Goal: Task Accomplishment & Management: Use online tool/utility

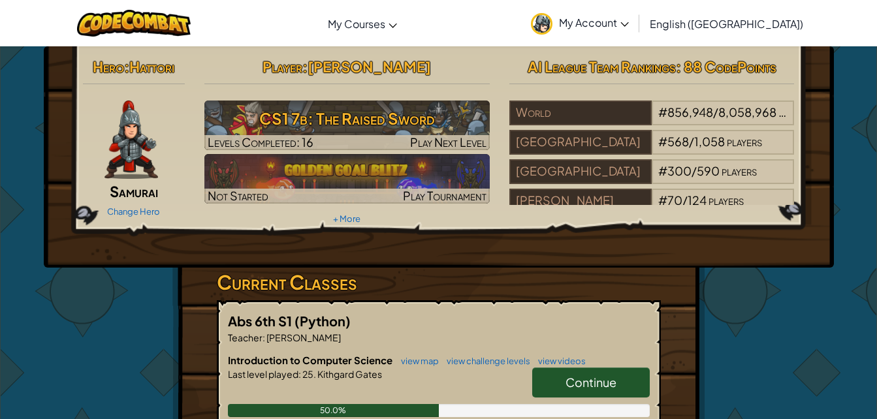
click at [586, 385] on span "Continue" at bounding box center [590, 382] width 51 height 15
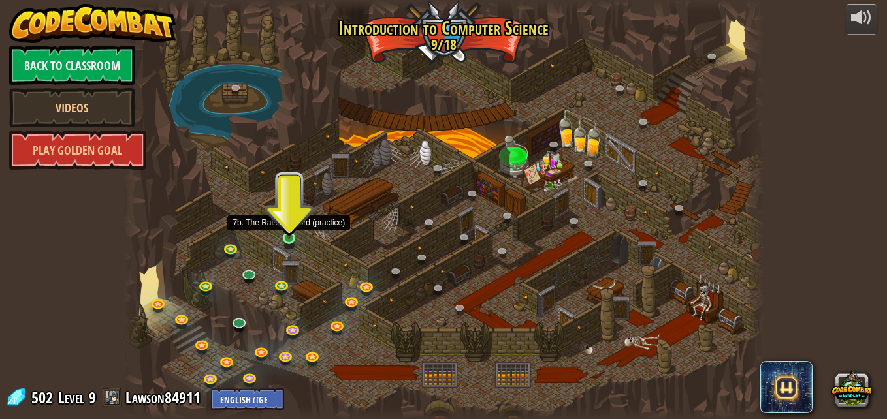
click at [284, 236] on img at bounding box center [288, 221] width 15 height 35
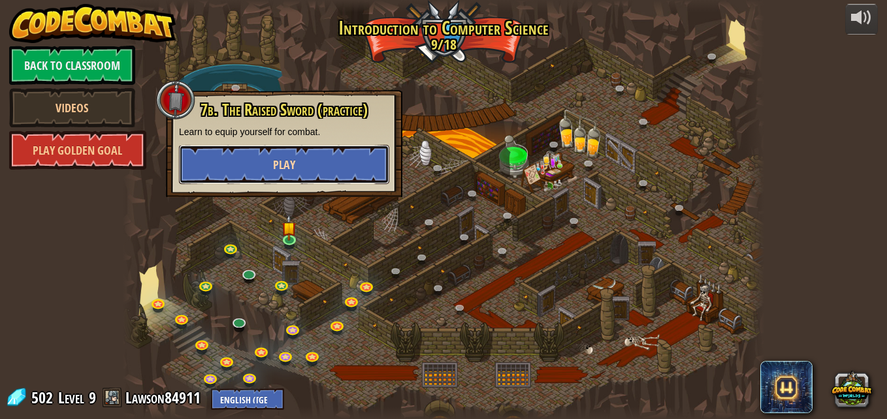
click at [323, 155] on button "Play" at bounding box center [284, 164] width 210 height 39
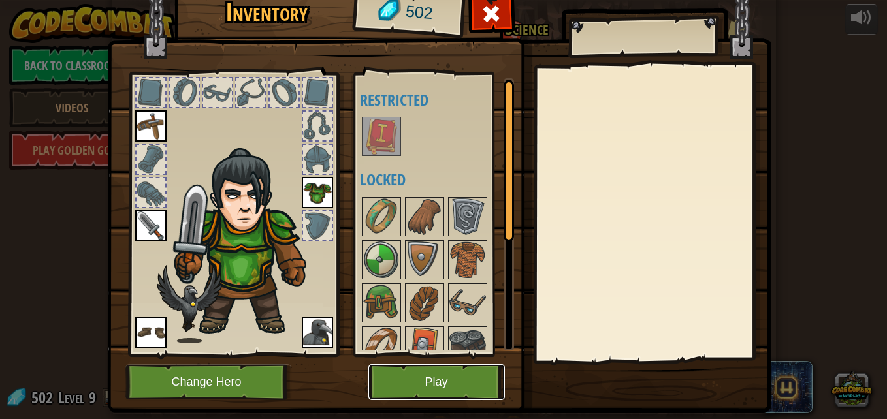
click at [439, 369] on button "Play" at bounding box center [436, 382] width 136 height 36
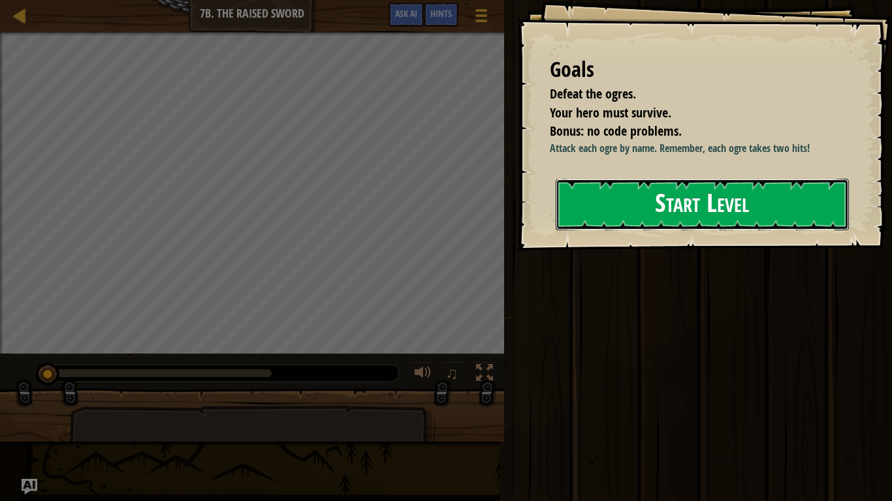
click at [658, 215] on button "Start Level" at bounding box center [702, 205] width 293 height 52
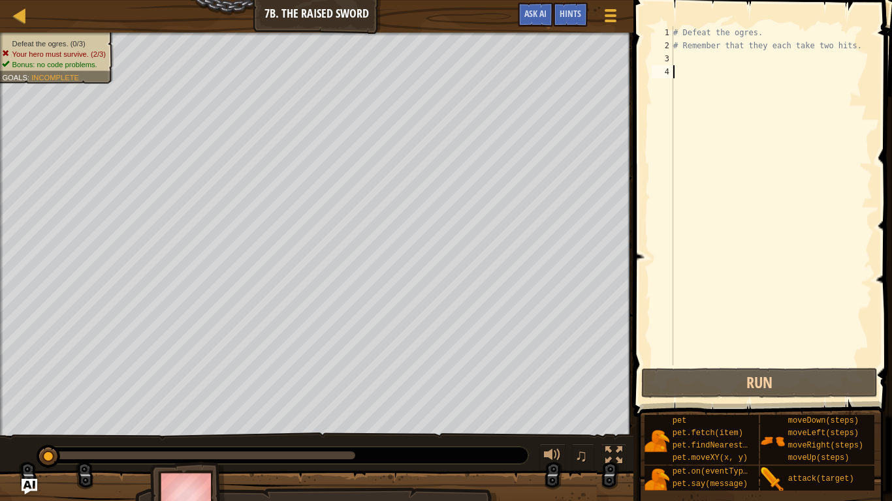
type textarea "h"
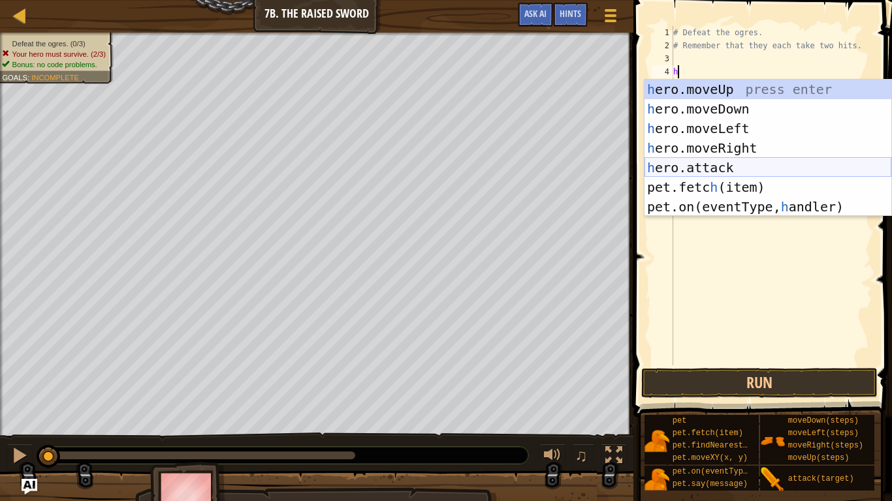
click at [758, 168] on div "h ero.moveUp press enter h ero.moveDown press enter h ero.moveLeft press enter …" at bounding box center [767, 168] width 247 height 176
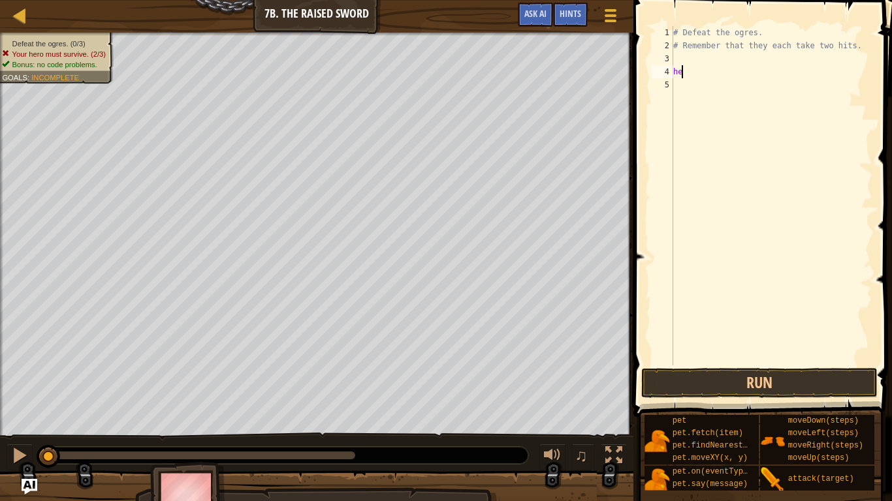
type textarea "h"
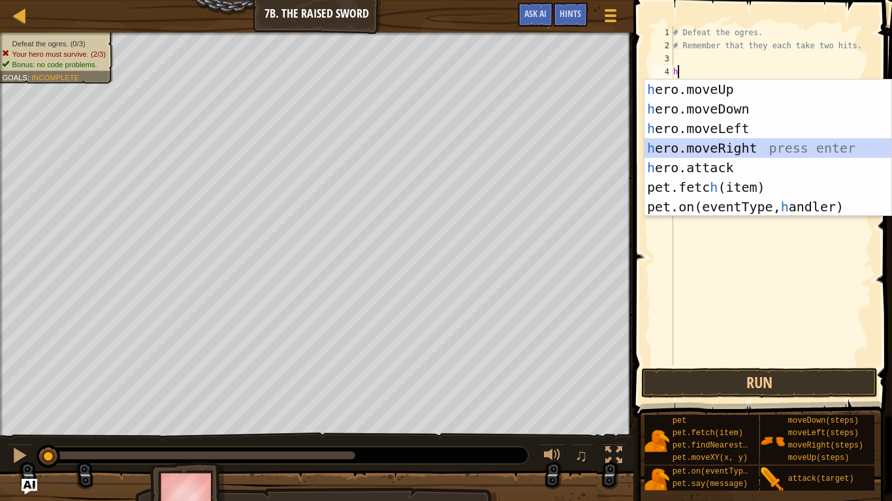
click at [759, 153] on div "h ero.moveUp press enter h ero.moveDown press enter h ero.moveLeft press enter …" at bounding box center [767, 168] width 247 height 176
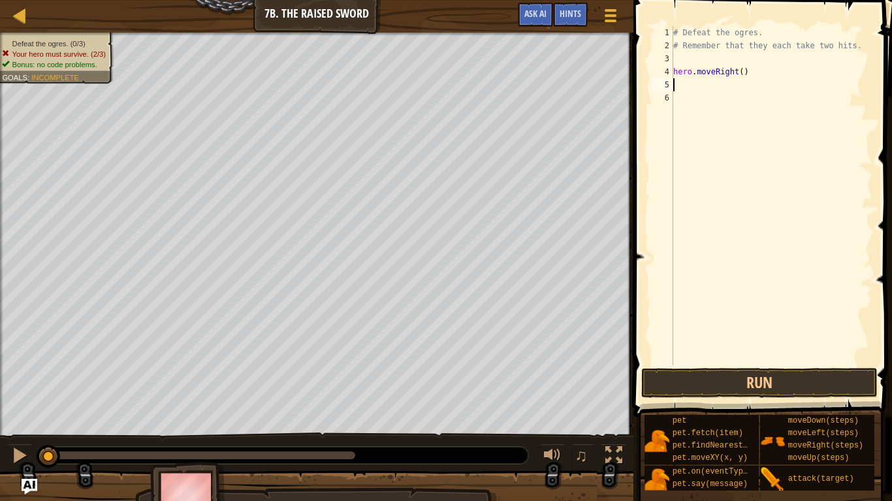
type textarea "h"
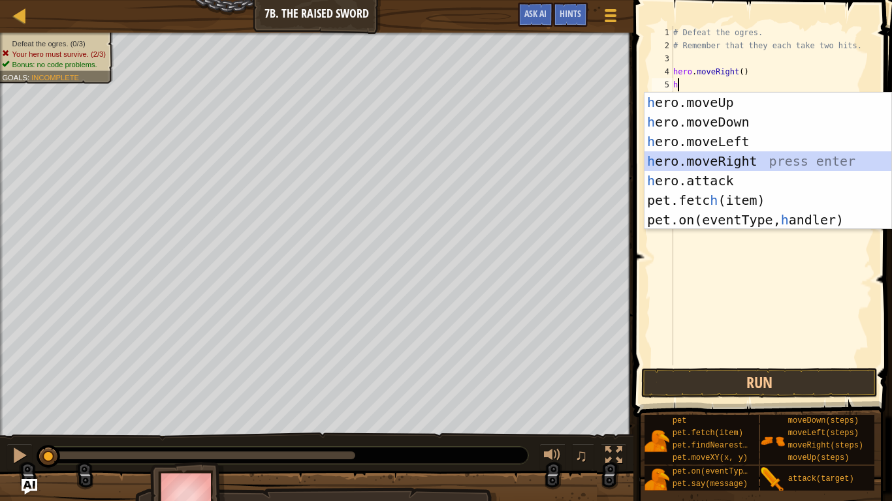
click at [735, 154] on div "h ero.moveUp press enter h ero.moveDown press enter h ero.moveLeft press enter …" at bounding box center [767, 181] width 247 height 176
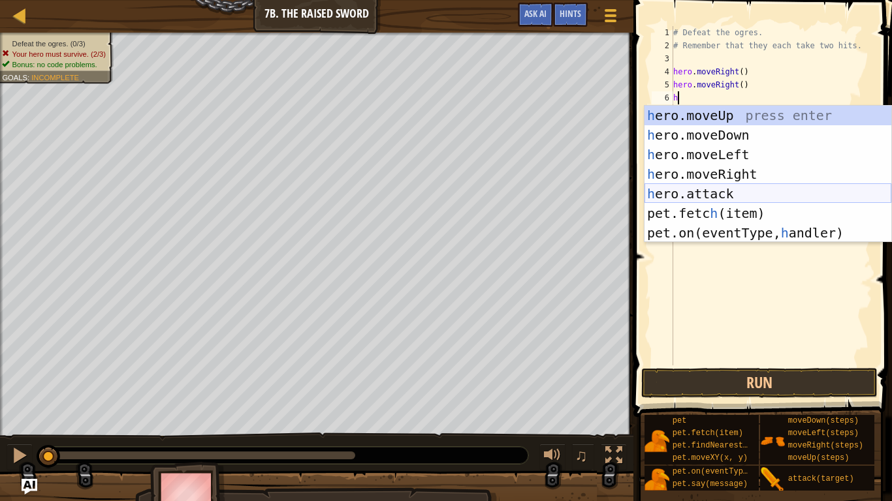
click at [730, 196] on div "h ero.moveUp press enter h ero.moveDown press enter h ero.moveLeft press enter …" at bounding box center [767, 194] width 247 height 176
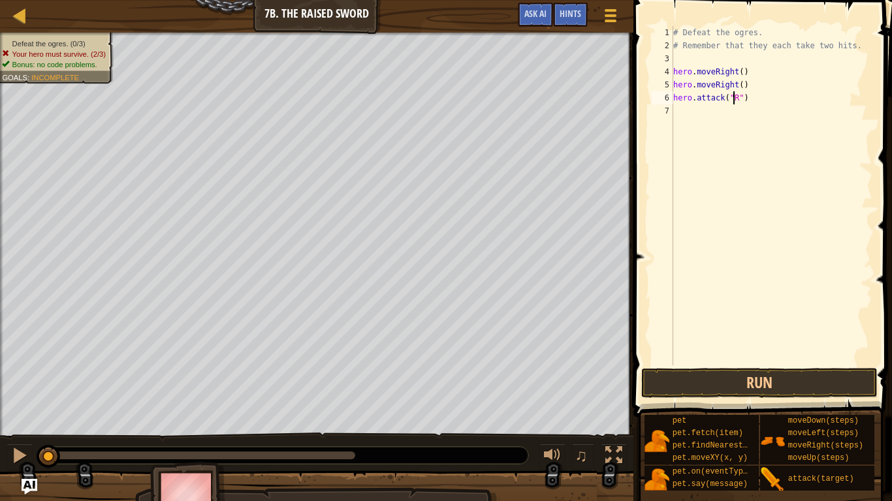
scroll to position [6, 5]
type textarea "hero.attack("Rig")"
click at [691, 114] on div "# Defeat the ogres. # Remember that they each take two hits. hero . moveRight (…" at bounding box center [772, 209] width 202 height 366
type textarea "j"
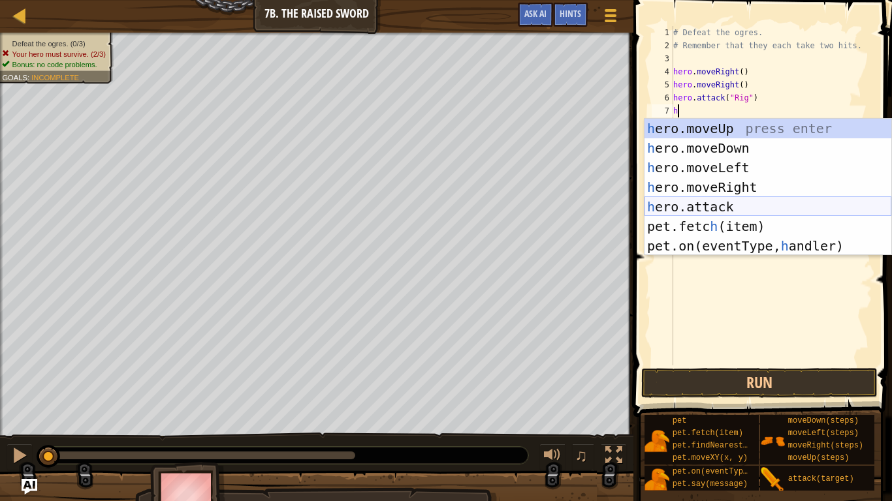
click at [727, 206] on div "h ero.moveUp press enter h ero.moveDown press enter h ero.moveLeft press enter …" at bounding box center [767, 207] width 247 height 176
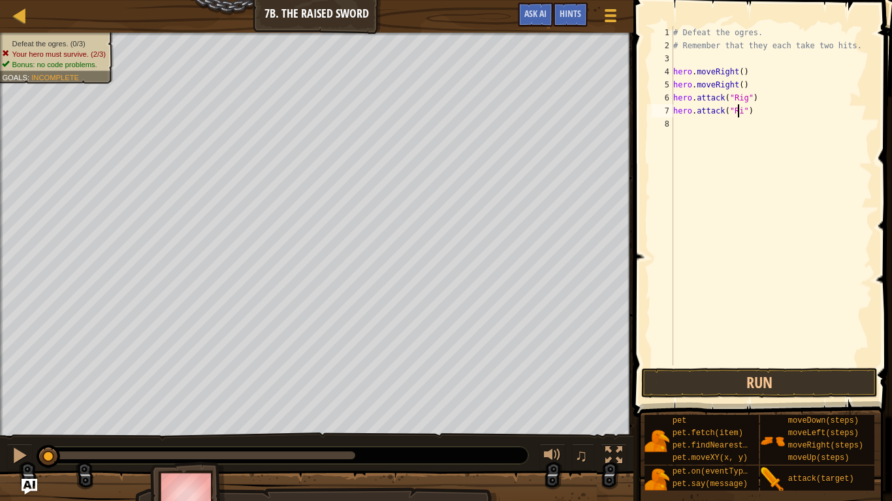
scroll to position [6, 5]
type textarea "hero.attack("Rig")"
click at [688, 130] on div "# Defeat the ogres. # Remember that they each take two hits. hero . moveRight (…" at bounding box center [772, 209] width 202 height 366
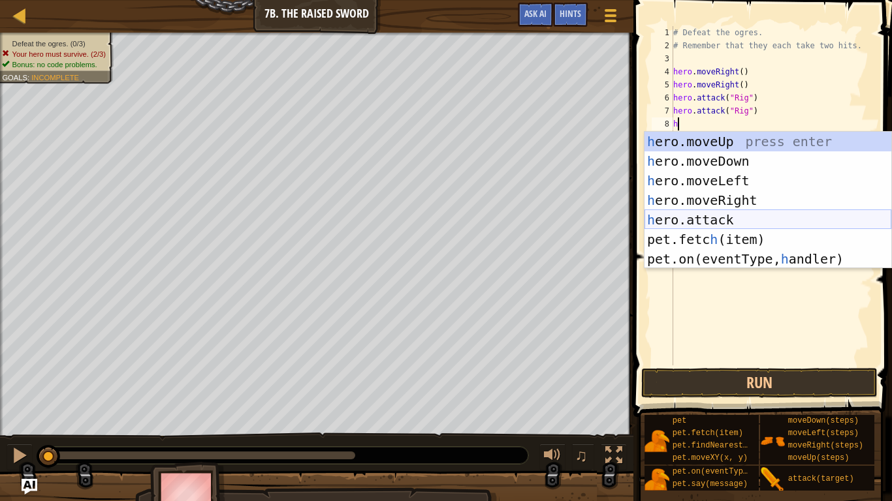
click at [757, 224] on div "h ero.moveUp press enter h ero.moveDown press enter h ero.moveLeft press enter …" at bounding box center [767, 220] width 247 height 176
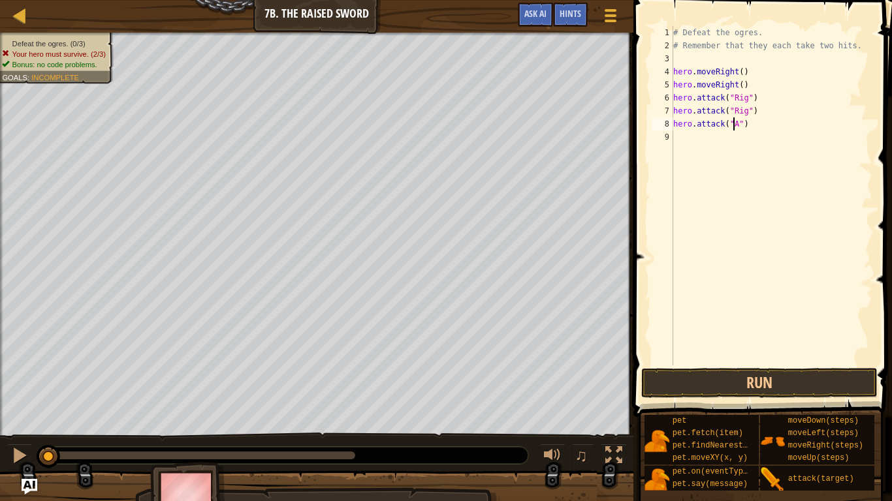
scroll to position [6, 5]
type textarea "hero.attack("Ack")"
click at [673, 138] on div "9" at bounding box center [663, 137] width 22 height 13
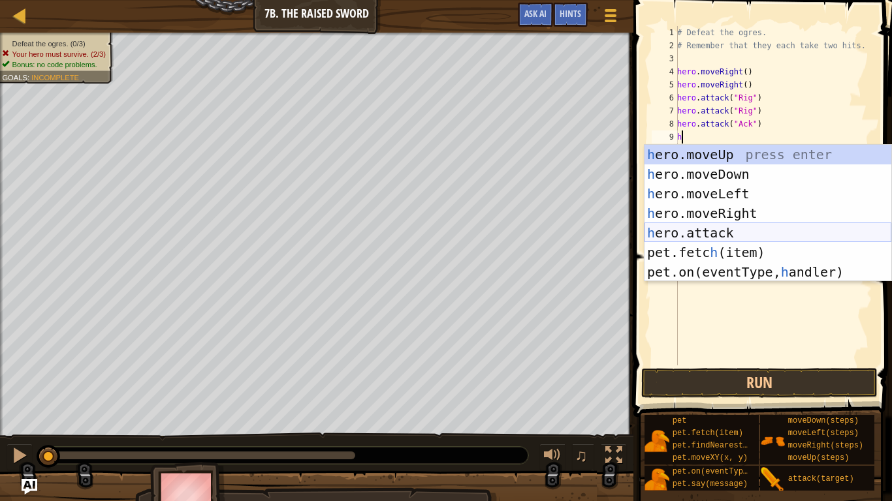
click at [695, 234] on div "h ero.moveUp press enter h ero.moveDown press enter h ero.moveLeft press enter …" at bounding box center [767, 233] width 247 height 176
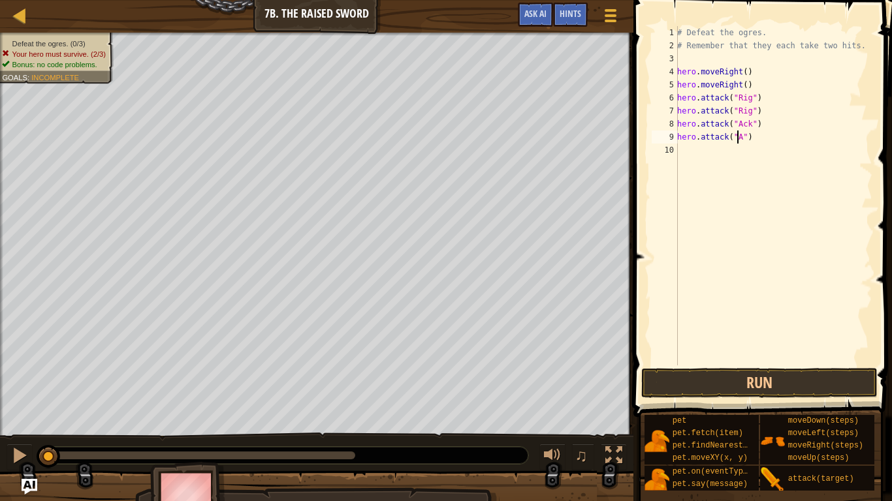
scroll to position [6, 5]
type textarea "hero.attack("Ack")"
click at [682, 155] on div "# Defeat the ogres. # Remember that they each take two hits. hero . moveRight (…" at bounding box center [773, 209] width 198 height 366
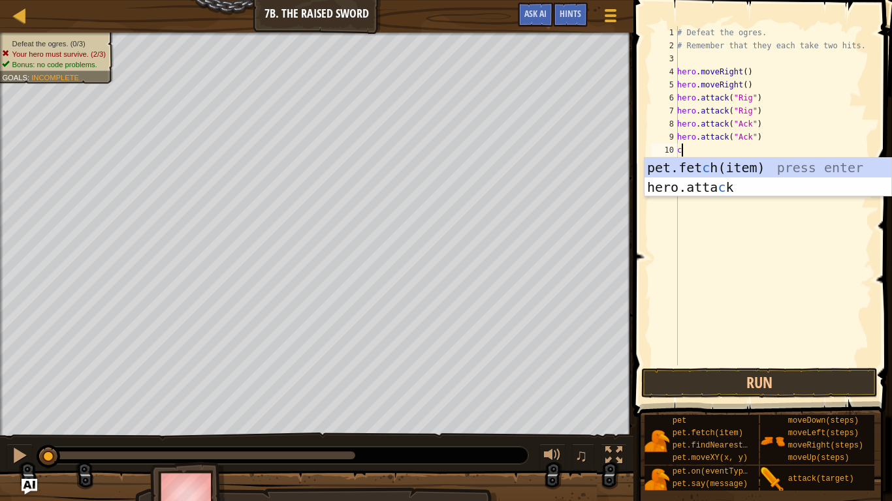
type textarea "c"
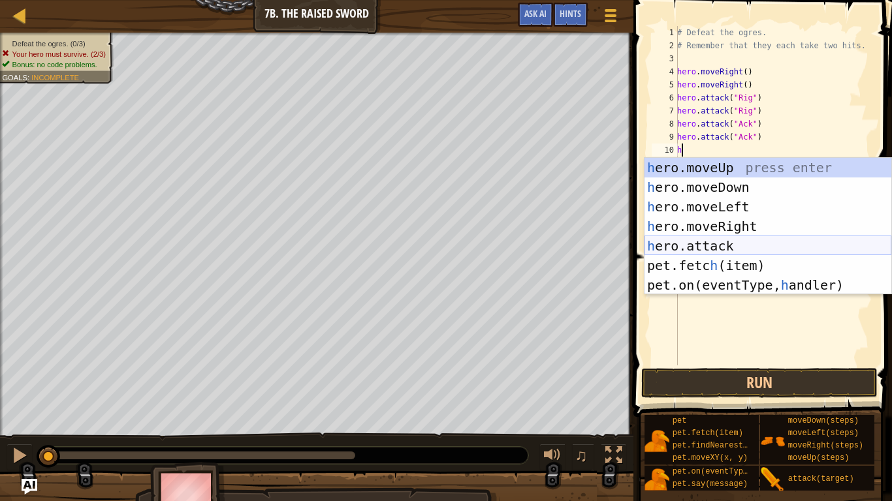
click at [692, 241] on div "h ero.moveUp press enter h ero.moveDown press enter h ero.moveLeft press enter …" at bounding box center [767, 246] width 247 height 176
type textarea "hero.attack("Enemy Name")"
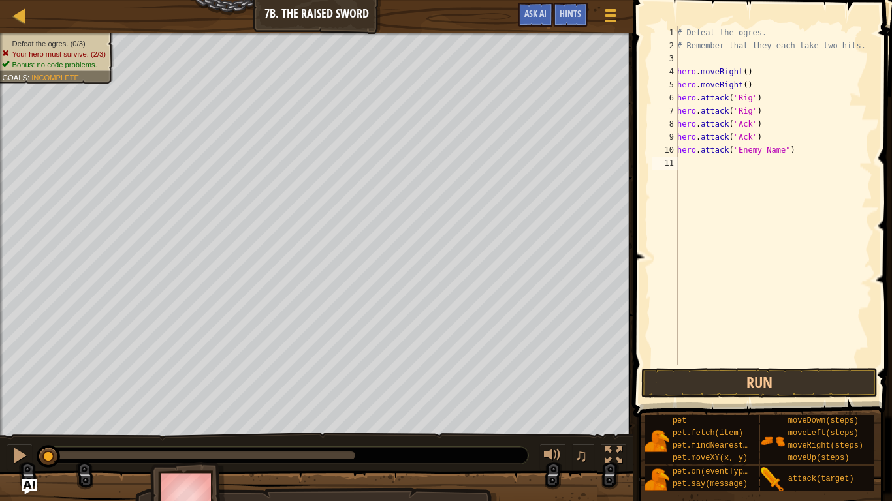
click at [692, 241] on div "# Defeat the ogres. # Remember that they each take two hits. hero . moveRight (…" at bounding box center [773, 209] width 198 height 366
click at [774, 159] on div "# Defeat the ogres. # Remember that they each take two hits. hero . moveRight (…" at bounding box center [773, 209] width 198 height 366
click at [778, 153] on div "# Defeat the ogres. # Remember that they each take two hits. hero . moveRight (…" at bounding box center [773, 209] width 198 height 366
type textarea "hero.attack("Gurt")"
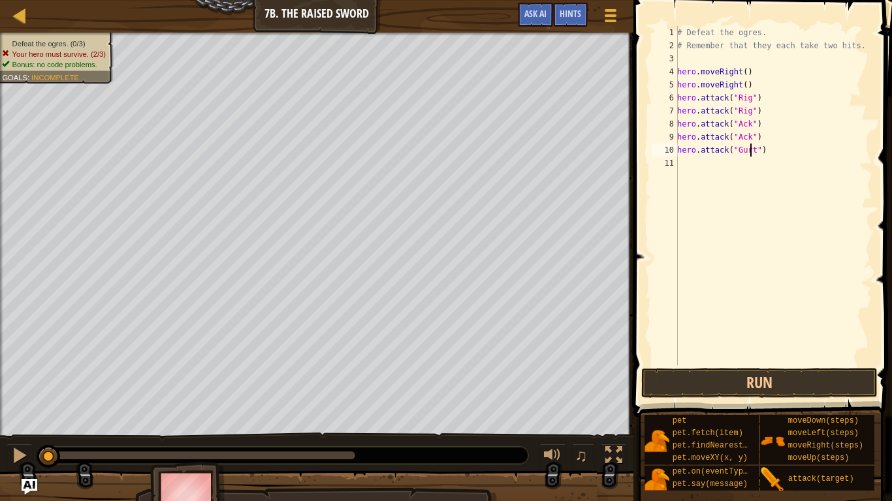
click at [691, 168] on div "# Defeat the ogres. # Remember that they each take two hits. hero . moveRight (…" at bounding box center [773, 209] width 198 height 366
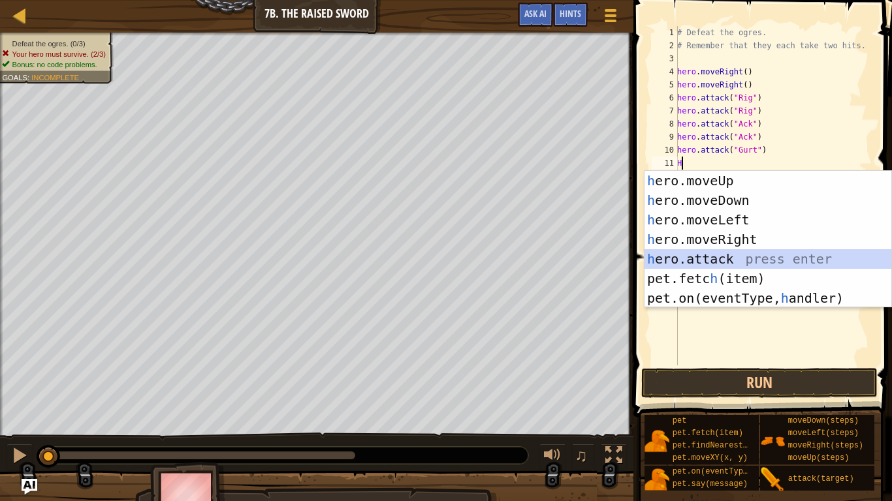
click at [676, 253] on div "h ero.moveUp press enter h ero.moveDown press enter h ero.moveLeft press enter …" at bounding box center [767, 259] width 247 height 176
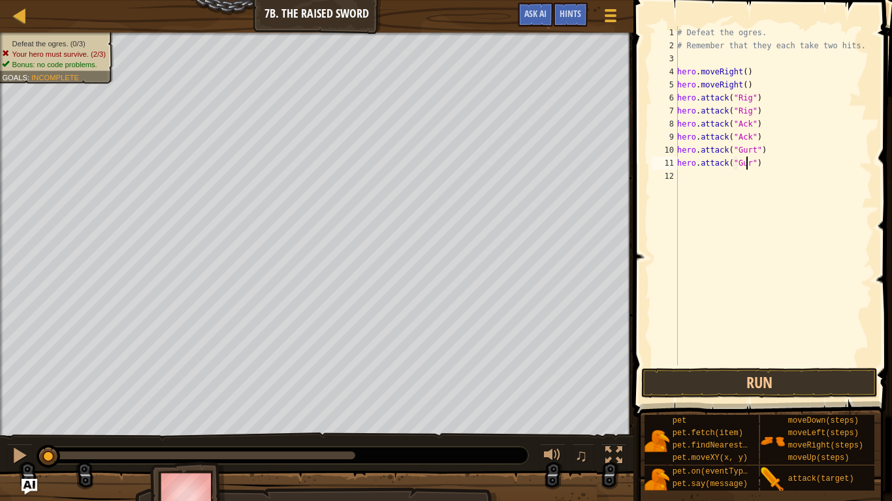
scroll to position [6, 6]
type textarea "hero.attack("Gurt")"
click at [806, 396] on button "Run" at bounding box center [759, 383] width 236 height 30
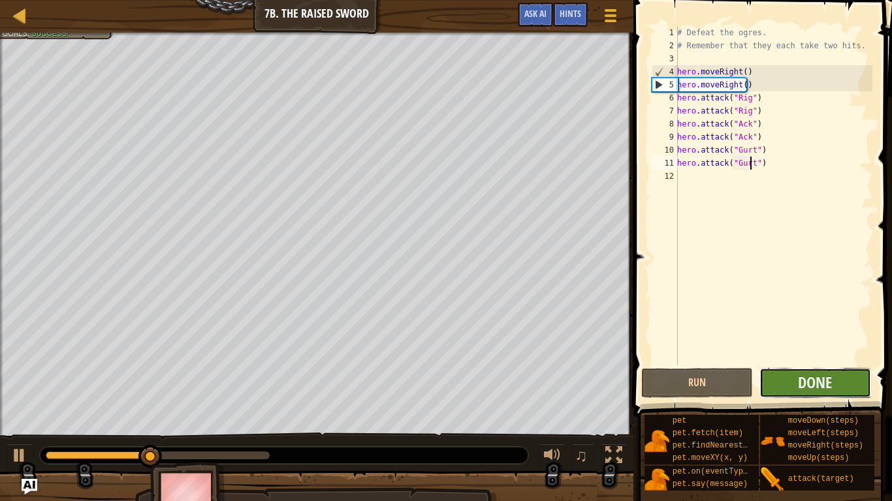
click at [834, 396] on button "Done" at bounding box center [815, 383] width 112 height 30
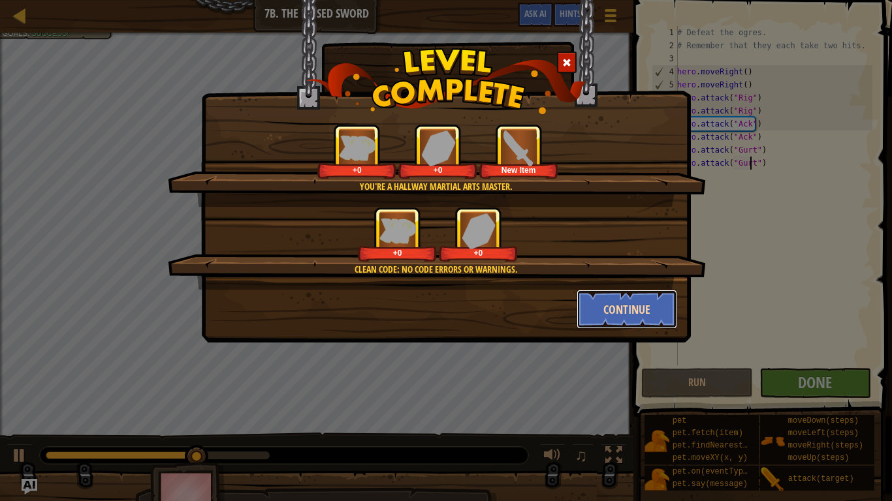
click at [625, 311] on button "Continue" at bounding box center [627, 309] width 101 height 39
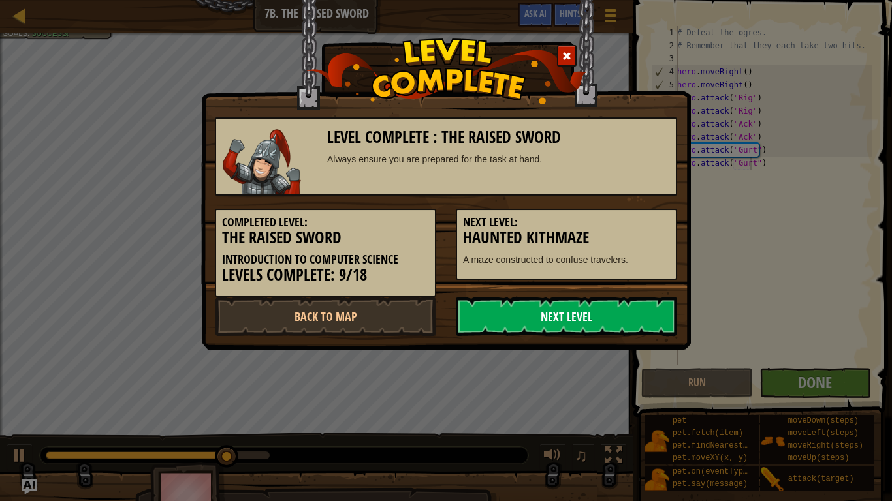
click at [620, 325] on link "Next Level" at bounding box center [566, 316] width 221 height 39
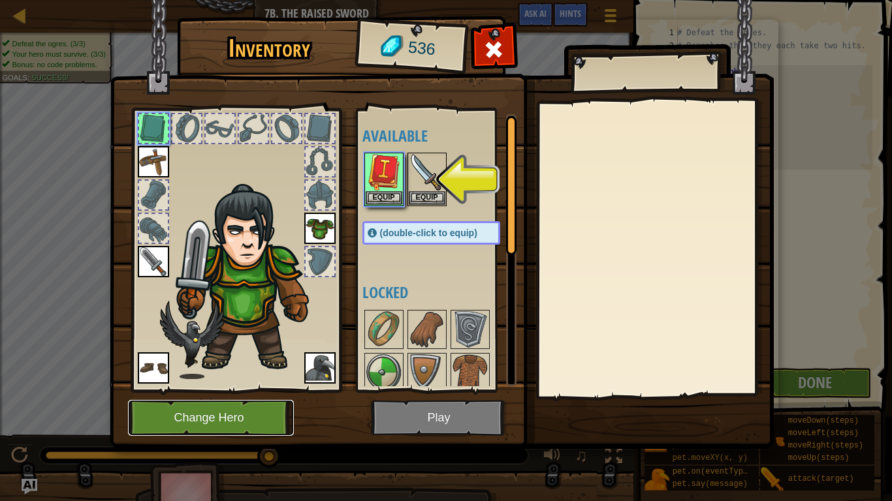
click at [225, 419] on button "Change Hero" at bounding box center [211, 418] width 166 height 36
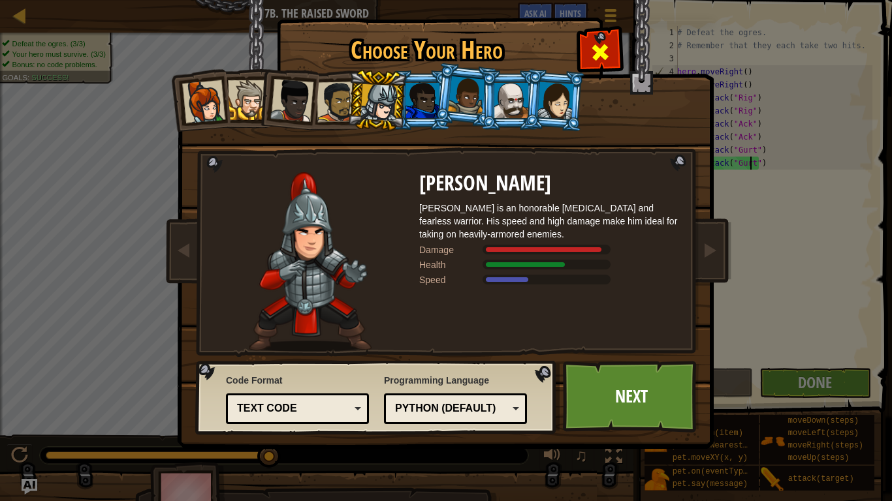
click at [609, 39] on div at bounding box center [599, 50] width 41 height 41
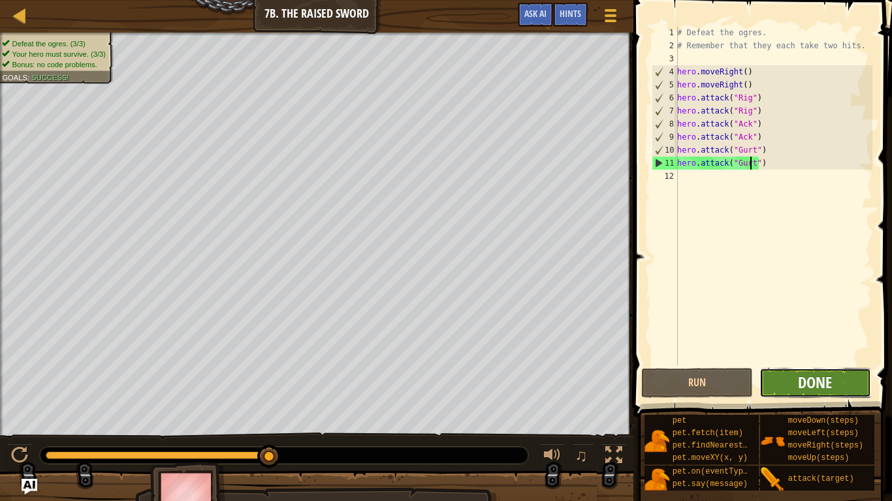
click at [815, 386] on span "Done" at bounding box center [815, 382] width 34 height 21
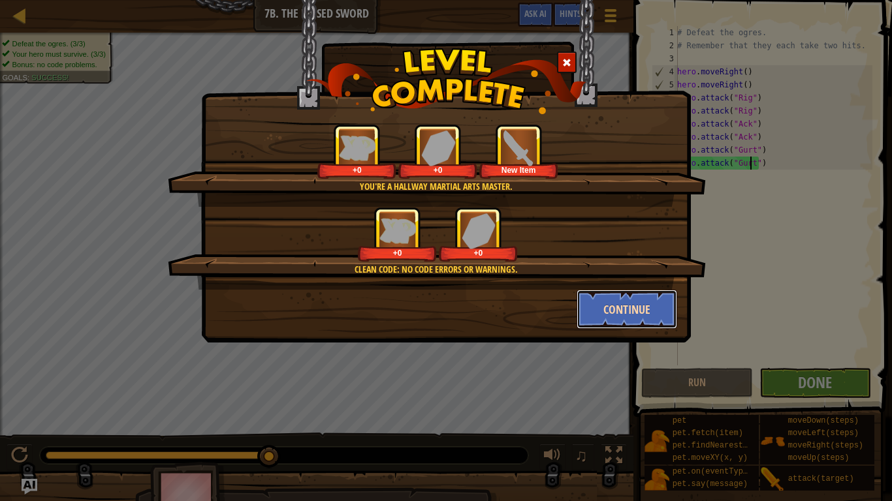
click at [607, 309] on button "Continue" at bounding box center [627, 309] width 101 height 39
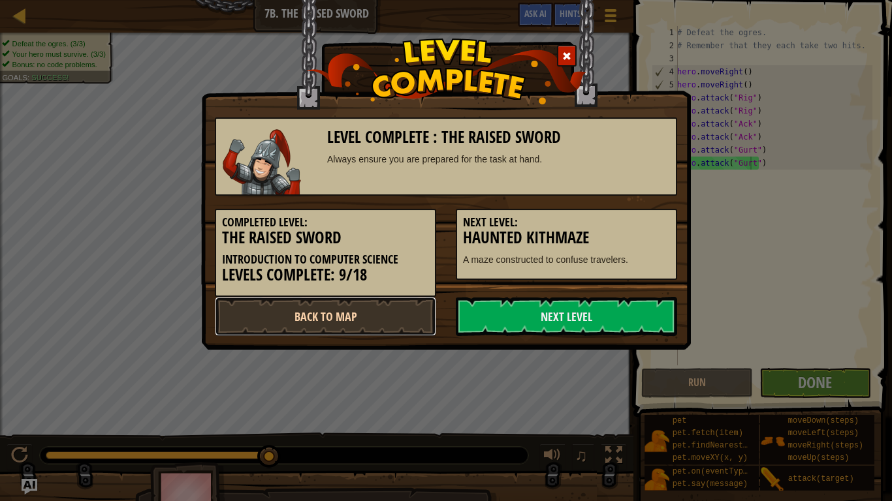
click at [415, 314] on link "Back to Map" at bounding box center [325, 316] width 221 height 39
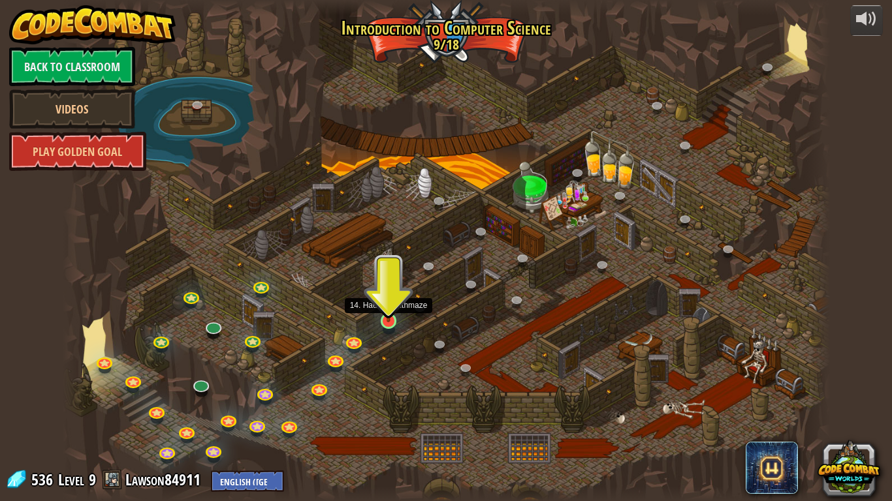
click at [394, 323] on div at bounding box center [389, 321] width 16 height 16
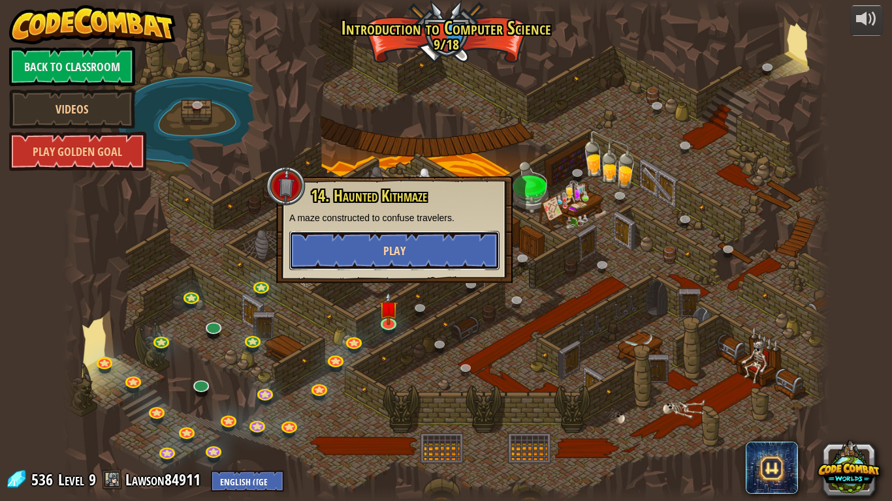
drag, startPoint x: 443, startPoint y: 233, endPoint x: 298, endPoint y: 253, distance: 146.3
click at [298, 253] on button "Play" at bounding box center [394, 250] width 210 height 39
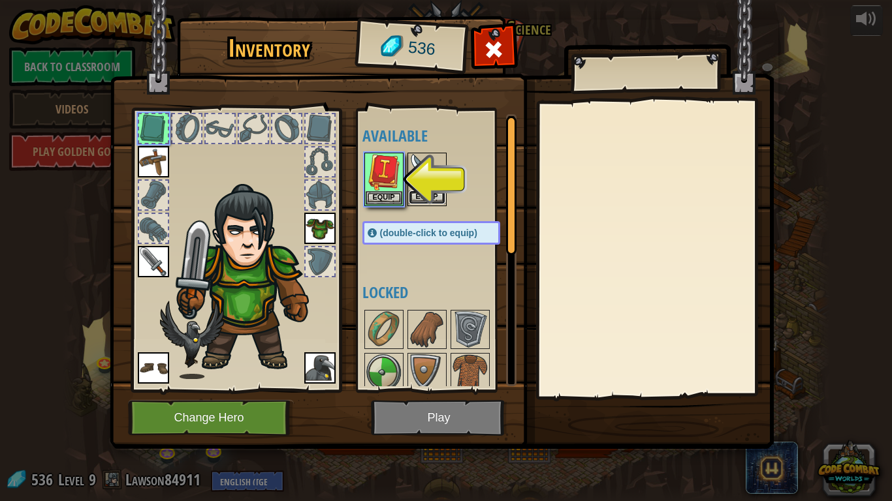
click at [424, 199] on button "Equip" at bounding box center [427, 198] width 37 height 14
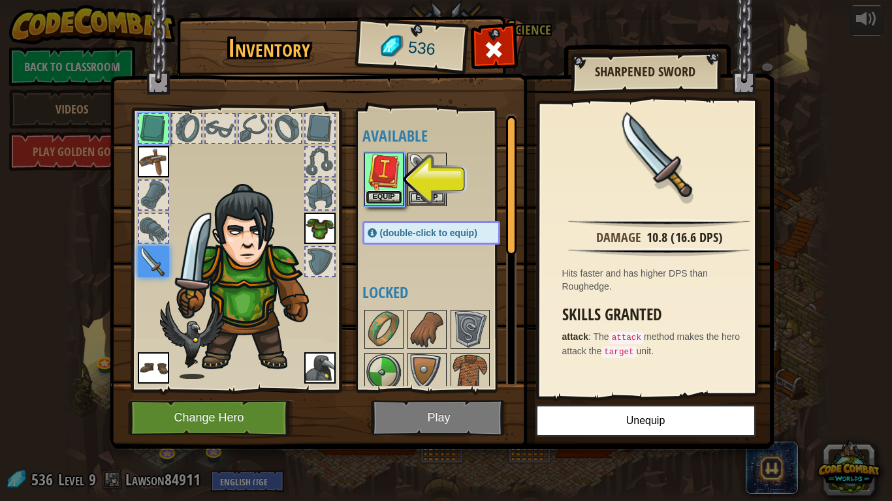
click at [388, 200] on button "Equip" at bounding box center [384, 198] width 37 height 14
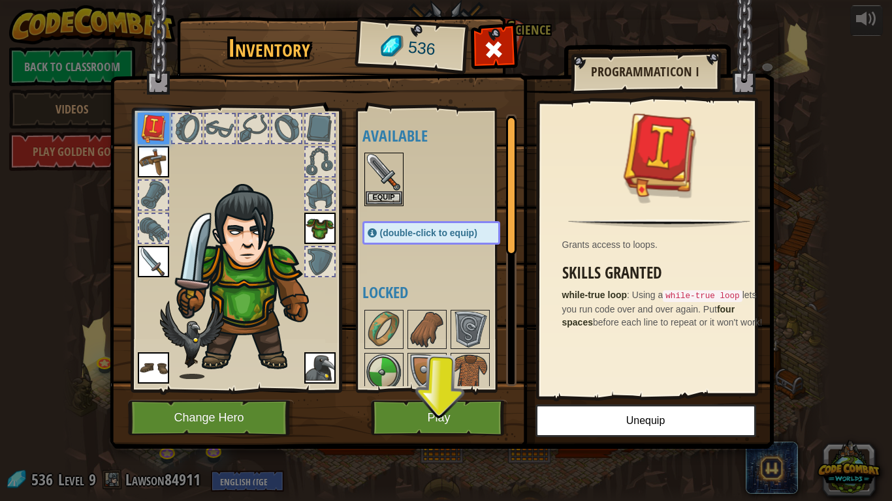
click at [387, 210] on div "Available Equip Equip Equip Equip Equip Equip (double-click to equip) Locked" at bounding box center [444, 250] width 164 height 272
click at [385, 200] on button "Equip" at bounding box center [384, 198] width 37 height 14
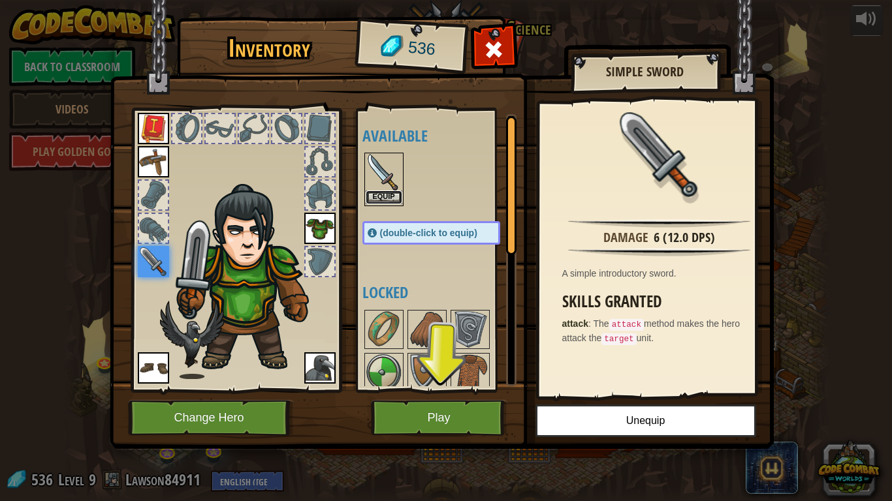
click at [388, 203] on button "Equip" at bounding box center [384, 198] width 37 height 14
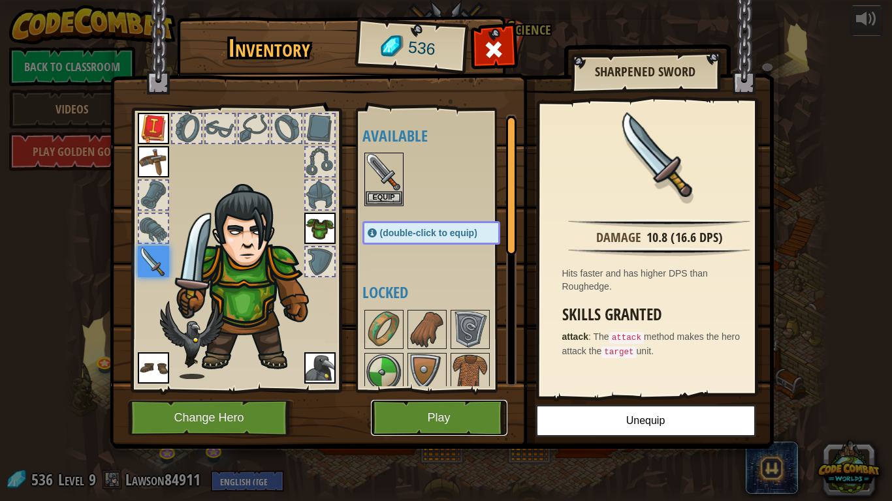
click at [449, 415] on button "Play" at bounding box center [439, 418] width 136 height 36
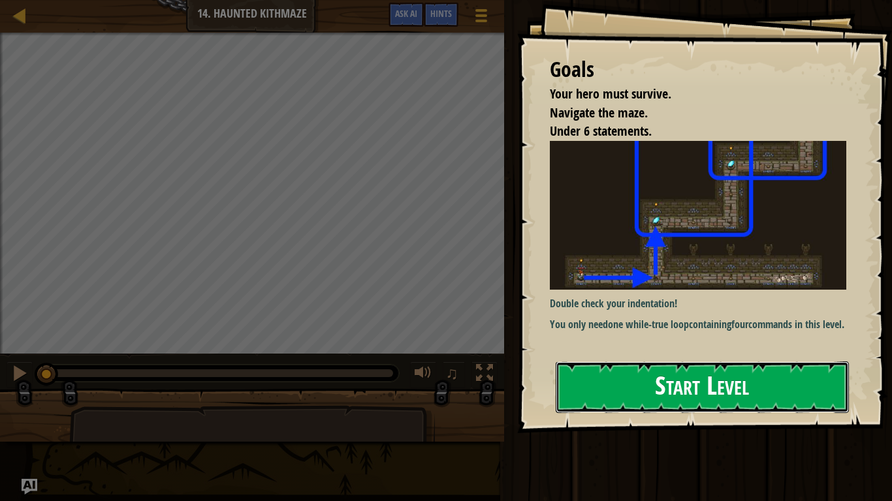
click at [620, 402] on button "Start Level" at bounding box center [702, 388] width 293 height 52
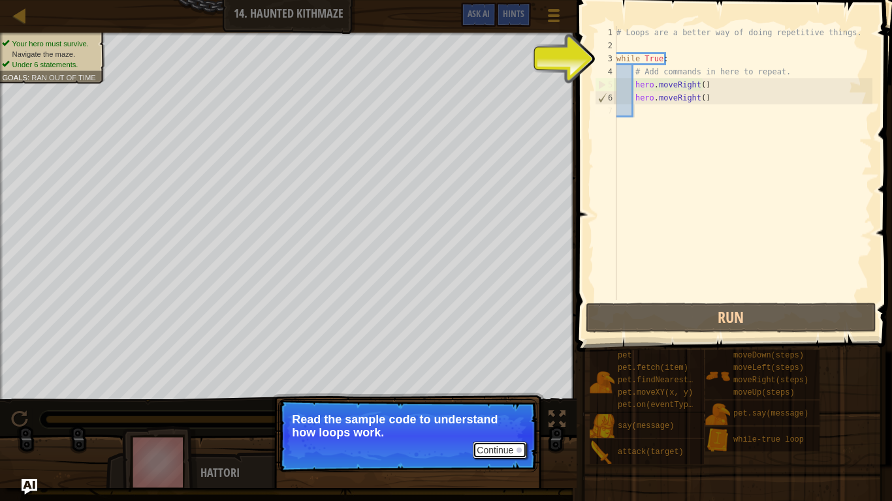
click at [507, 419] on button "Continue" at bounding box center [500, 450] width 54 height 17
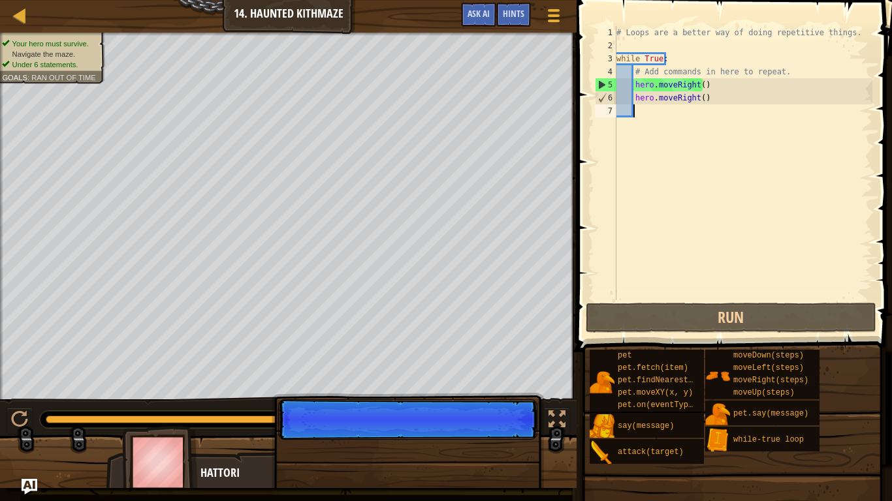
scroll to position [6, 1]
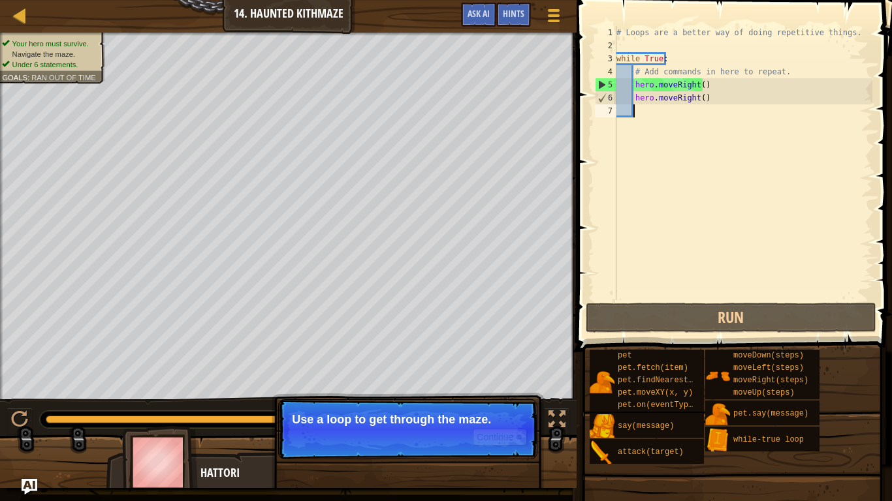
click at [513, 419] on p "Use a loop to get through the maze." at bounding box center [408, 419] width 232 height 13
click at [518, 419] on div at bounding box center [518, 437] width 5 height 5
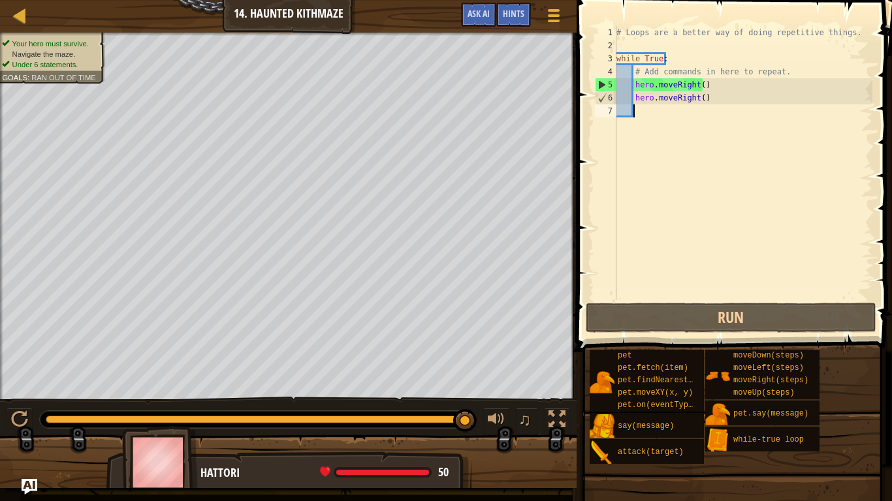
click at [518, 419] on div at bounding box center [288, 467] width 577 height 65
click at [475, 14] on span "Ask AI" at bounding box center [478, 13] width 22 height 12
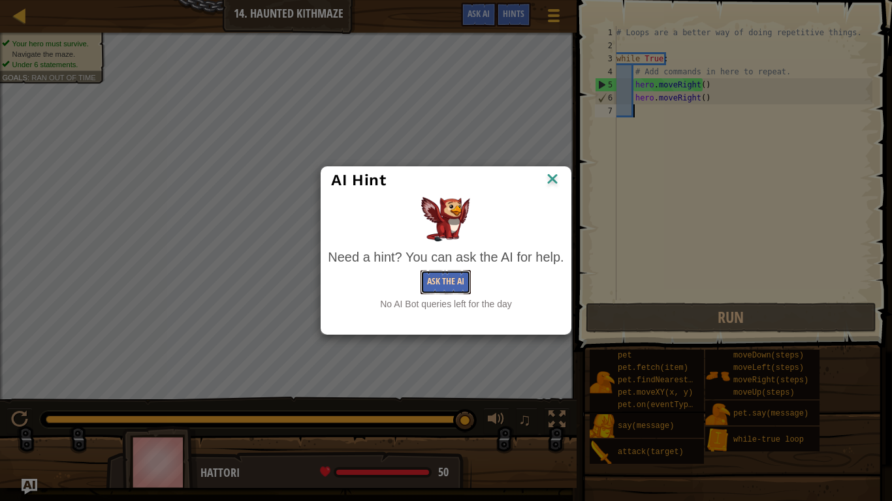
click at [446, 279] on button "Ask the AI" at bounding box center [445, 282] width 50 height 24
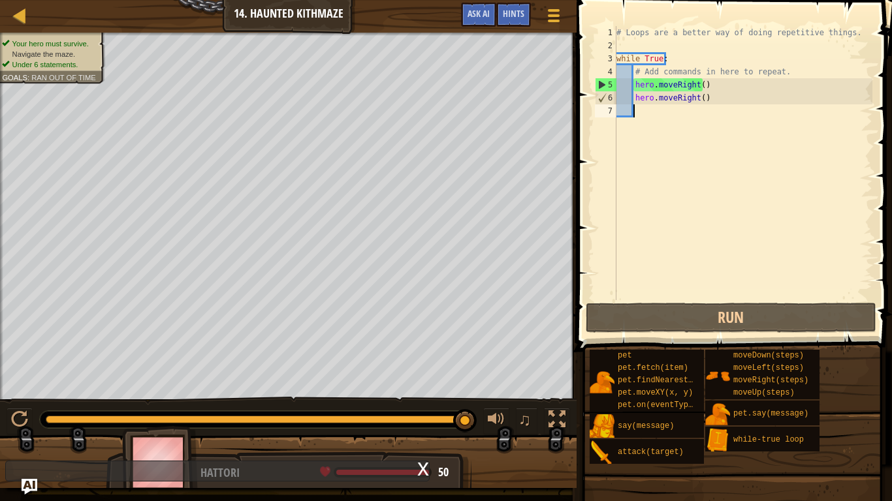
scroll to position [6, 0]
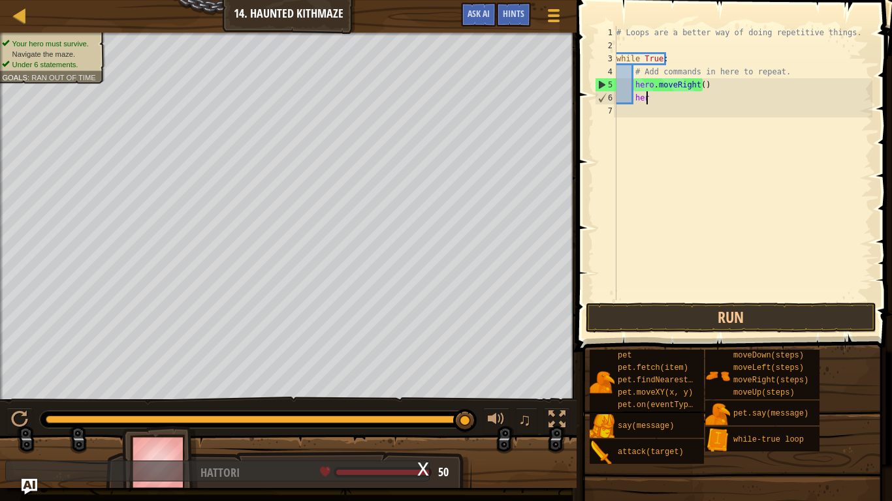
type textarea "h"
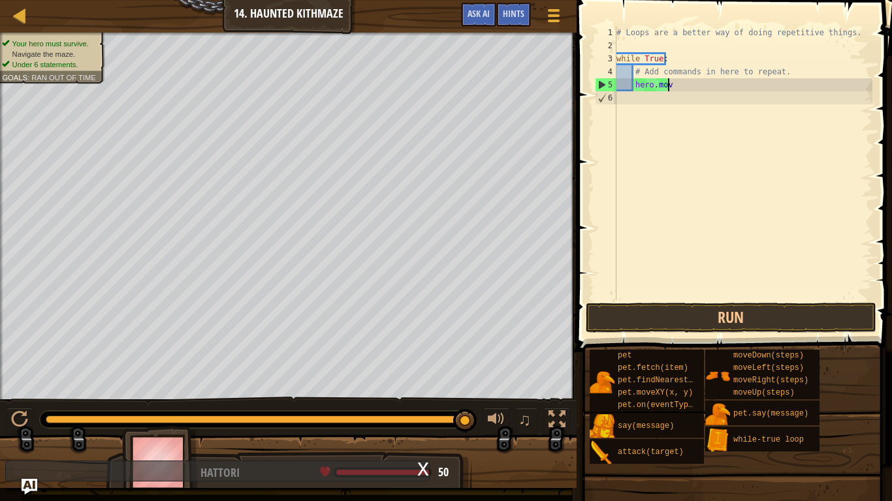
type textarea "h"
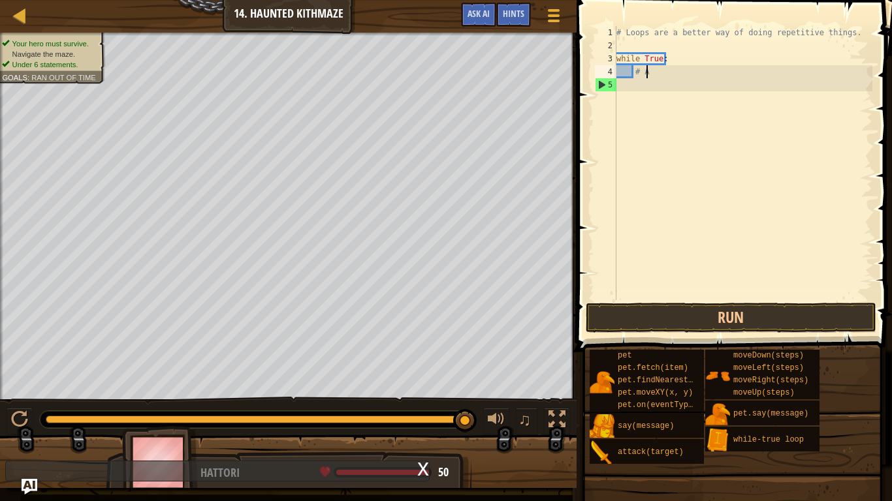
type textarea "#"
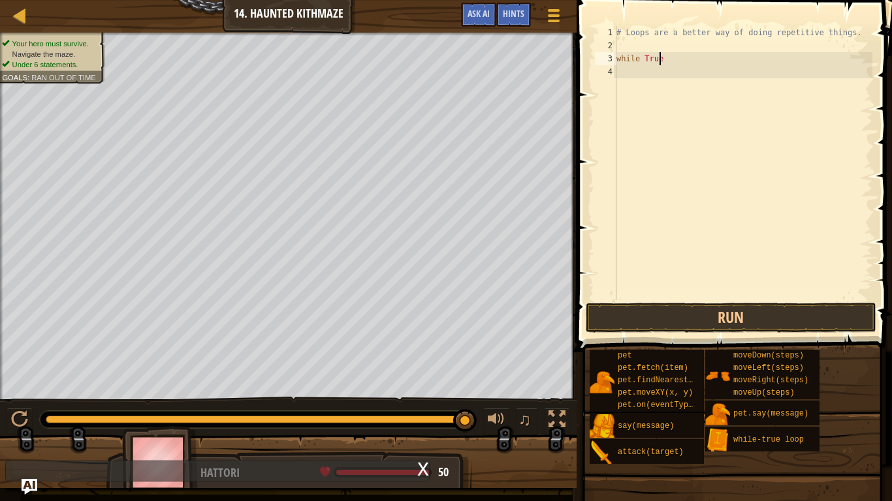
type textarea "w"
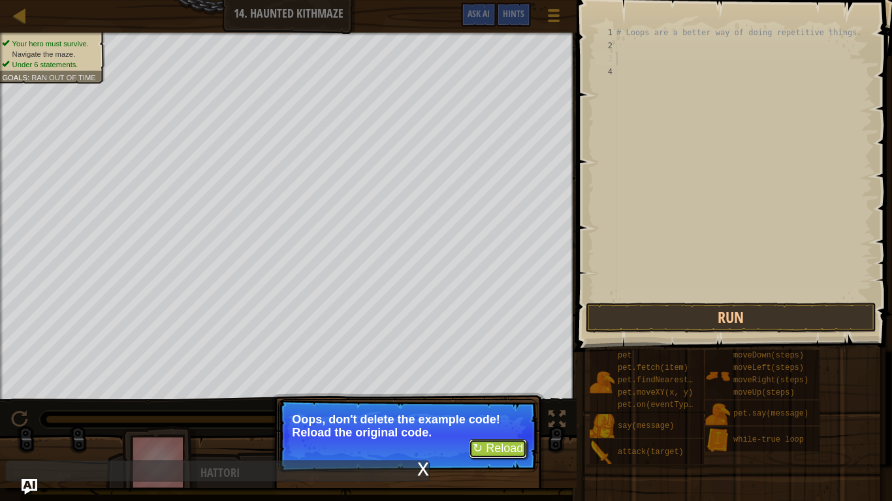
click at [500, 419] on button "↻ Reload" at bounding box center [498, 449] width 58 height 20
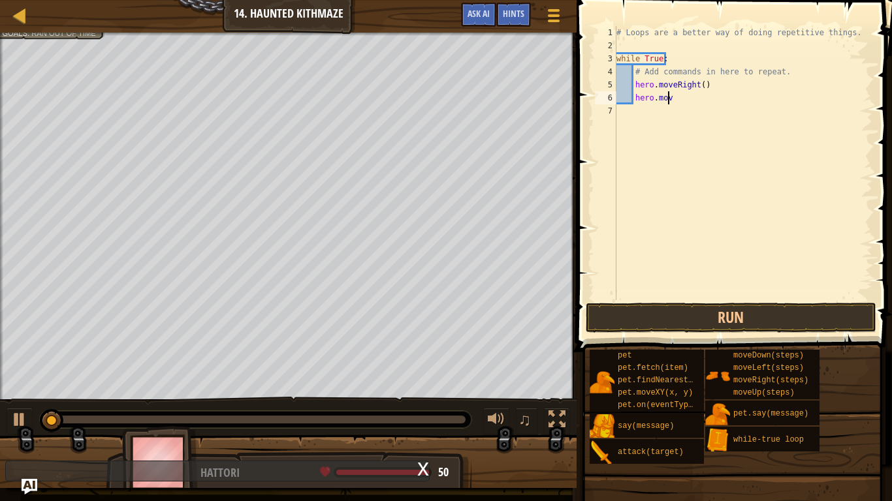
type textarea "h"
type textarea "#"
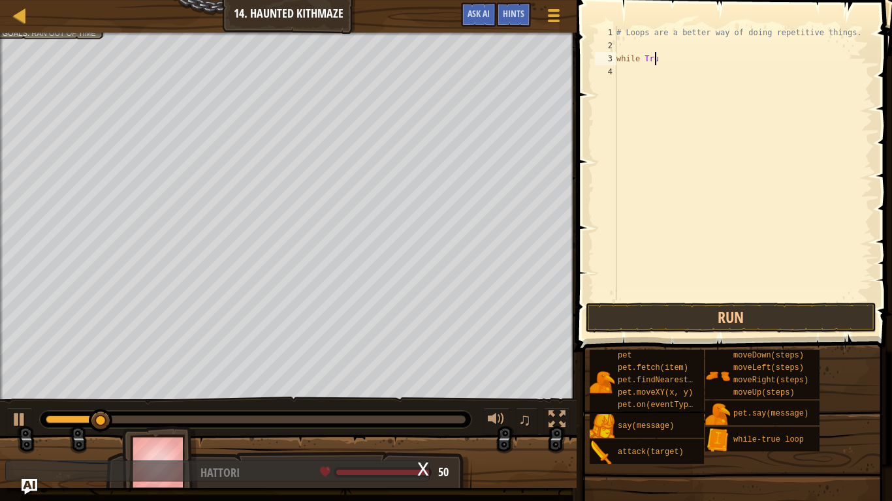
type textarea "w"
click at [663, 322] on button "Run" at bounding box center [731, 318] width 291 height 30
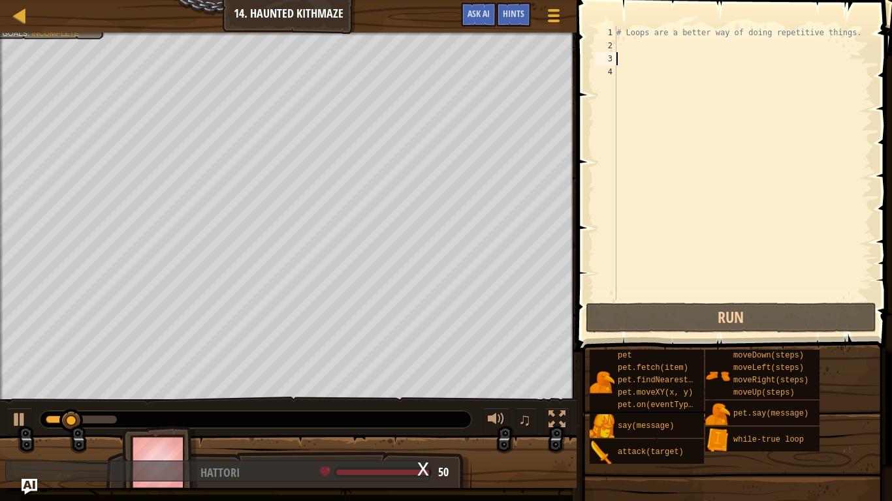
type textarea "h"
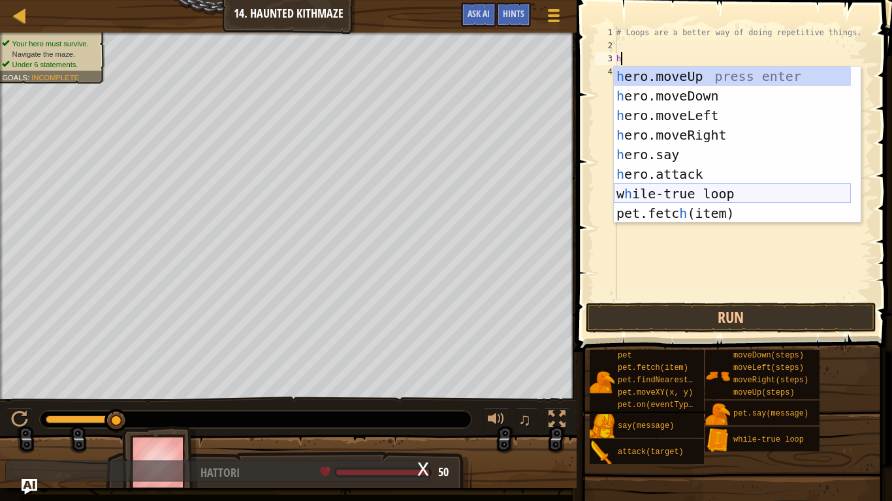
click at [689, 190] on div "h ero.moveUp press enter h ero.moveDown press enter h ero.moveLeft press enter …" at bounding box center [732, 165] width 237 height 196
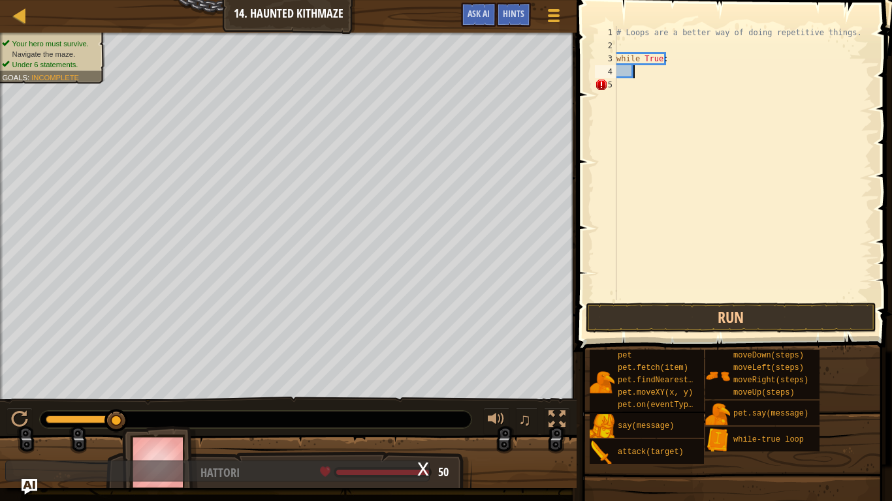
type textarea "h"
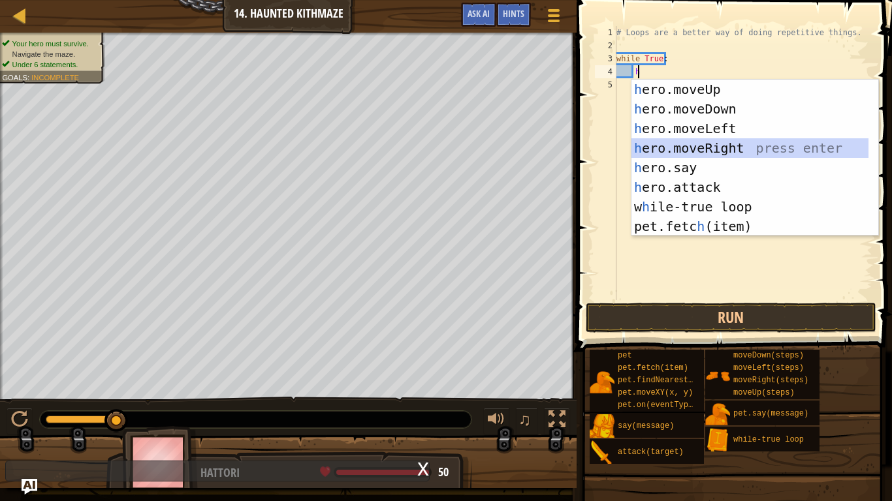
click at [727, 148] on div "h ero.moveUp press enter h ero.moveDown press enter h ero.moveLeft press enter …" at bounding box center [749, 178] width 237 height 196
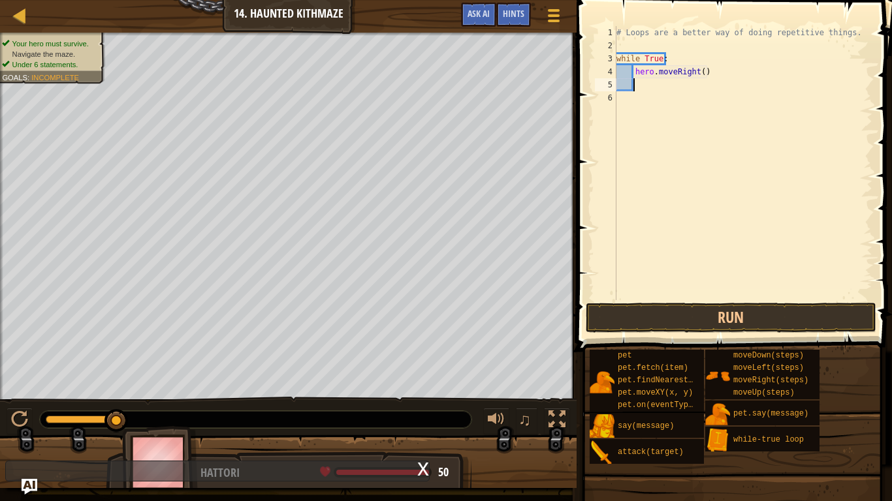
type textarea "h"
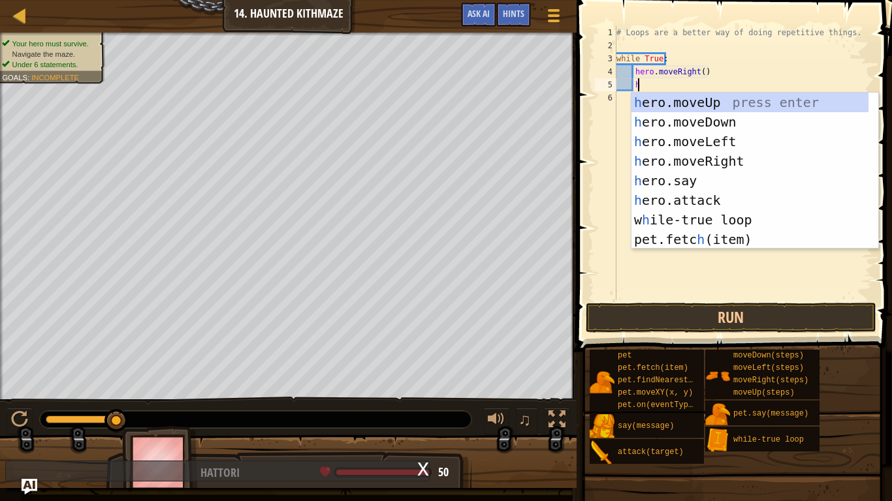
click at [740, 273] on div "# Loops are a better way of doing repetitive things. while True : hero . moveRi…" at bounding box center [743, 176] width 259 height 300
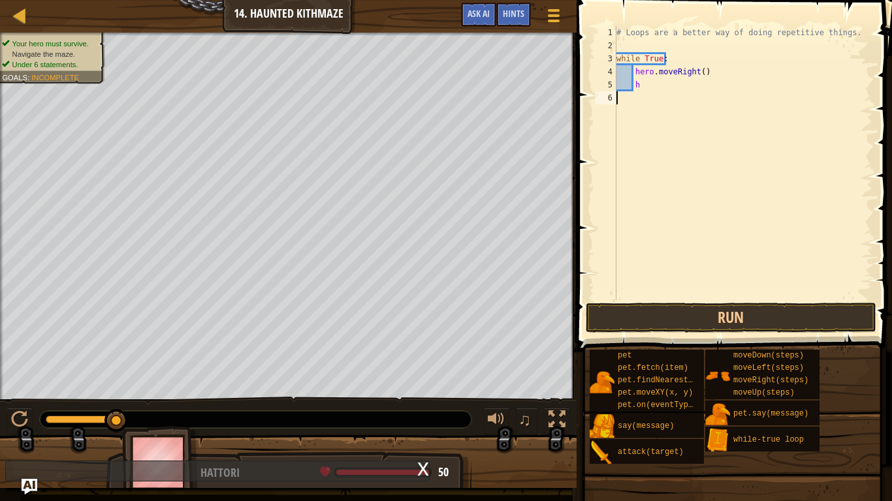
scroll to position [6, 0]
click at [742, 314] on button "Run" at bounding box center [731, 318] width 291 height 30
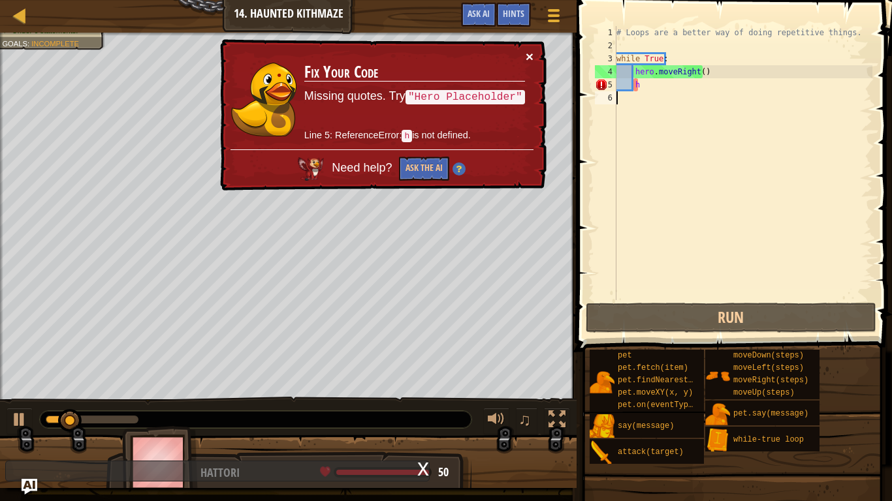
click at [531, 54] on button "×" at bounding box center [530, 57] width 8 height 14
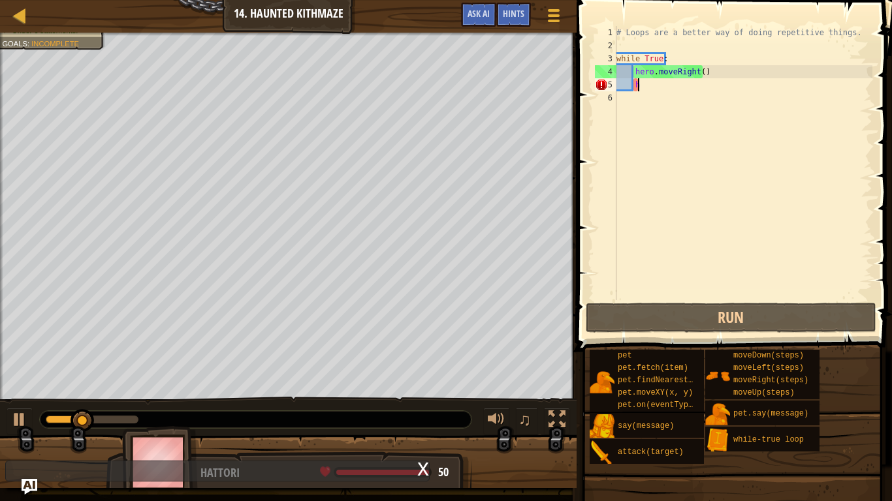
click at [647, 89] on div "# Loops are a better way of doing repetitive things. while True : hero . moveRi…" at bounding box center [743, 176] width 259 height 300
type textarea "h"
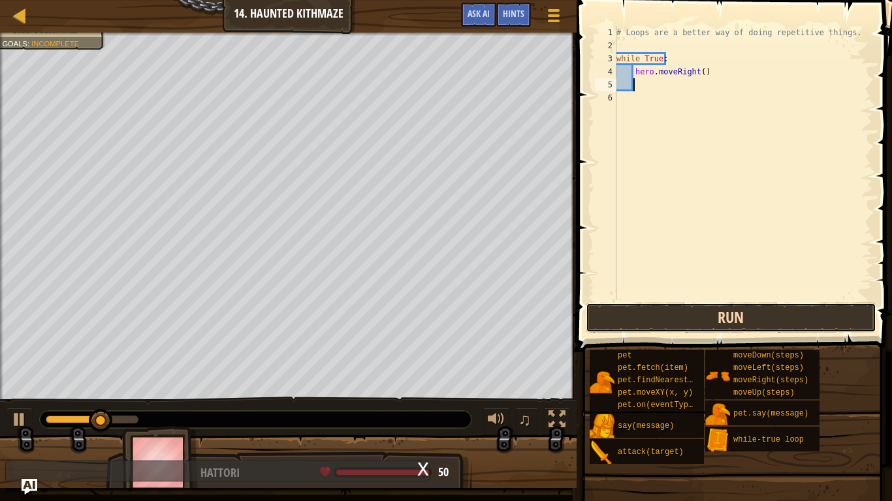
click at [745, 313] on button "Run" at bounding box center [731, 318] width 291 height 30
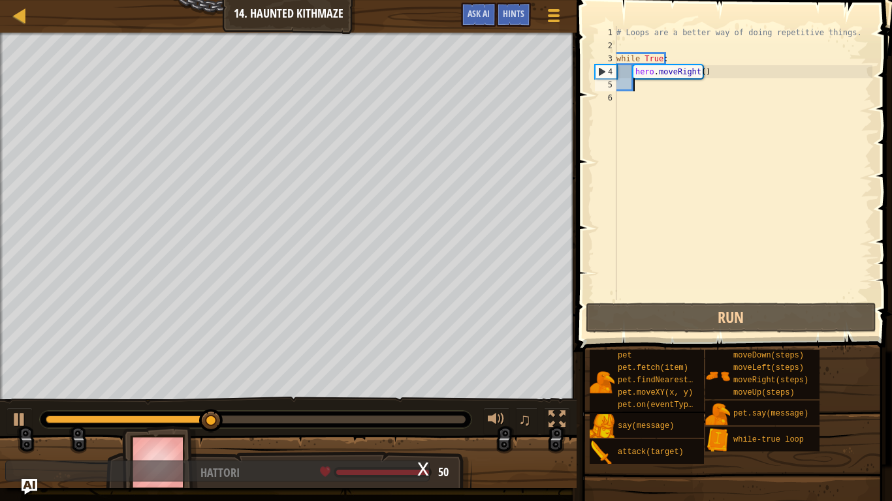
click at [633, 106] on div "# Loops are a better way of doing repetitive things. while True : hero . moveRi…" at bounding box center [743, 176] width 259 height 300
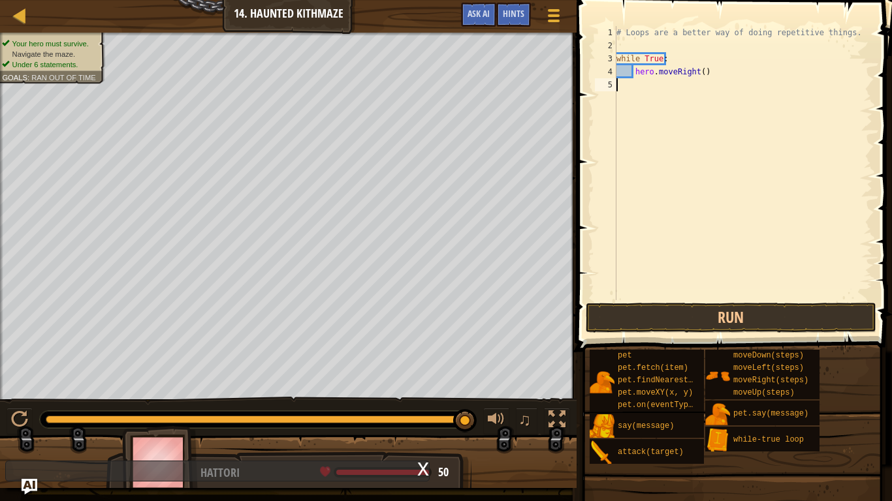
type textarea "h"
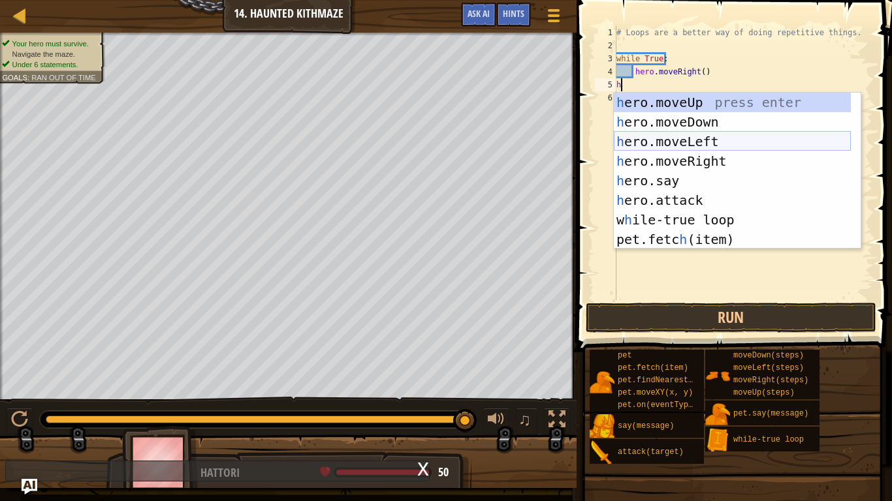
click at [713, 143] on div "h ero.moveUp press enter h ero.moveDown press enter h ero.moveLeft press enter …" at bounding box center [732, 191] width 237 height 196
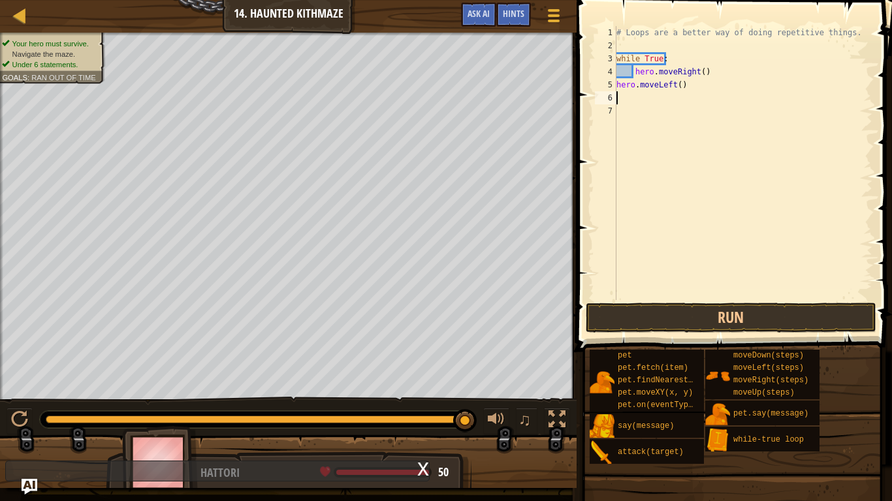
click at [674, 90] on div "# Loops are a better way of doing repetitive things. while True : hero . moveRi…" at bounding box center [743, 176] width 259 height 300
click at [676, 88] on div "# Loops are a better way of doing repetitive things. while True : hero . moveRi…" at bounding box center [743, 176] width 259 height 300
click at [780, 323] on button "Run" at bounding box center [731, 318] width 291 height 30
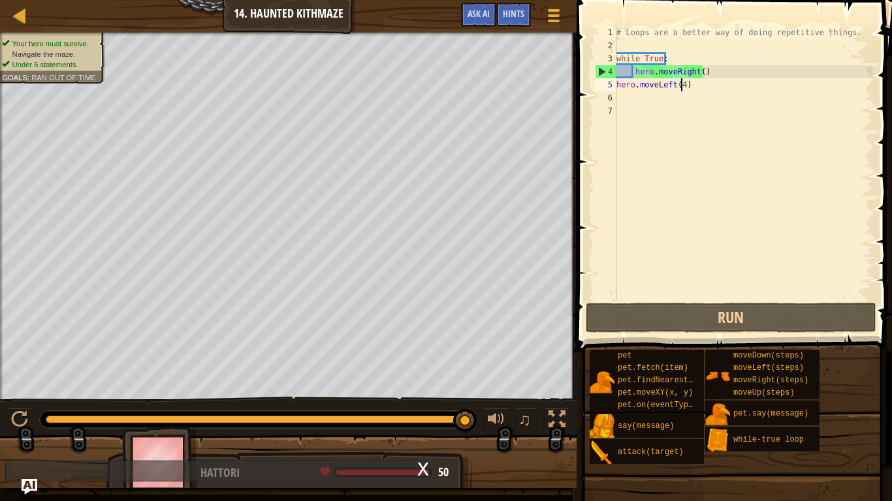
click at [723, 76] on div "# Loops are a better way of doing repetitive things. while True : hero . moveRi…" at bounding box center [743, 176] width 259 height 300
type textarea "hero.moveRight("
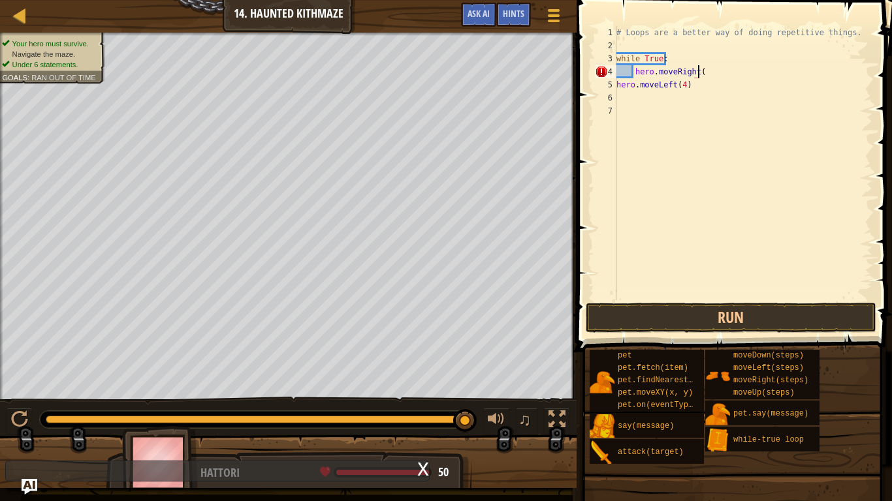
click at [716, 100] on div "# Loops are a better way of doing repetitive things. while True : hero . moveRi…" at bounding box center [743, 176] width 259 height 300
type textarea "h"
type textarea "w"
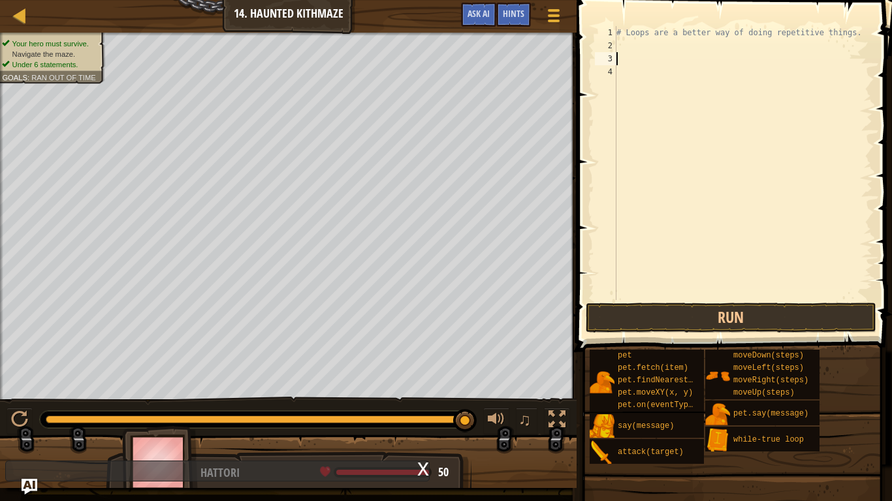
type textarea "h"
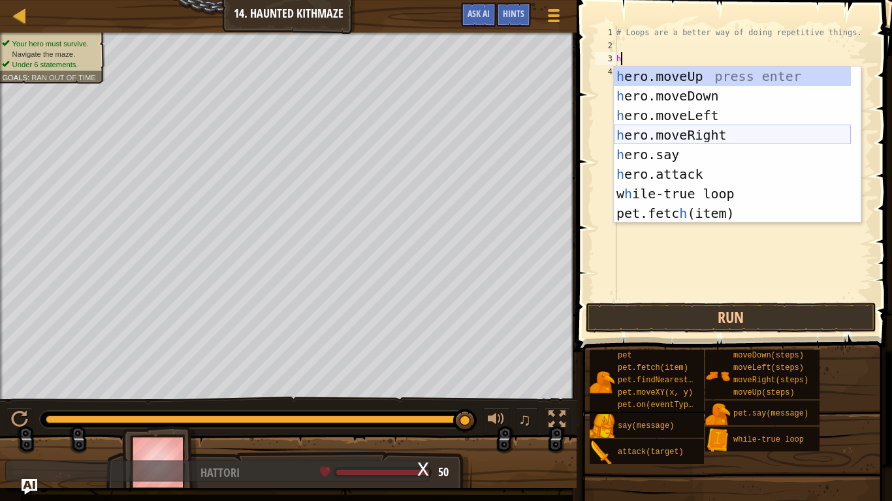
click at [717, 133] on div "h ero.moveUp press enter h ero.moveDown press enter h ero.moveLeft press enter …" at bounding box center [732, 165] width 237 height 196
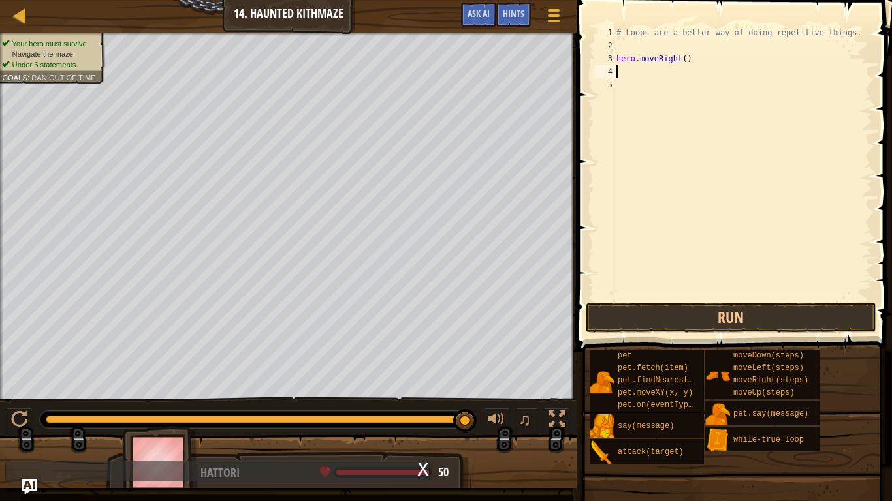
click at [680, 69] on div "# Loops are a better way of doing repetitive things. hero . moveRight ( )" at bounding box center [743, 176] width 259 height 300
click at [678, 61] on div "# Loops are a better way of doing repetitive things. hero . moveRight ( )" at bounding box center [743, 176] width 259 height 300
click at [681, 55] on div "# Loops are a better way of doing repetitive things. hero . moveRight ( )" at bounding box center [743, 176] width 259 height 300
type textarea "hero.moveRight(5)"
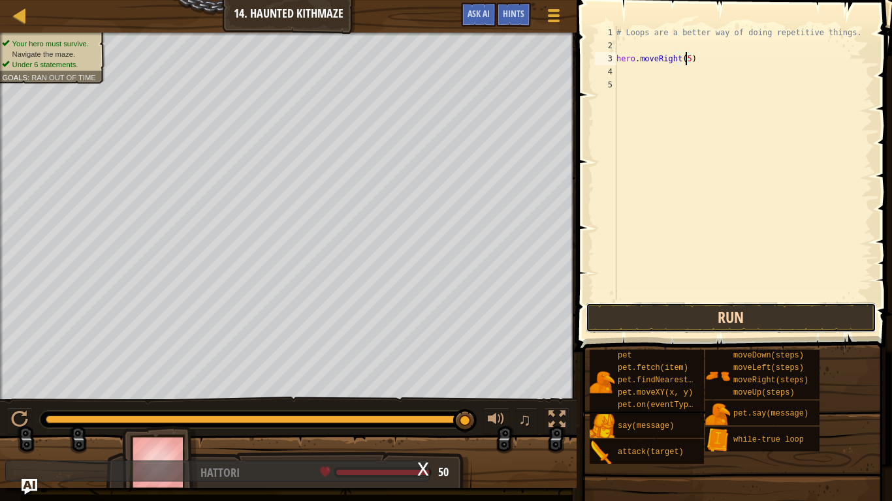
click at [687, 319] on button "Run" at bounding box center [731, 318] width 291 height 30
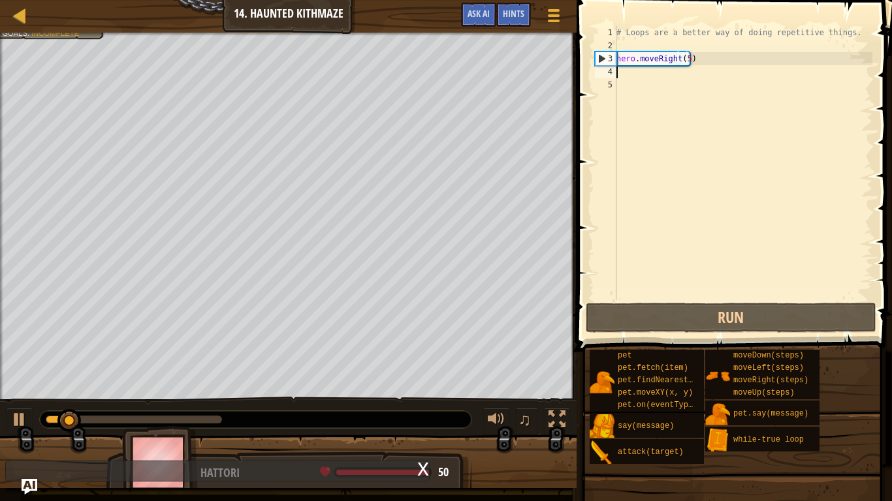
click at [627, 70] on div "# Loops are a better way of doing repetitive things. hero . moveRight ( 5 )" at bounding box center [743, 176] width 259 height 300
type textarea "h"
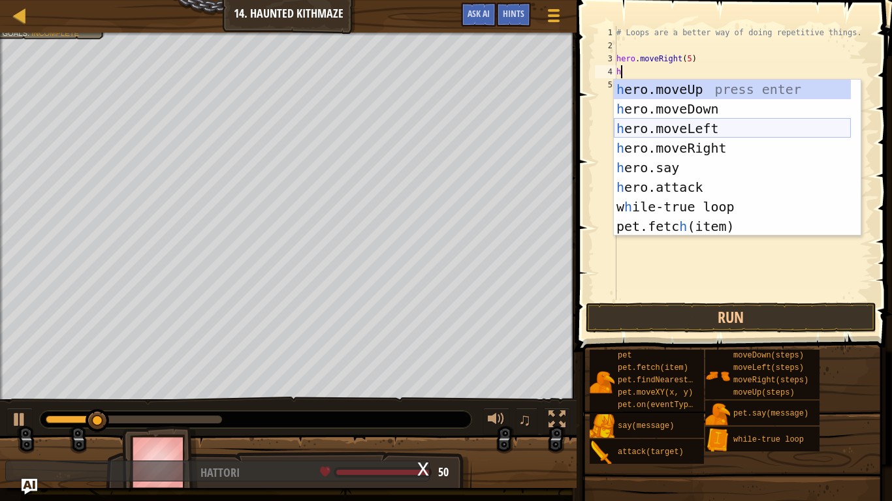
click at [677, 123] on div "h ero.moveUp press enter h ero.moveDown press enter h ero.moveLeft press enter …" at bounding box center [732, 178] width 237 height 196
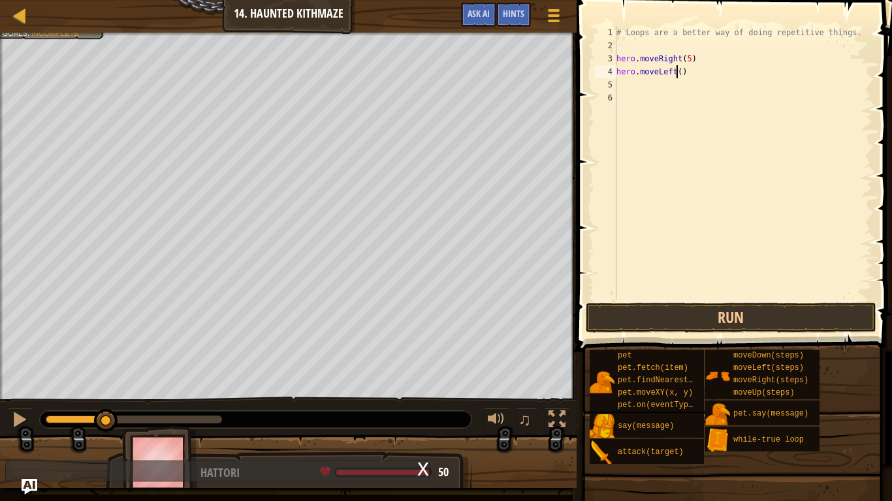
click at [676, 76] on div "# Loops are a better way of doing repetitive things. hero . moveRight ( 5 ) her…" at bounding box center [743, 176] width 259 height 300
click at [659, 311] on button "Run" at bounding box center [731, 318] width 291 height 30
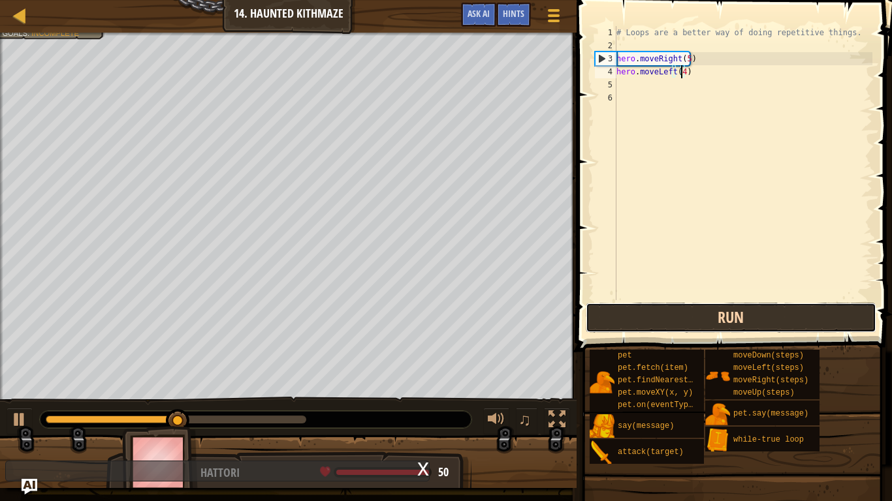
click at [655, 313] on button "Run" at bounding box center [731, 318] width 291 height 30
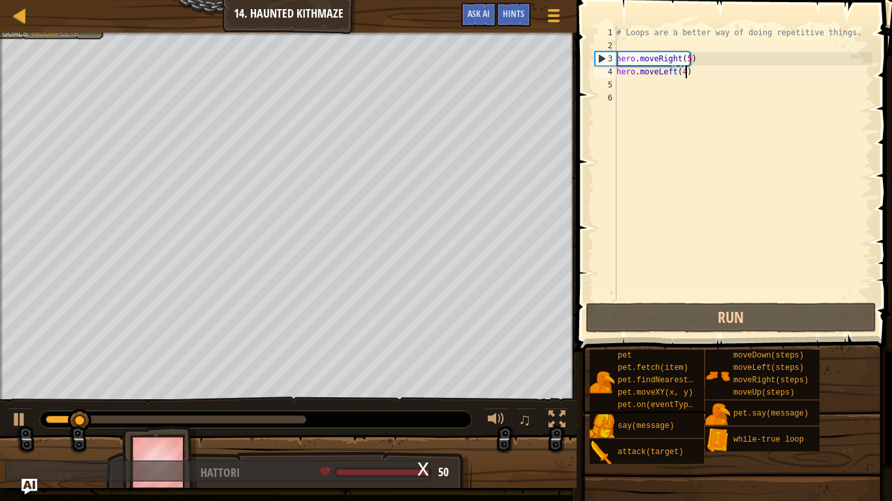
click at [684, 67] on div "# Loops are a better way of doing repetitive things. hero . moveRight ( 5 ) her…" at bounding box center [743, 176] width 259 height 300
click at [683, 59] on div "# Loops are a better way of doing repetitive things. hero . moveRight ( 5 ) her…" at bounding box center [743, 176] width 259 height 300
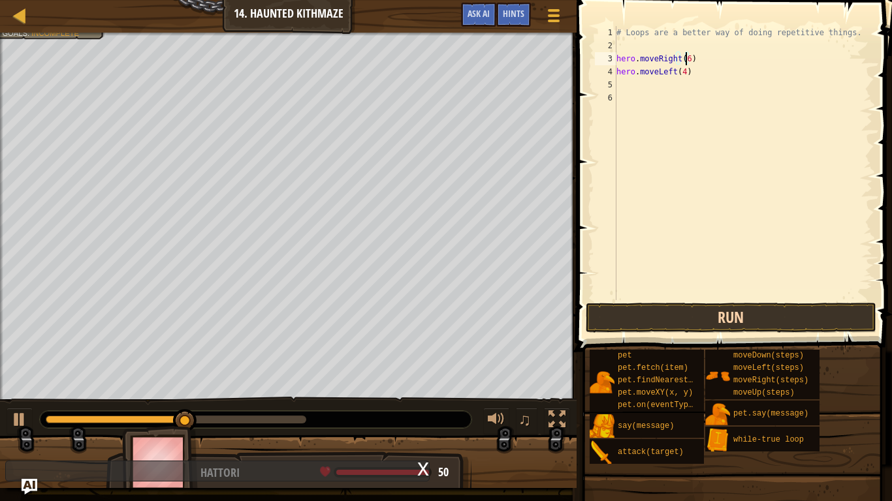
type textarea "hero.moveRight(6)"
click at [770, 320] on button "Run" at bounding box center [731, 318] width 291 height 30
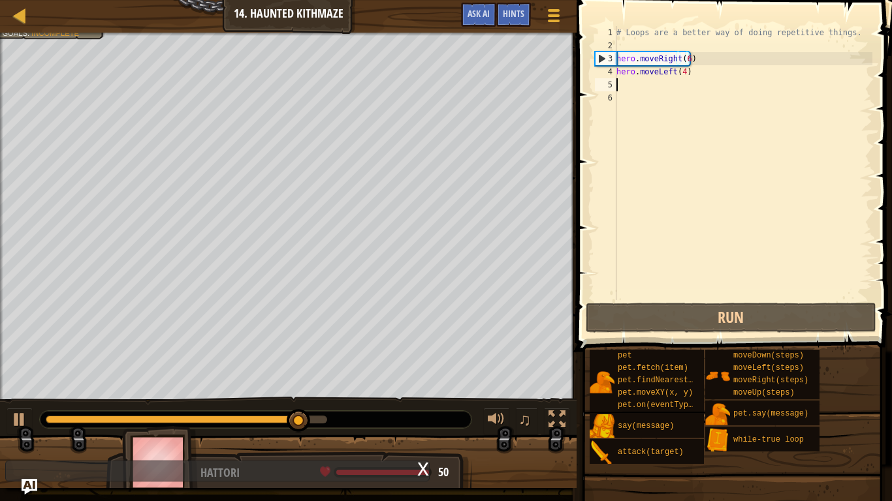
click at [622, 82] on div "# Loops are a better way of doing repetitive things. hero . moveRight ( 6 ) her…" at bounding box center [743, 176] width 259 height 300
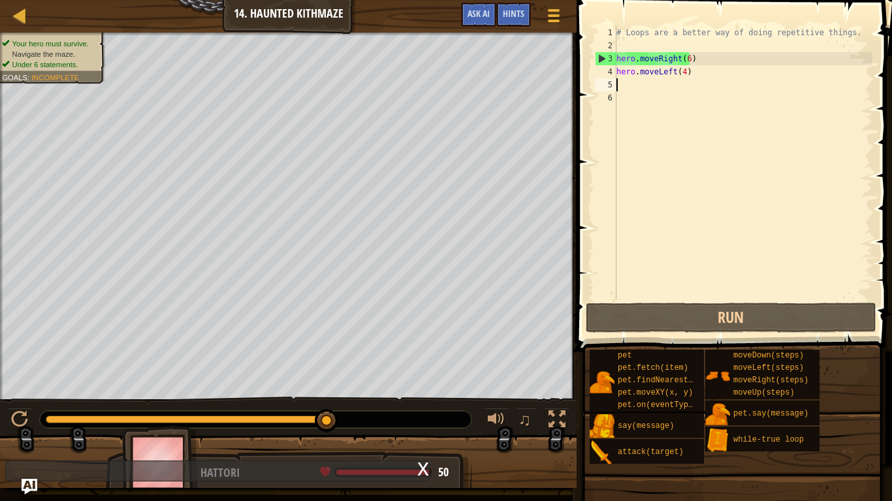
type textarea "h"
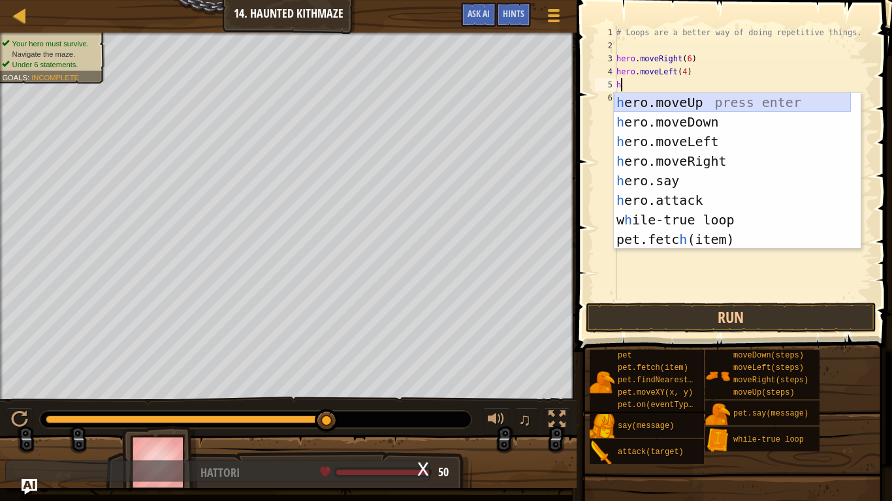
click at [702, 100] on div "h ero.moveUp press enter h ero.moveDown press enter h ero.moveLeft press enter …" at bounding box center [732, 191] width 237 height 196
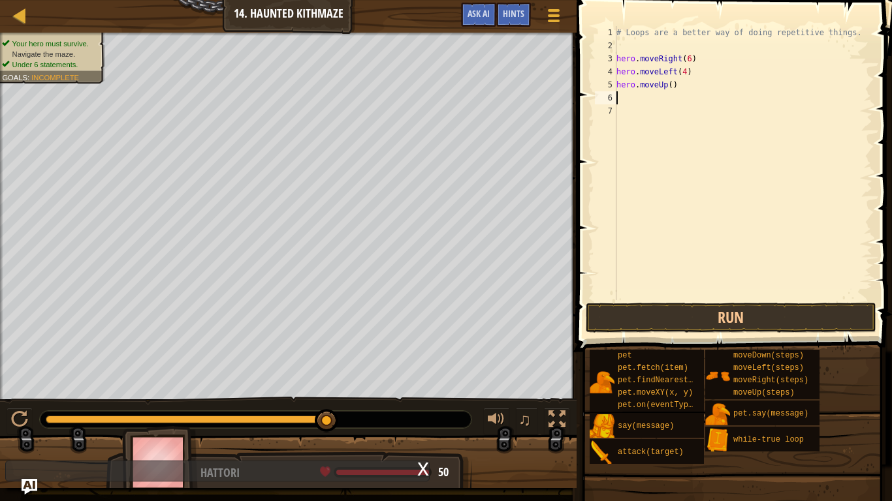
type textarea "h"
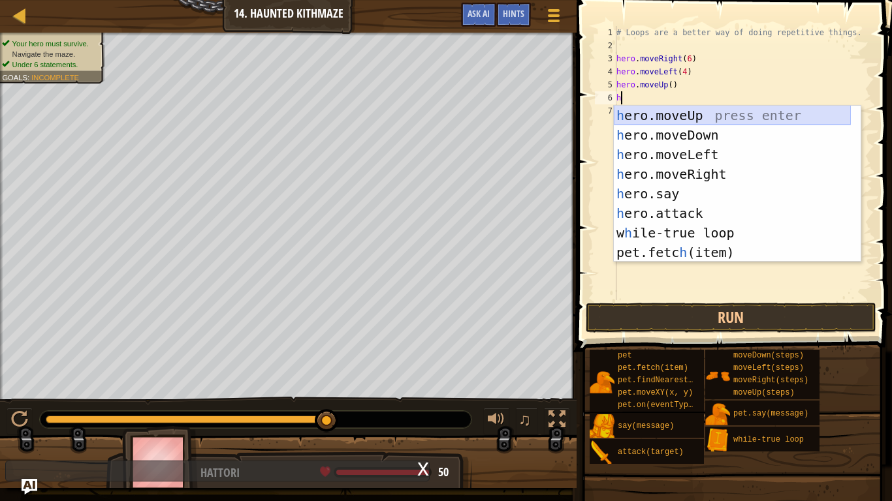
click at [699, 114] on div "h ero.moveUp press enter h ero.moveDown press enter h ero.moveLeft press enter …" at bounding box center [732, 204] width 237 height 196
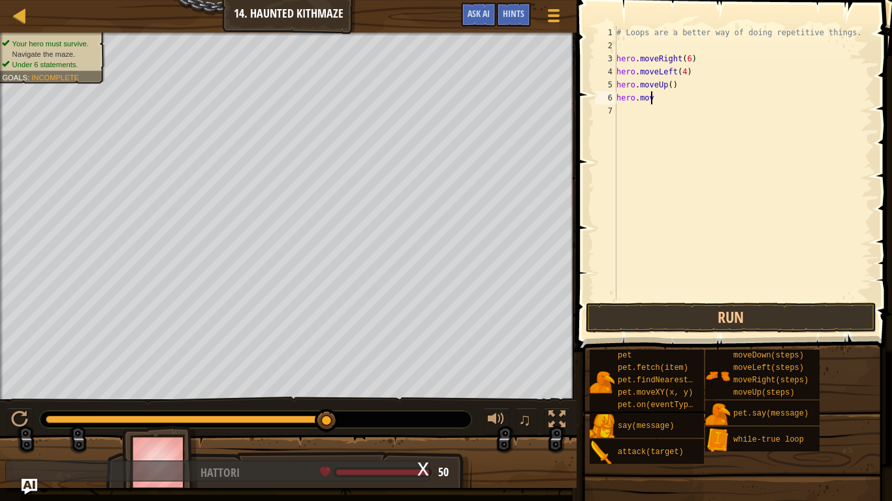
type textarea "h"
click at [663, 86] on div "# Loops are a better way of doing repetitive things. hero . moveRight ( 6 ) her…" at bounding box center [743, 176] width 259 height 300
click at [667, 87] on div "# Loops are a better way of doing repetitive things. hero . moveRight ( 6 ) her…" at bounding box center [743, 176] width 259 height 300
type textarea "hero.moveUp(2)"
click at [753, 319] on button "Run" at bounding box center [731, 318] width 291 height 30
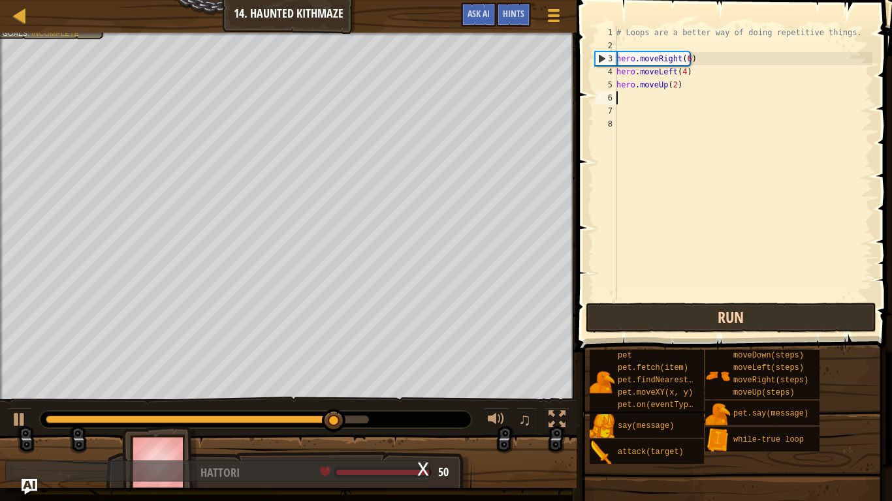
type textarea "h"
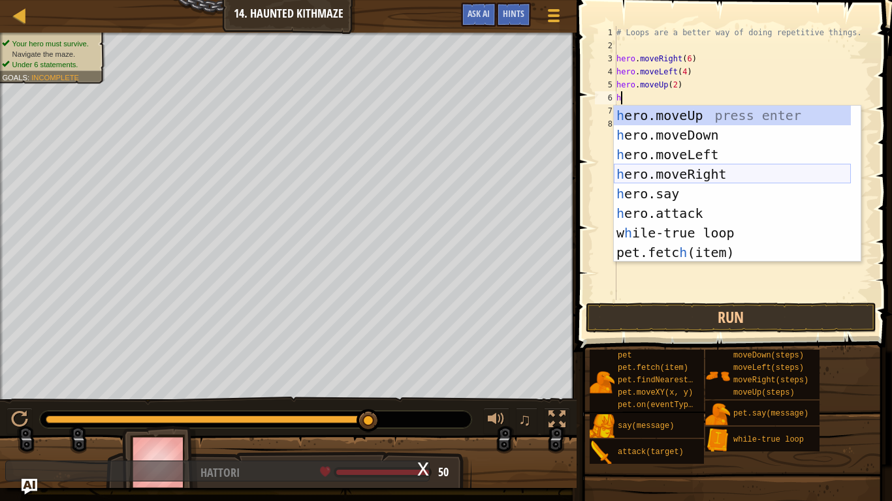
click at [732, 178] on div "h ero.moveUp press enter h ero.moveDown press enter h ero.moveLeft press enter …" at bounding box center [732, 204] width 237 height 196
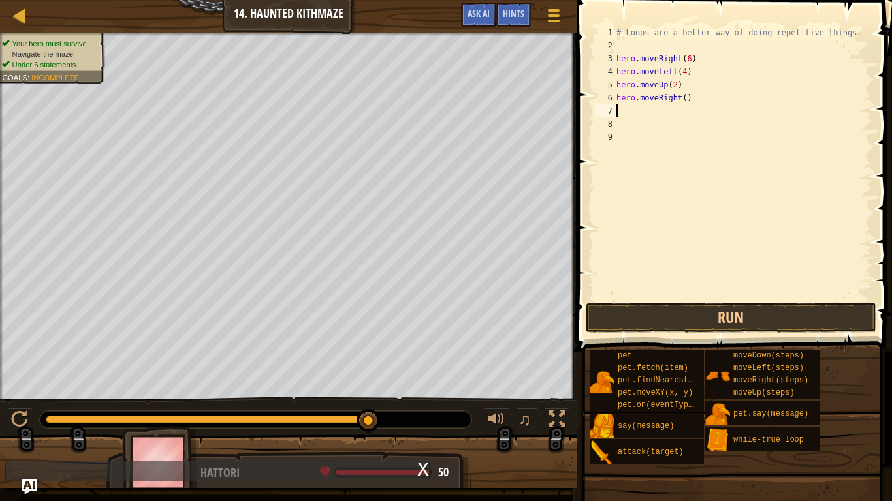
click at [681, 101] on div "# Loops are a better way of doing repetitive things. hero . moveRight ( 6 ) her…" at bounding box center [743, 176] width 259 height 300
type textarea "hero.moveRight(2)"
click at [622, 112] on div "# Loops are a better way of doing repetitive things. hero . moveRight ( 6 ) her…" at bounding box center [743, 176] width 259 height 300
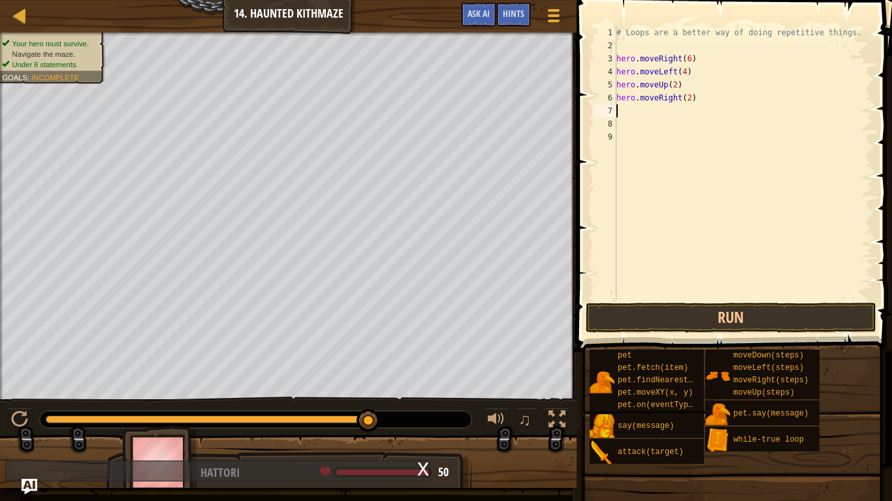
type textarea "h"
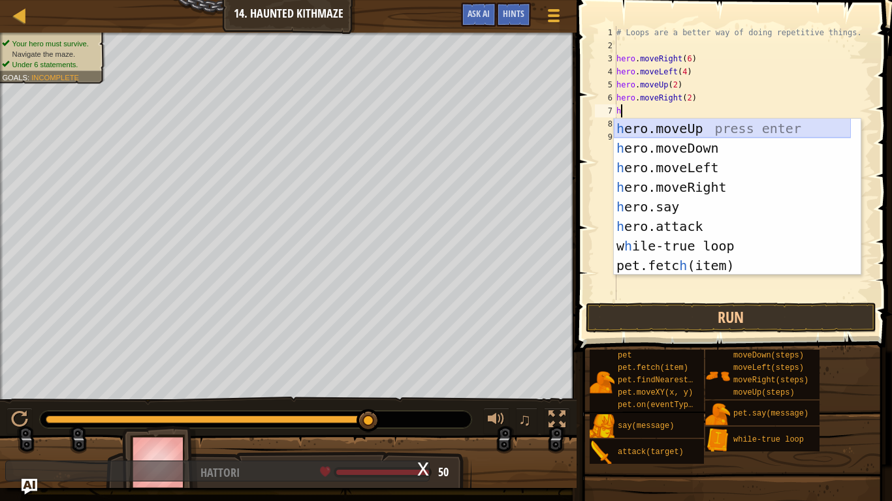
click at [666, 127] on div "h ero.moveUp press enter h ero.moveDown press enter h ero.moveLeft press enter …" at bounding box center [732, 217] width 237 height 196
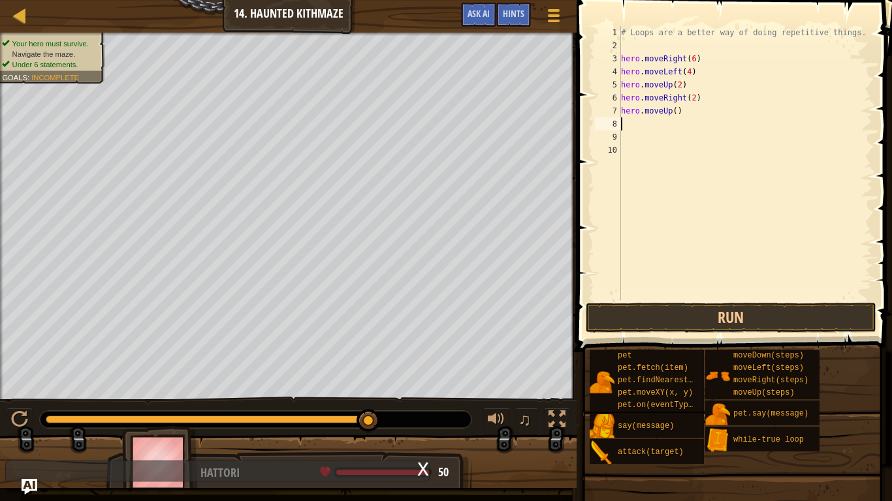
click at [674, 117] on div "# Loops are a better way of doing repetitive things. hero . moveRight ( 6 ) her…" at bounding box center [745, 176] width 255 height 300
type textarea "hero.moveUp(2)"
click at [785, 324] on button "Run" at bounding box center [731, 318] width 291 height 30
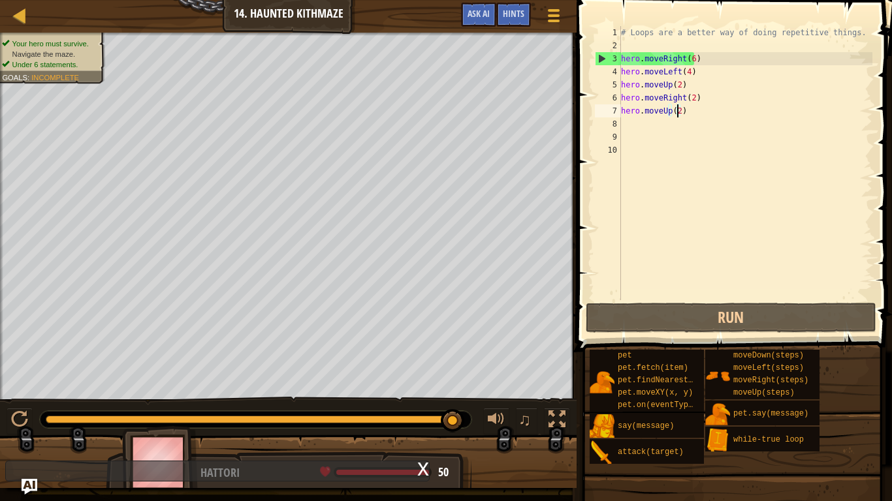
click at [635, 127] on div "# Loops are a better way of doing repetitive things. hero . moveRight ( 6 ) her…" at bounding box center [745, 176] width 255 height 300
type textarea "h"
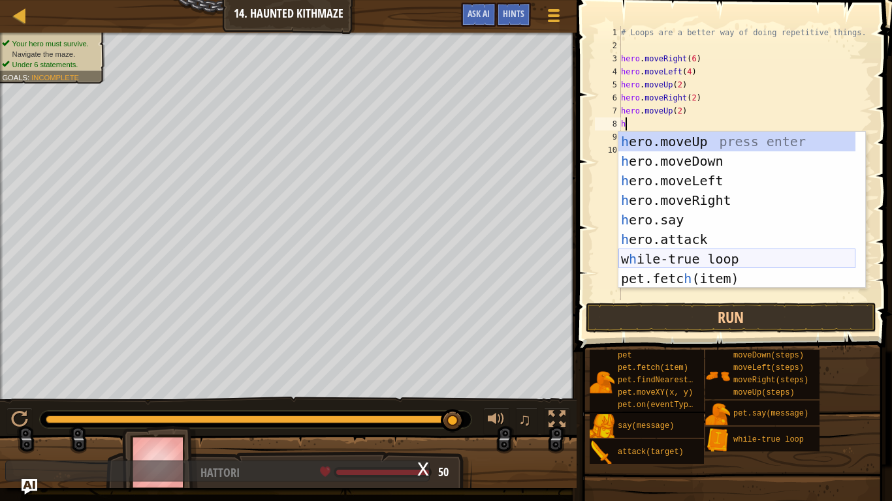
click at [688, 266] on div "h ero.moveUp press enter h ero.moveDown press enter h ero.moveLeft press enter …" at bounding box center [736, 230] width 237 height 196
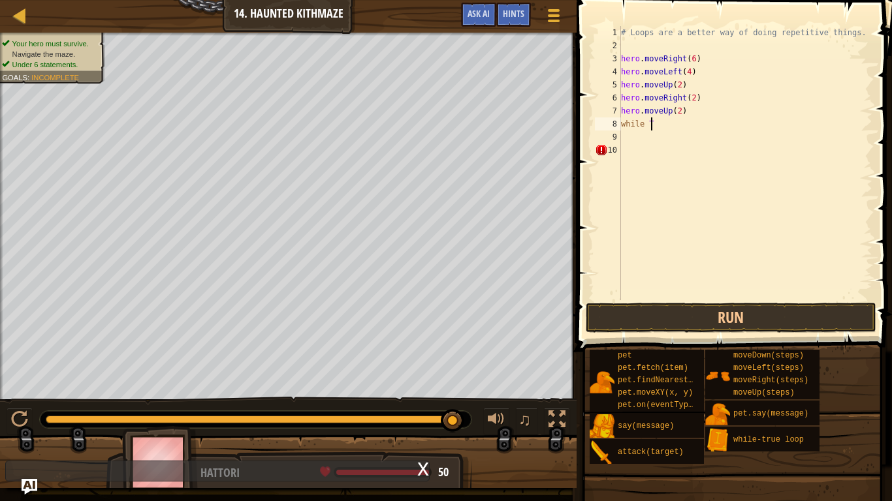
type textarea "w"
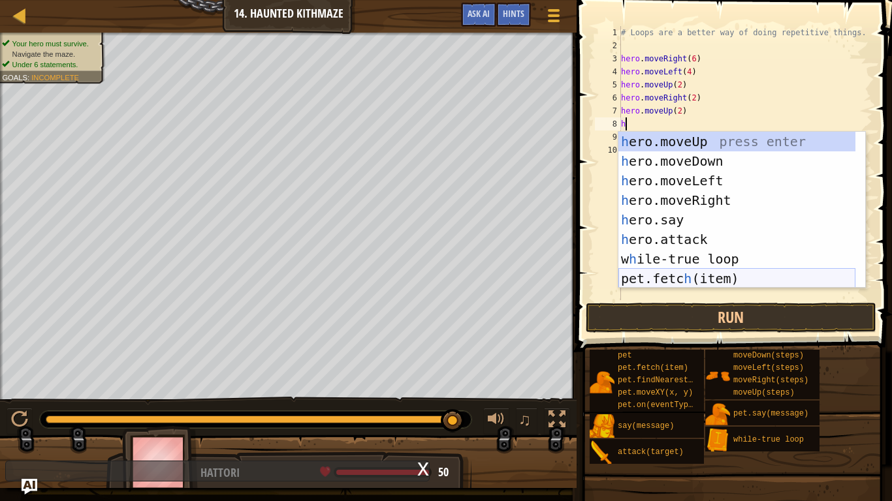
click at [674, 278] on div "h ero.moveUp press enter h ero.moveDown press enter h ero.moveLeft press enter …" at bounding box center [736, 230] width 237 height 196
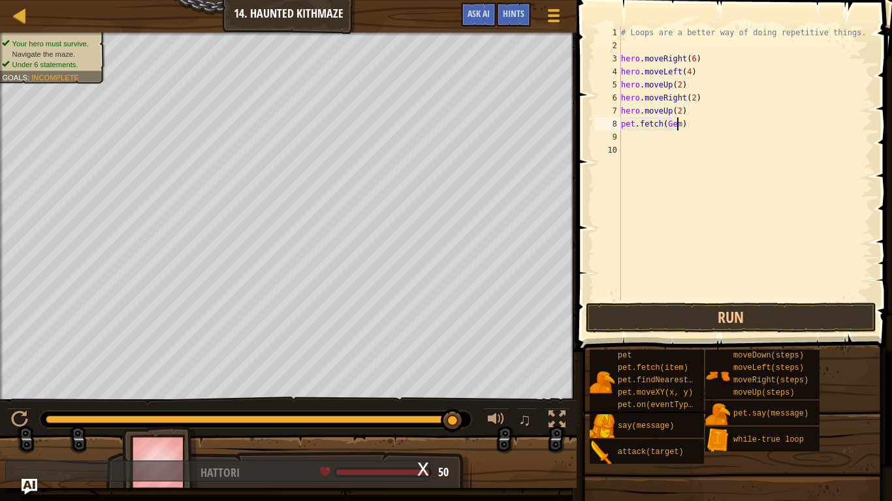
scroll to position [6, 5]
click at [780, 315] on button "Run" at bounding box center [731, 318] width 291 height 30
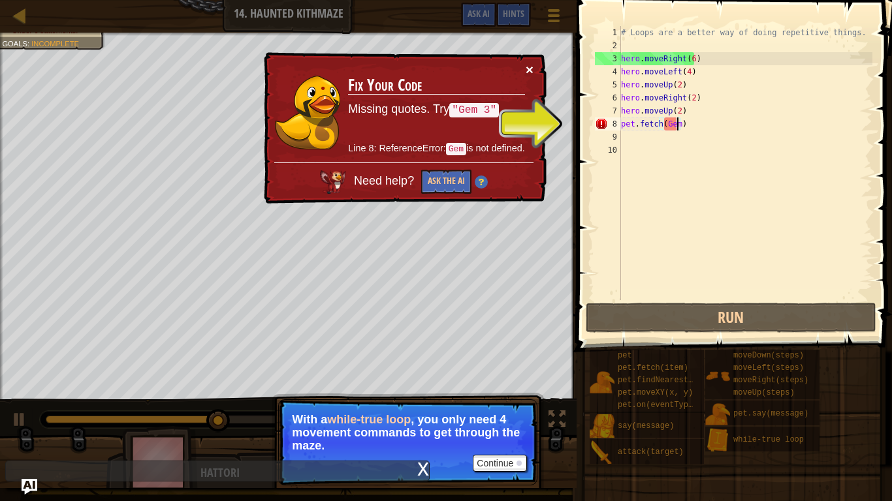
click at [528, 69] on button "×" at bounding box center [530, 70] width 8 height 14
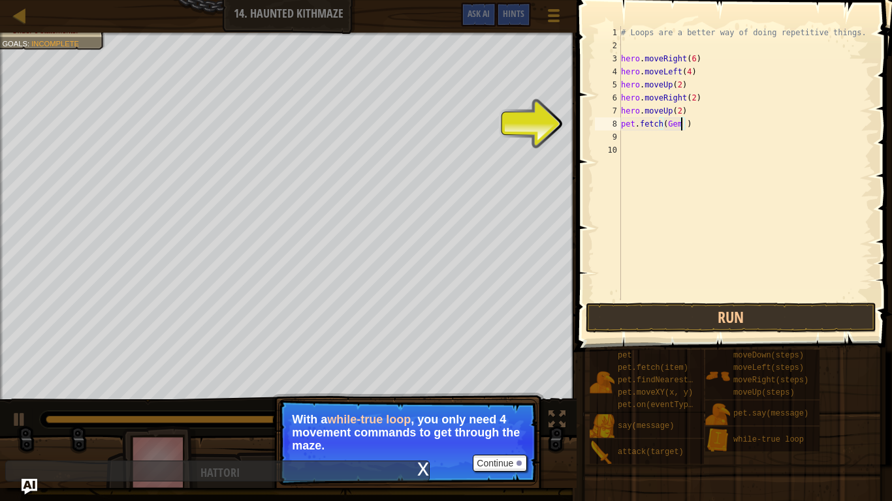
scroll to position [6, 5]
click at [793, 321] on button "Run" at bounding box center [731, 318] width 291 height 30
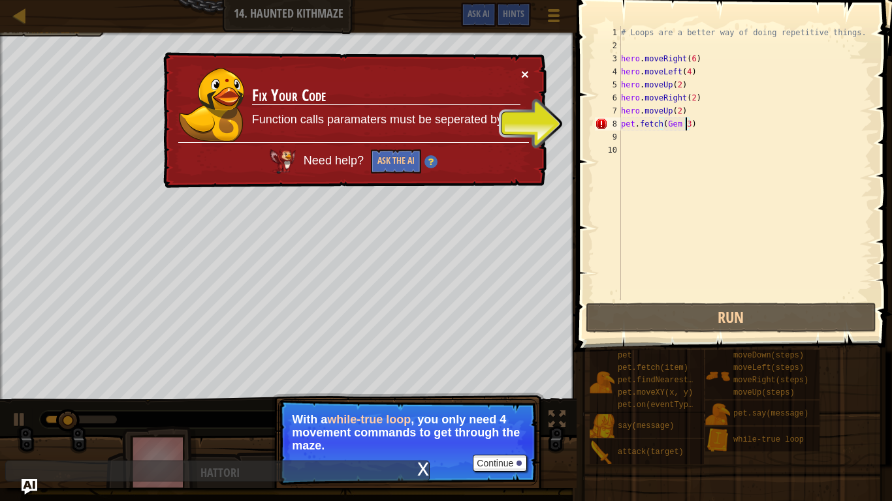
click at [521, 79] on button "×" at bounding box center [525, 74] width 8 height 14
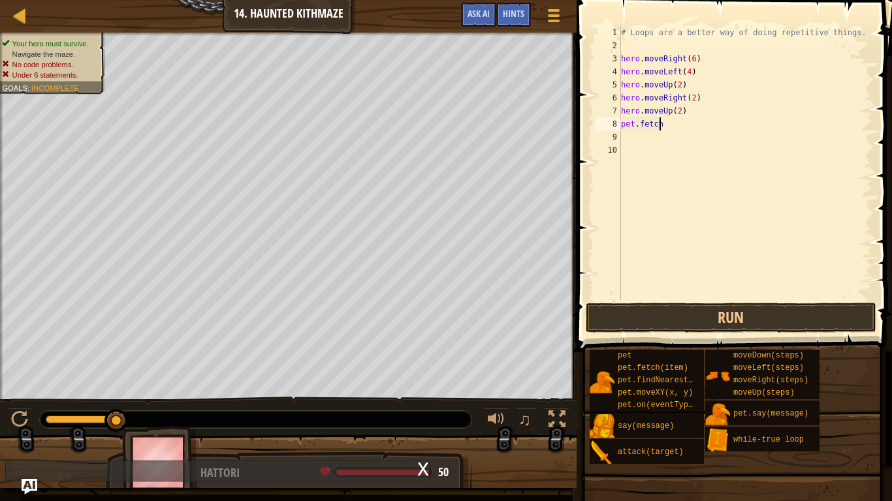
scroll to position [6, 1]
type textarea "p"
click at [761, 322] on button "Run" at bounding box center [731, 318] width 291 height 30
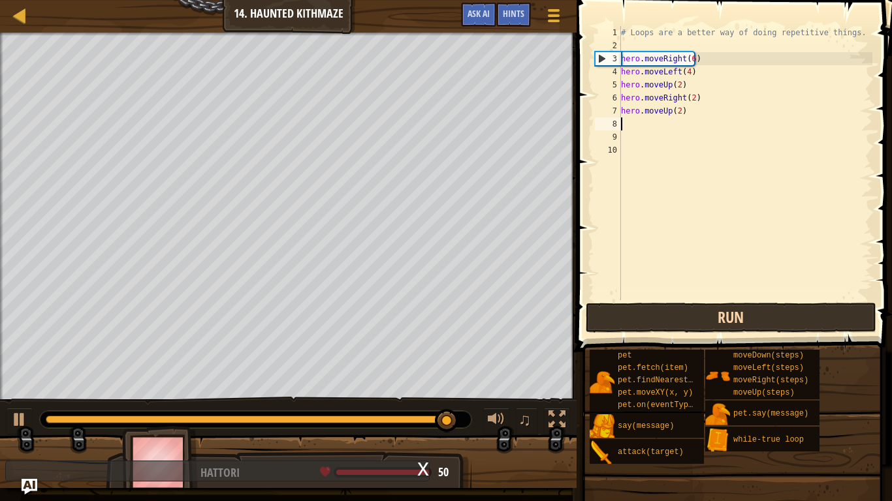
type textarea "h"
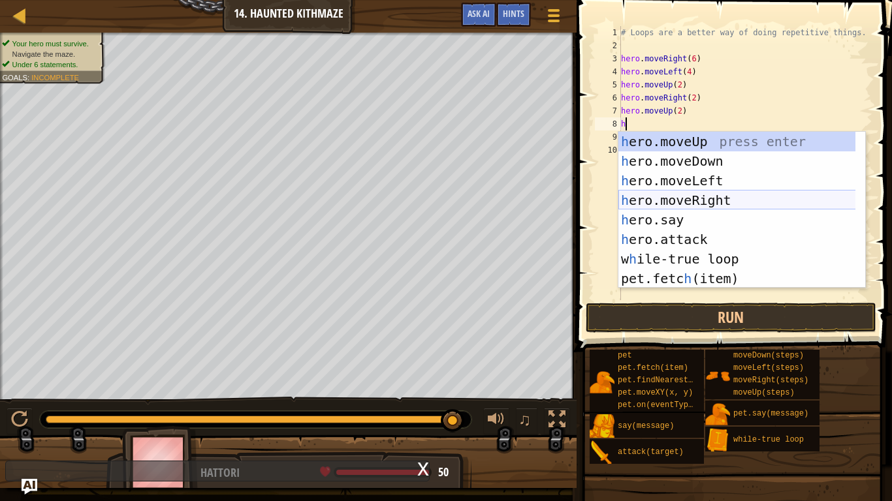
click at [688, 202] on div "h ero.moveUp press enter h ero.moveDown press enter h ero.moveLeft press enter …" at bounding box center [741, 230] width 247 height 196
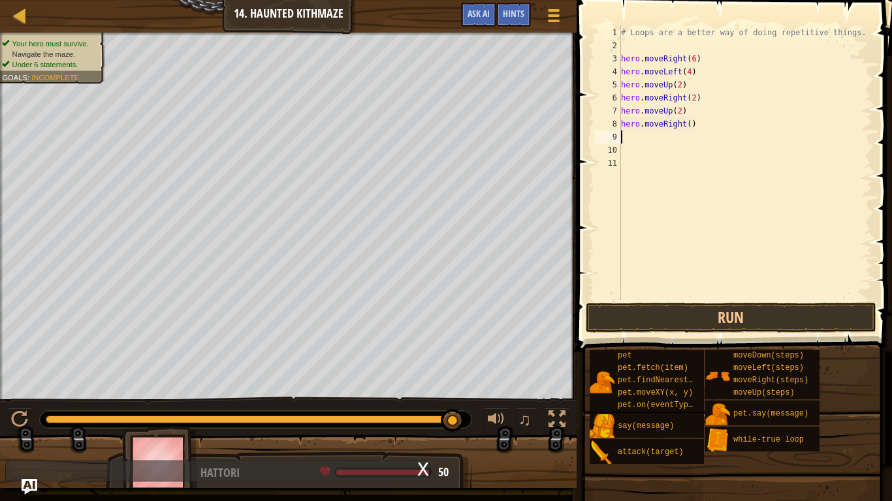
click at [685, 124] on div "# Loops are a better way of doing repetitive things. hero . moveRight ( 6 ) her…" at bounding box center [745, 176] width 255 height 300
type textarea "hero.moveRight(2)"
click at [639, 144] on div "# Loops are a better way of doing repetitive things. hero . moveRight ( 6 ) her…" at bounding box center [745, 176] width 255 height 300
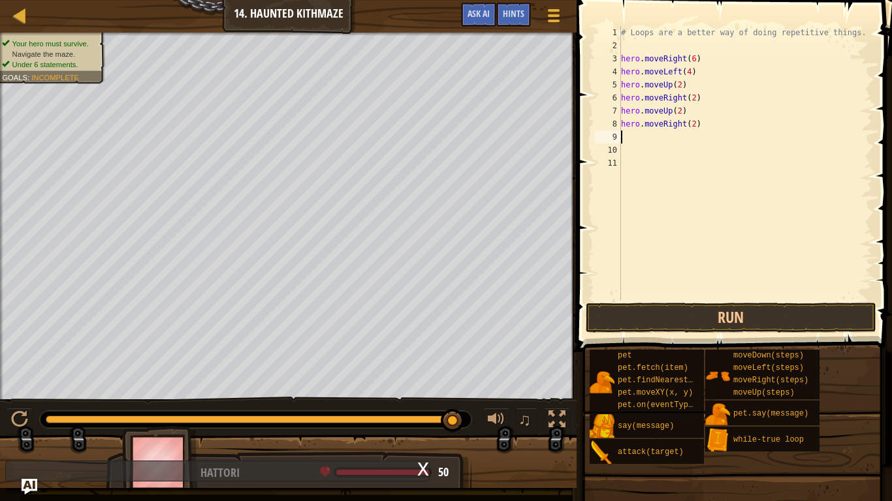
type textarea "h"
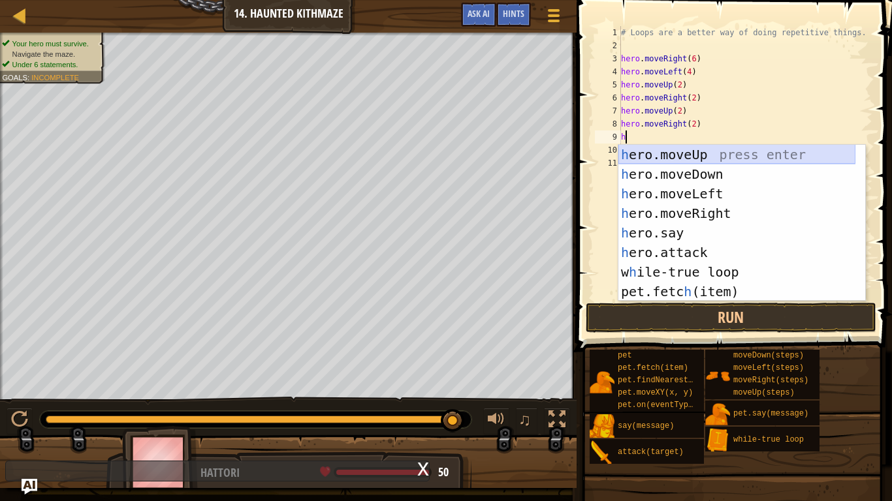
click at [684, 152] on div "h ero.moveUp press enter h ero.moveDown press enter h ero.moveLeft press enter …" at bounding box center [736, 243] width 237 height 196
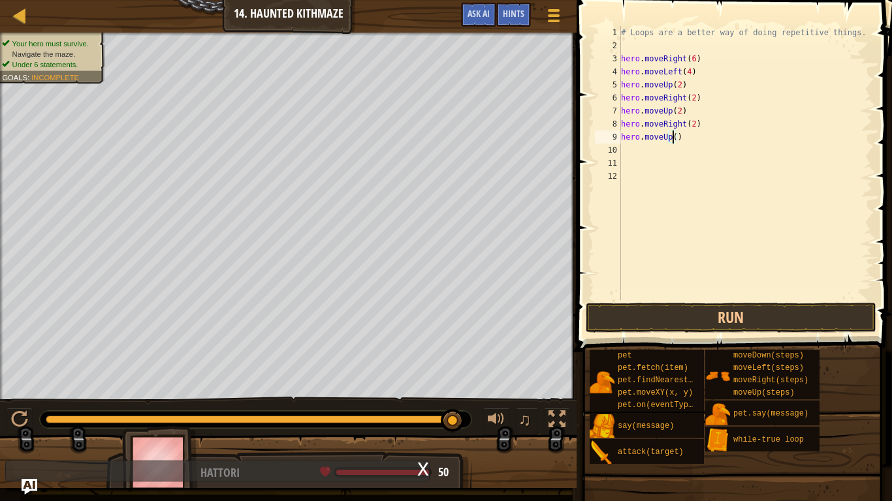
click at [671, 139] on div "# Loops are a better way of doing repetitive things. hero . moveRight ( 6 ) her…" at bounding box center [745, 176] width 255 height 300
click at [790, 314] on button "Run" at bounding box center [731, 318] width 291 height 30
type textarea "h"
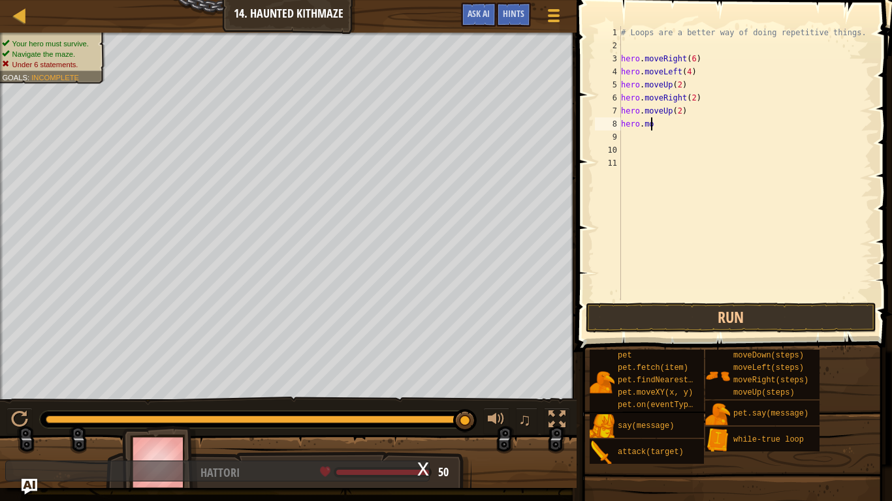
type textarea "h"
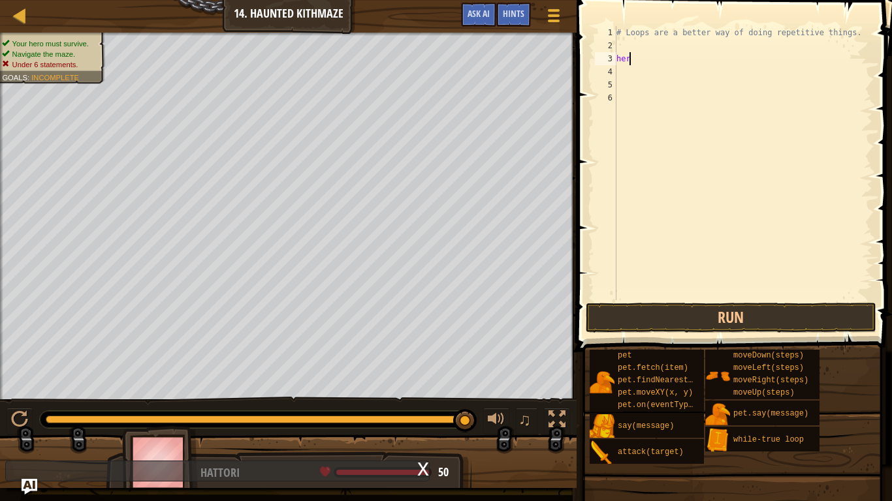
type textarea "h"
click at [754, 328] on button "Run" at bounding box center [731, 318] width 291 height 30
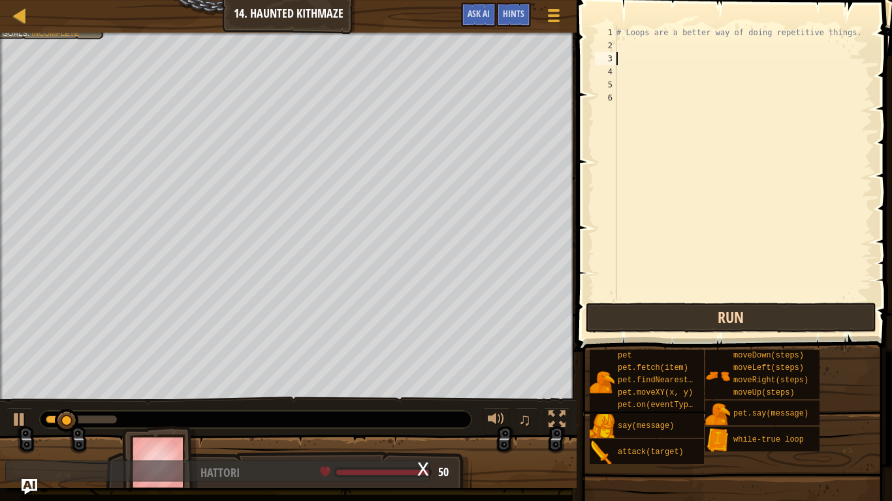
type textarea "h"
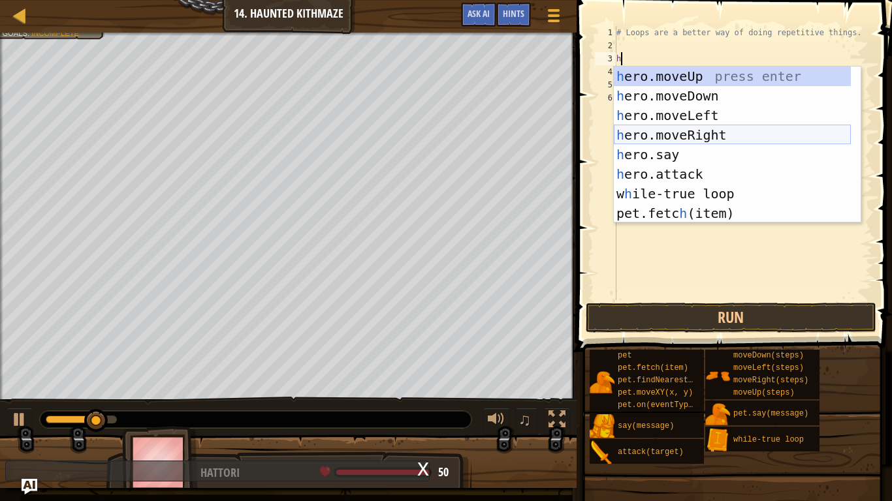
click at [719, 129] on div "h ero.moveUp press enter h ero.moveDown press enter h ero.moveLeft press enter …" at bounding box center [732, 165] width 237 height 196
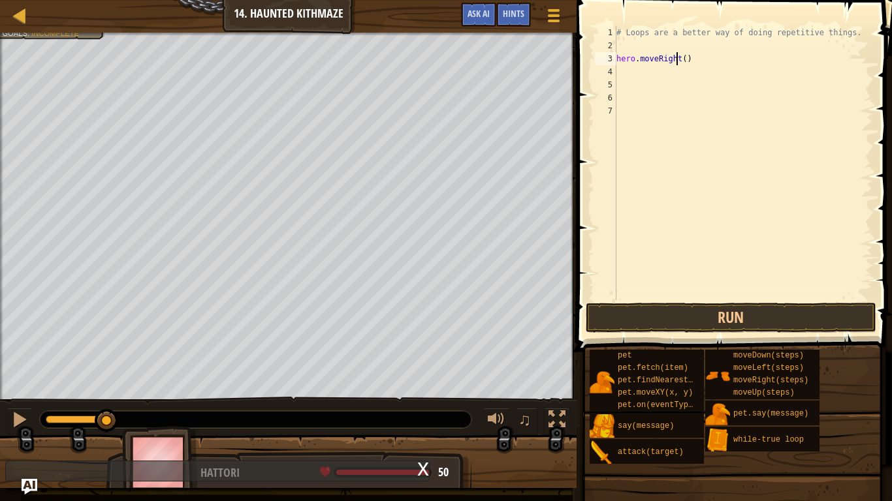
click at [677, 61] on div "# Loops are a better way of doing repetitive things. hero . moveRight ( )" at bounding box center [743, 176] width 259 height 300
click at [684, 61] on div "# Loops are a better way of doing repetitive things. hero . moveRight ( )" at bounding box center [743, 176] width 259 height 300
click at [680, 59] on div "# Loops are a better way of doing repetitive things. hero . moveRight ( )" at bounding box center [743, 176] width 259 height 300
type textarea "hero.moveRight(2)"
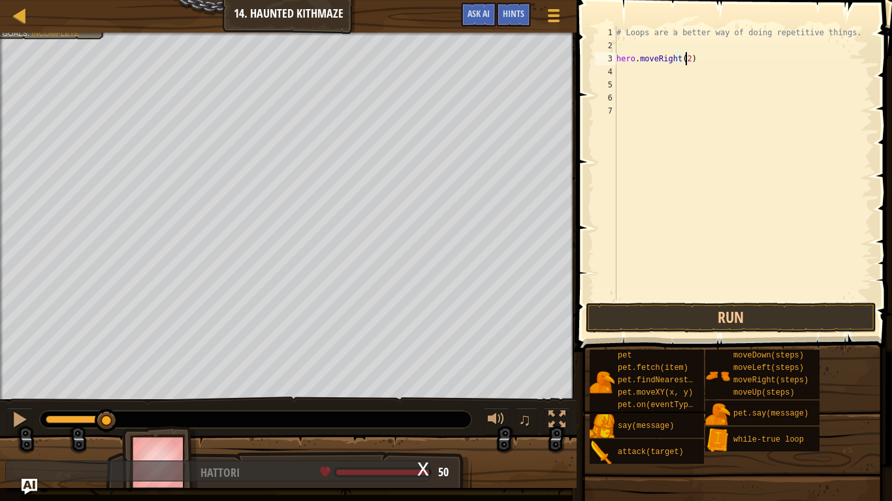
click at [625, 74] on div "# Loops are a better way of doing repetitive things. hero . moveRight ( 2 )" at bounding box center [743, 176] width 259 height 300
type textarea "h"
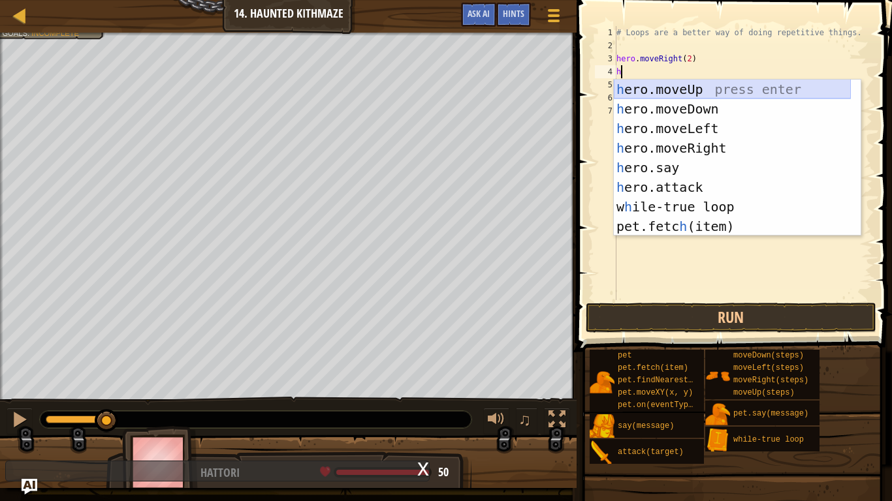
click at [696, 89] on div "h ero.moveUp press enter h ero.moveDown press enter h ero.moveLeft press enter …" at bounding box center [732, 178] width 237 height 196
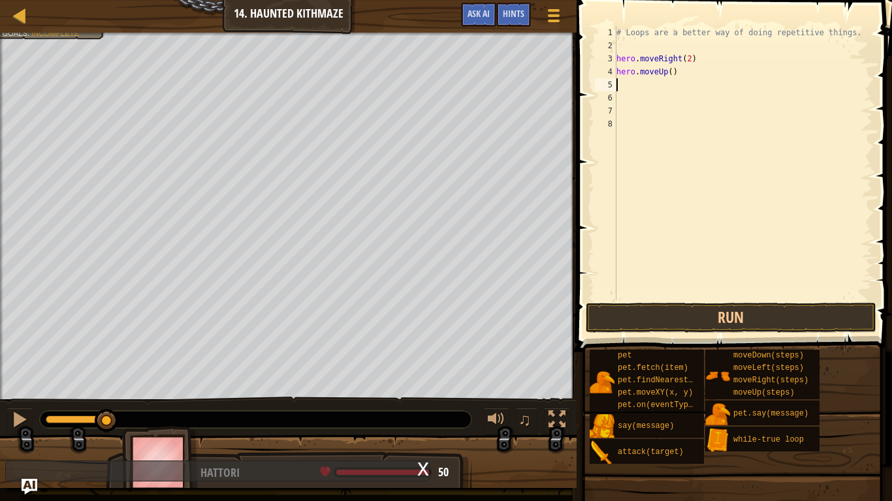
click at [669, 72] on div "# Loops are a better way of doing repetitive things. hero . moveRight ( 2 ) her…" at bounding box center [743, 176] width 259 height 300
click at [789, 317] on button "Run" at bounding box center [731, 318] width 291 height 30
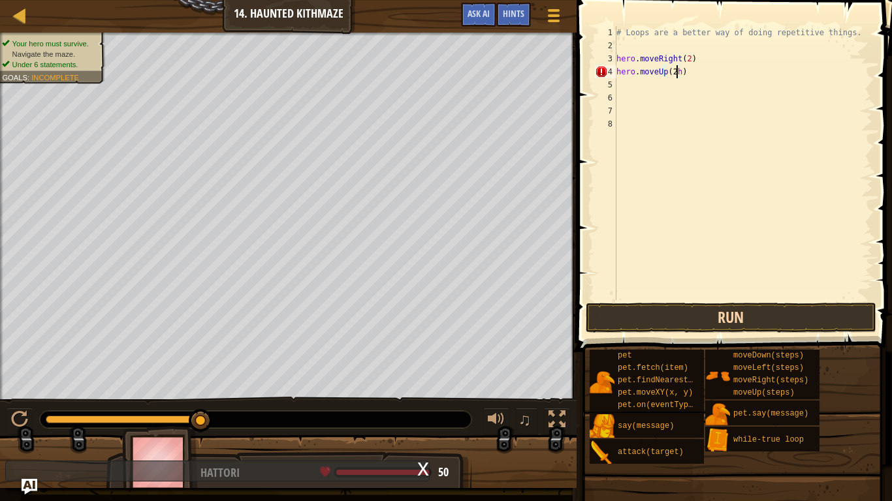
type textarea "hero.moveUp(2)"
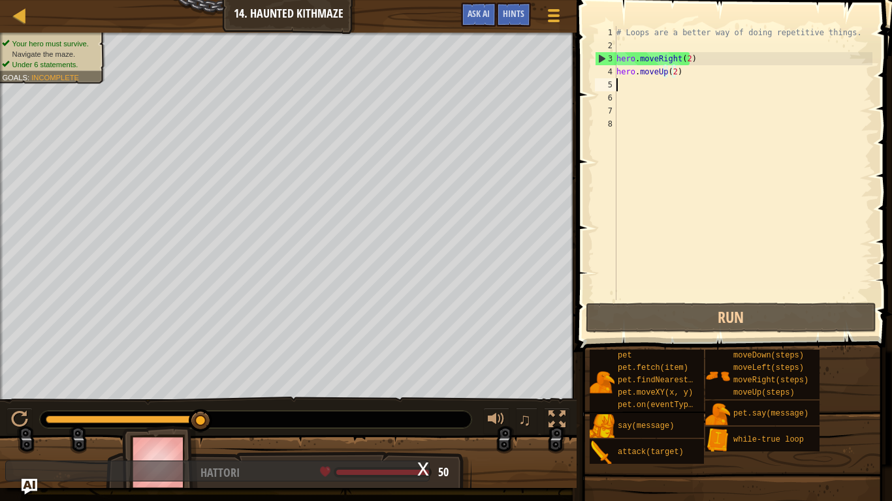
click at [636, 88] on div "# Loops are a better way of doing repetitive things. hero . moveRight ( 2 ) her…" at bounding box center [743, 176] width 259 height 300
type textarea "f"
type textarea "h"
type textarea "z"
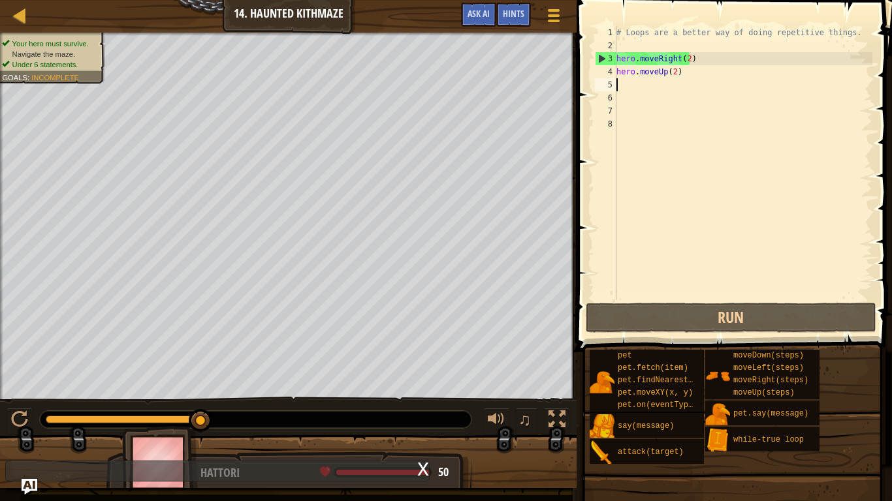
type textarea "h"
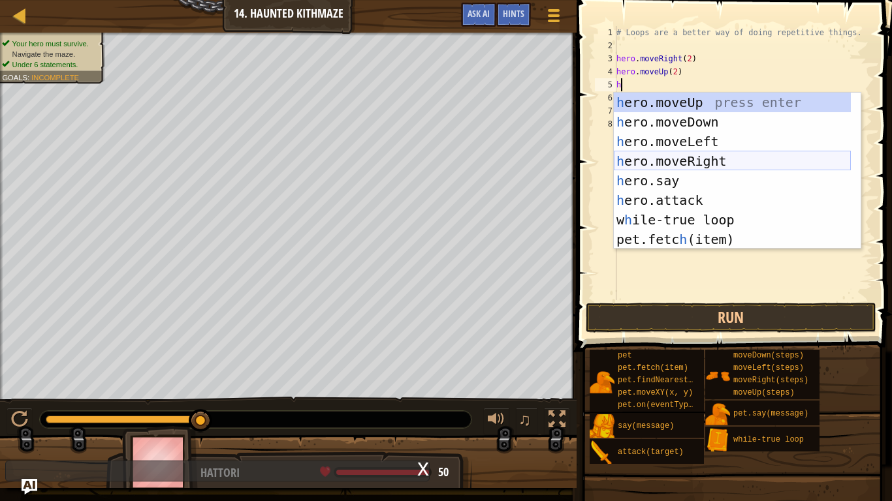
click at [724, 159] on div "h ero.moveUp press enter h ero.moveDown press enter h ero.moveLeft press enter …" at bounding box center [732, 191] width 237 height 196
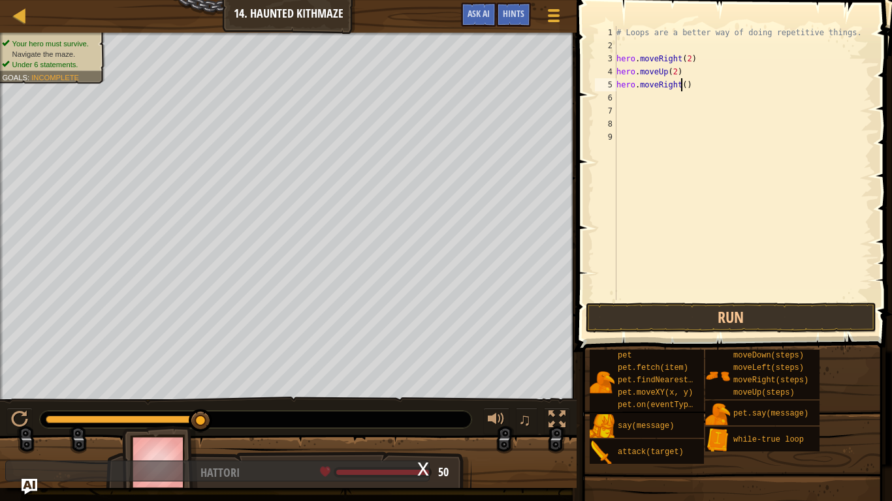
click at [681, 90] on div "# Loops are a better way of doing repetitive things. hero . moveRight ( 2 ) her…" at bounding box center [743, 176] width 259 height 300
type textarea "hero.moveRight(2)"
click at [644, 97] on div "# Loops are a better way of doing repetitive things. hero . moveRight ( 2 ) her…" at bounding box center [743, 176] width 259 height 300
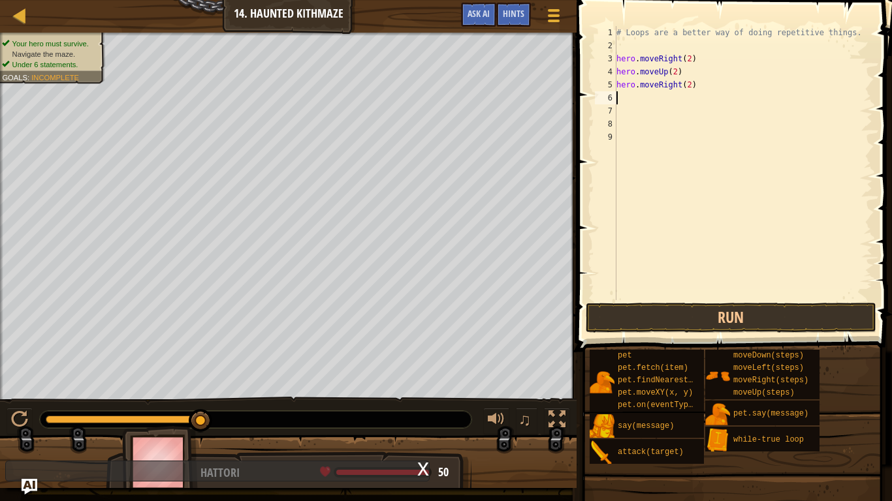
type textarea "h"
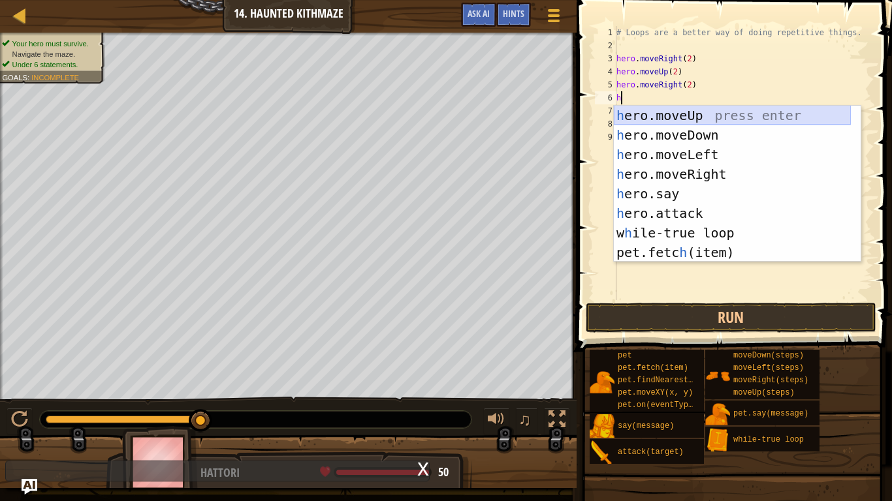
click at [692, 116] on div "h ero.moveUp press enter h ero.moveDown press enter h ero.moveLeft press enter …" at bounding box center [732, 204] width 237 height 196
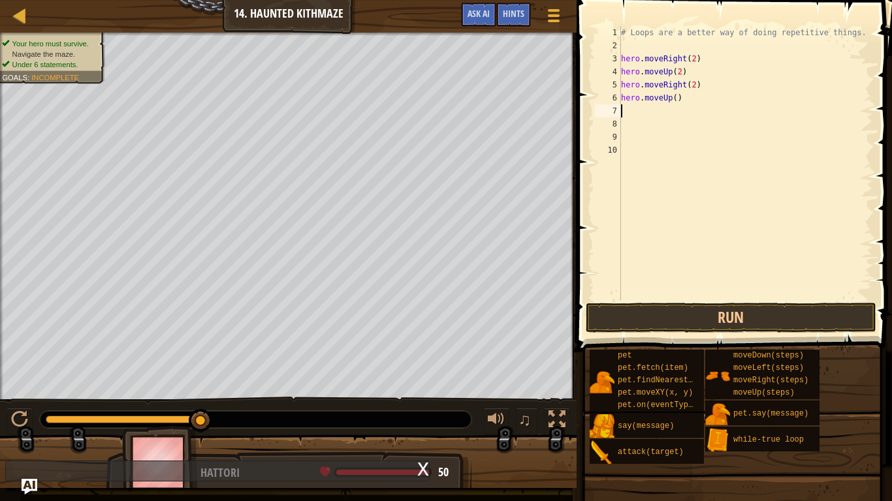
click at [671, 101] on div "# Loops are a better way of doing repetitive things. hero . moveRight ( 2 ) her…" at bounding box center [745, 176] width 255 height 300
type textarea "hero.moveUp(2)"
click at [788, 328] on button "Run" at bounding box center [731, 318] width 291 height 30
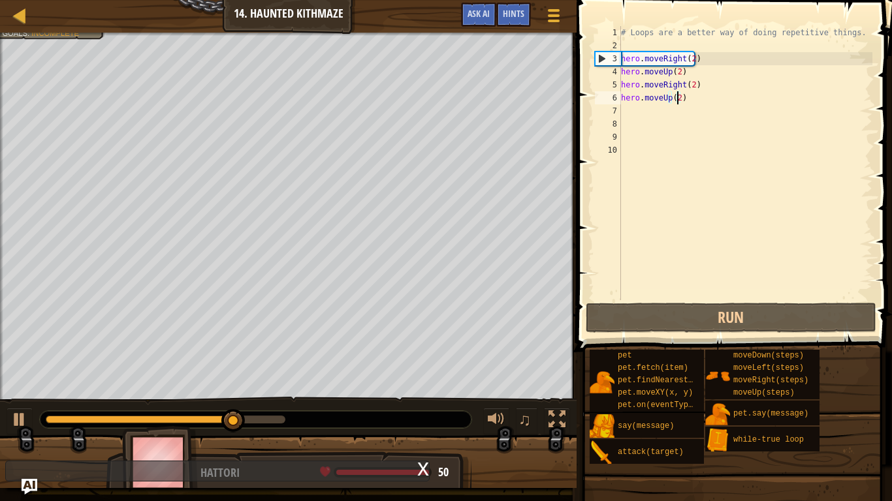
click at [623, 108] on div "# Loops are a better way of doing repetitive things. hero . moveRight ( 2 ) her…" at bounding box center [745, 176] width 255 height 300
type textarea "h"
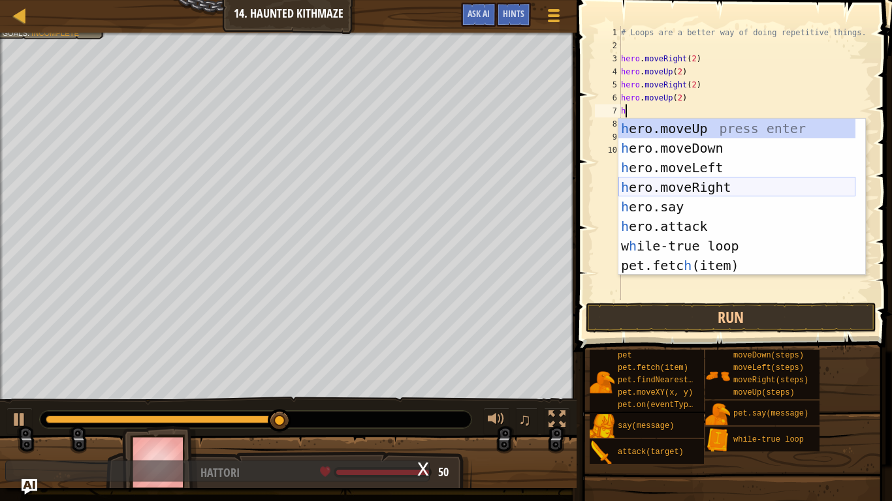
click at [682, 187] on div "h ero.moveUp press enter h ero.moveDown press enter h ero.moveLeft press enter …" at bounding box center [736, 217] width 237 height 196
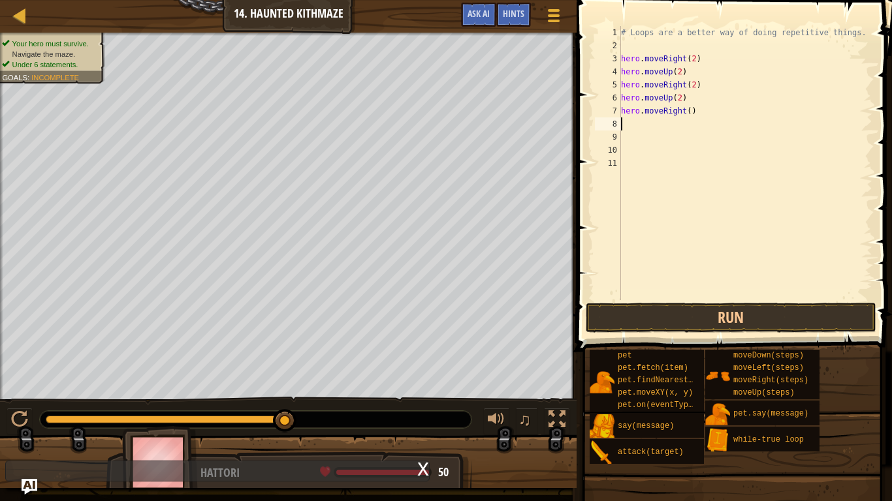
click at [684, 112] on div "# Loops are a better way of doing repetitive things. hero . moveRight ( 2 ) her…" at bounding box center [745, 176] width 255 height 300
type textarea "hero.moveRight(2)"
click at [670, 133] on div "# Loops are a better way of doing repetitive things. hero . moveRight ( 2 ) her…" at bounding box center [745, 176] width 255 height 300
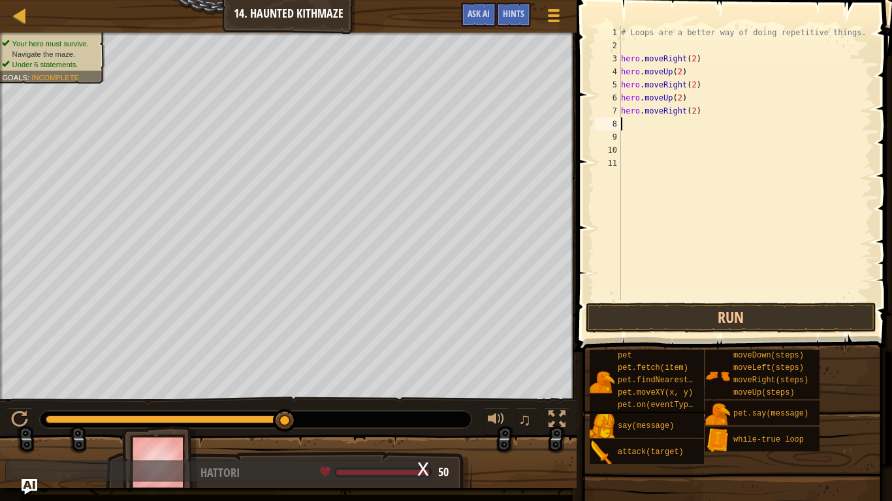
click at [641, 127] on div "# Loops are a better way of doing repetitive things. hero . moveRight ( 2 ) her…" at bounding box center [745, 176] width 255 height 300
type textarea "h"
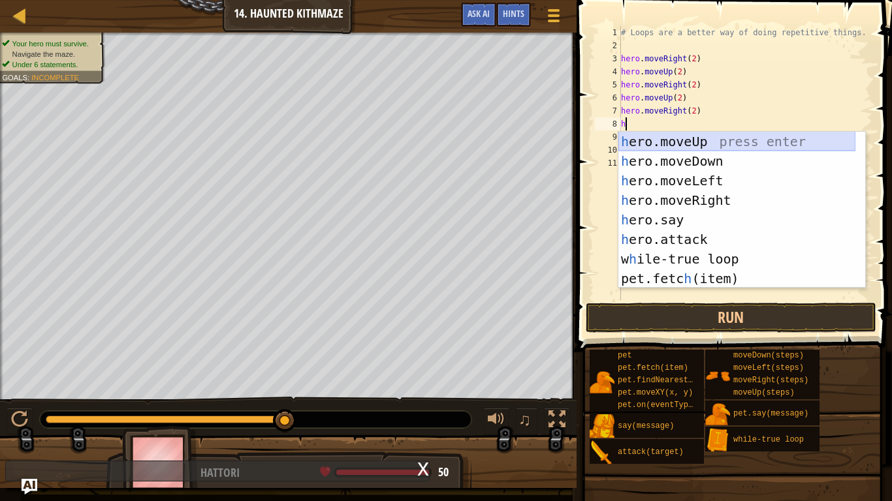
click at [688, 137] on div "h ero.moveUp press enter h ero.moveDown press enter h ero.moveLeft press enter …" at bounding box center [736, 230] width 237 height 196
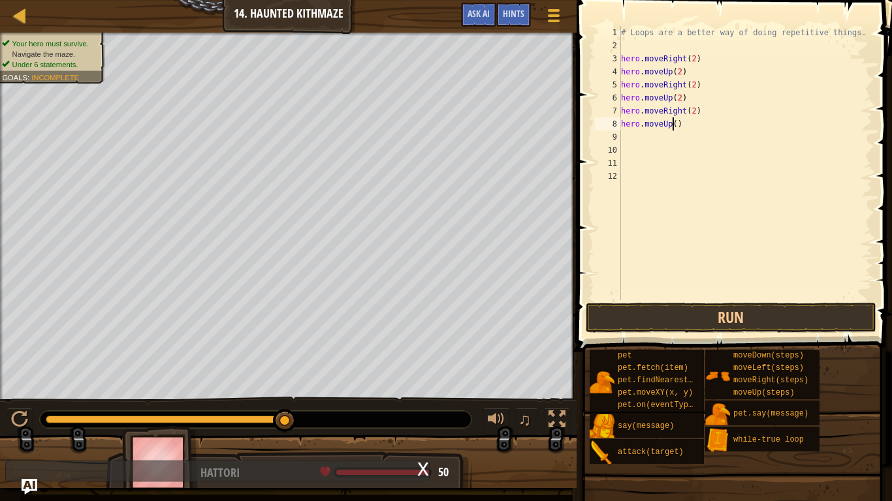
click at [673, 125] on div "# Loops are a better way of doing repetitive things. hero . moveRight ( 2 ) her…" at bounding box center [745, 176] width 255 height 300
click at [806, 308] on button "Run" at bounding box center [731, 318] width 291 height 30
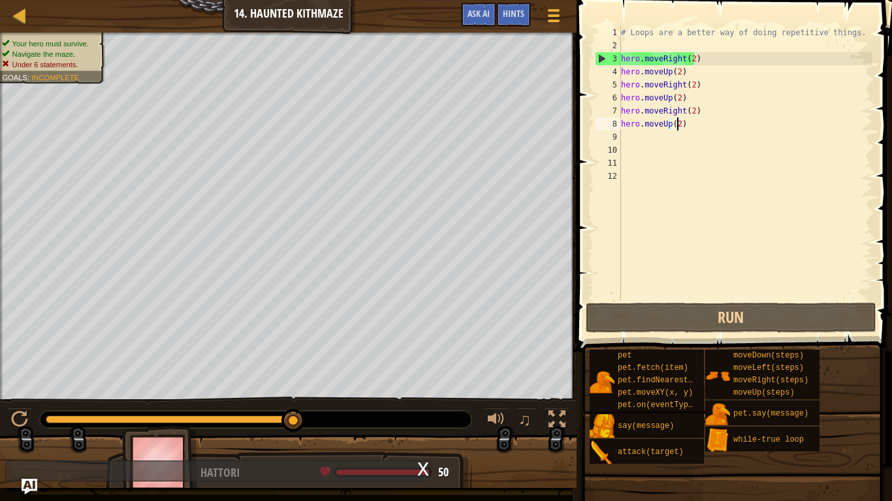
drag, startPoint x: 294, startPoint y: 415, endPoint x: 381, endPoint y: 415, distance: 86.8
click at [381, 415] on div at bounding box center [256, 419] width 432 height 17
drag, startPoint x: 293, startPoint y: 419, endPoint x: 320, endPoint y: 419, distance: 26.8
click at [320, 419] on div at bounding box center [256, 419] width 432 height 17
click at [517, 419] on button "♫" at bounding box center [527, 421] width 22 height 27
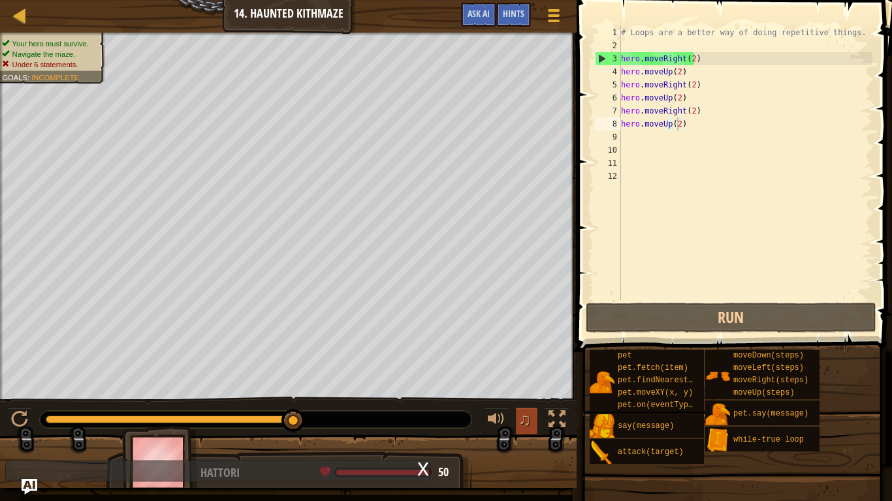
click at [517, 419] on button "♫" at bounding box center [527, 421] width 22 height 27
click at [520, 419] on span "♫" at bounding box center [524, 420] width 13 height 20
click at [413, 419] on div "x" at bounding box center [217, 471] width 424 height 21
click at [422, 419] on div "x" at bounding box center [423, 468] width 12 height 13
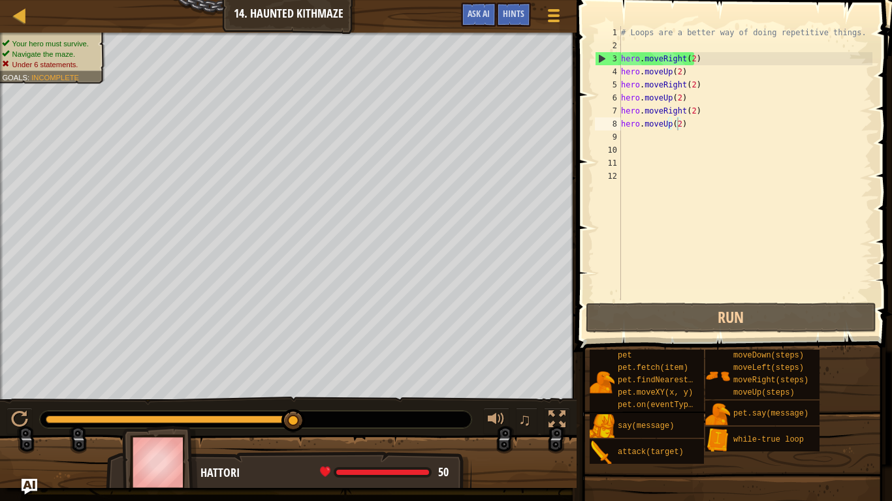
drag, startPoint x: 419, startPoint y: 472, endPoint x: 397, endPoint y: 471, distance: 22.2
click at [397, 419] on div at bounding box center [382, 472] width 93 height 5
click at [31, 419] on img "Ask AI" at bounding box center [29, 487] width 17 height 17
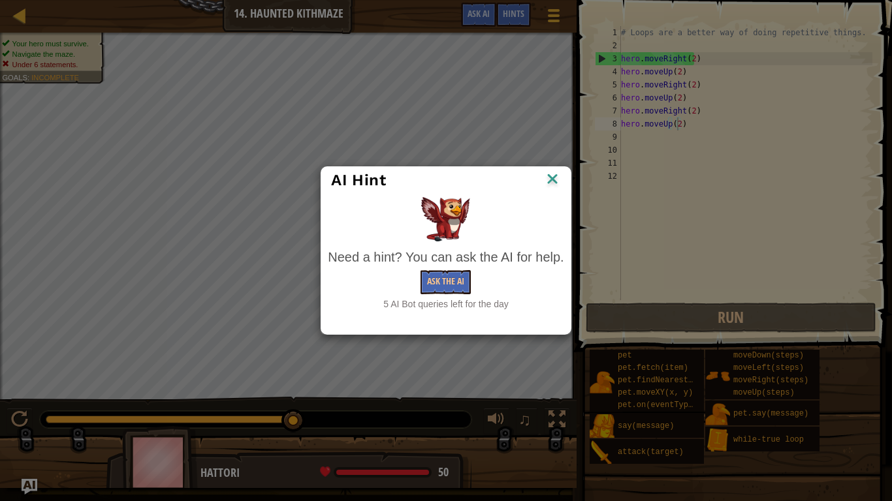
click at [548, 177] on img at bounding box center [552, 180] width 17 height 20
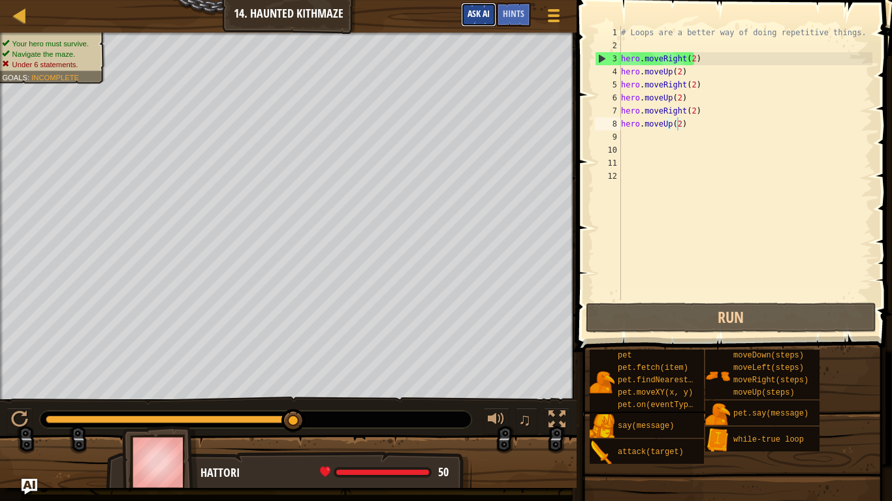
click at [486, 26] on button "Ask AI" at bounding box center [478, 15] width 35 height 24
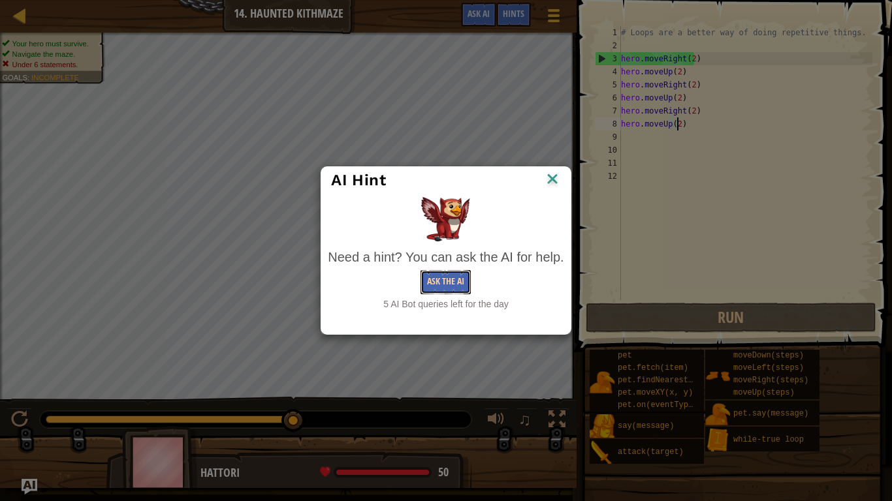
click at [456, 279] on button "Ask the AI" at bounding box center [445, 282] width 50 height 24
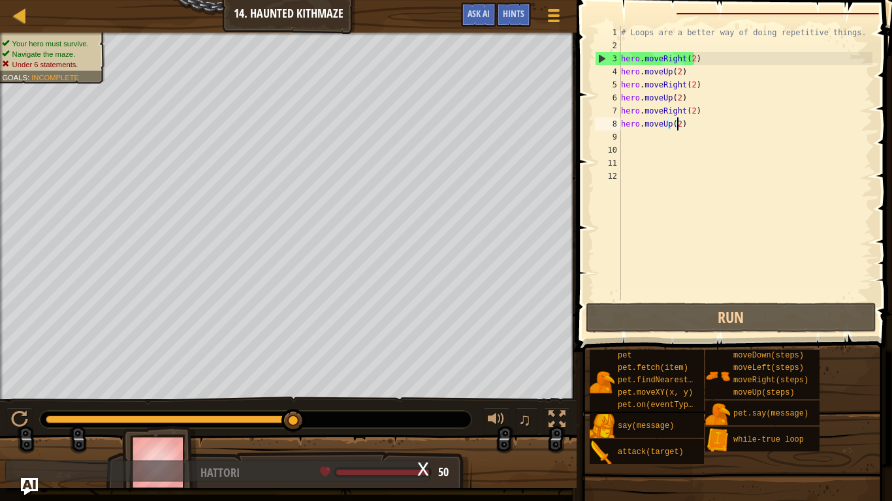
click at [30, 419] on img "Ask AI" at bounding box center [29, 487] width 17 height 17
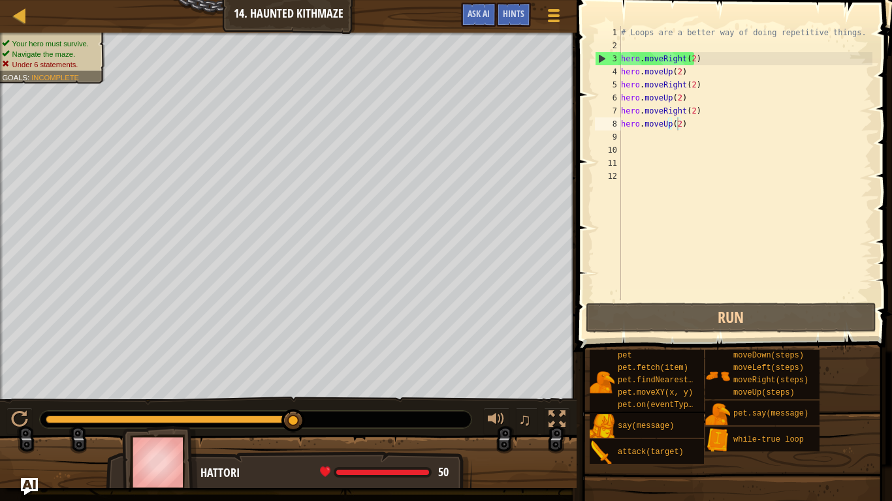
click at [38, 419] on img "Ask AI" at bounding box center [29, 487] width 17 height 17
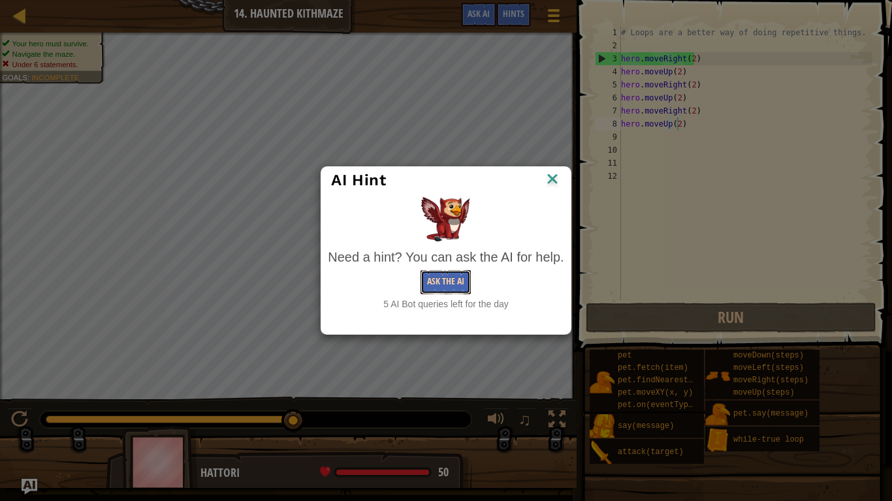
click at [435, 278] on button "Ask the AI" at bounding box center [445, 282] width 50 height 24
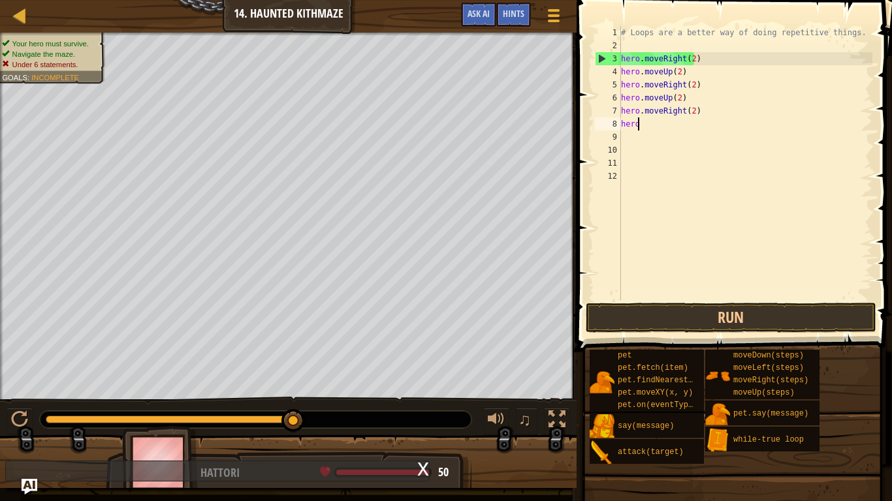
scroll to position [6, 1]
type textarea "h"
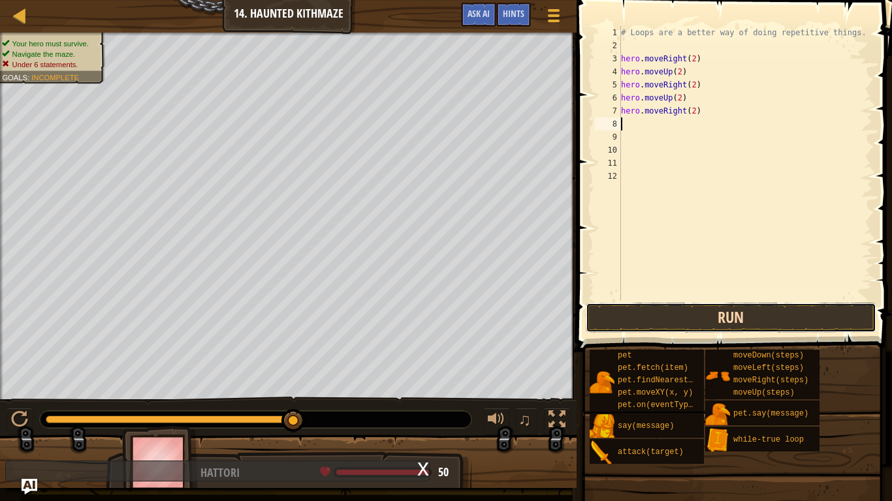
click at [776, 304] on button "Run" at bounding box center [731, 318] width 291 height 30
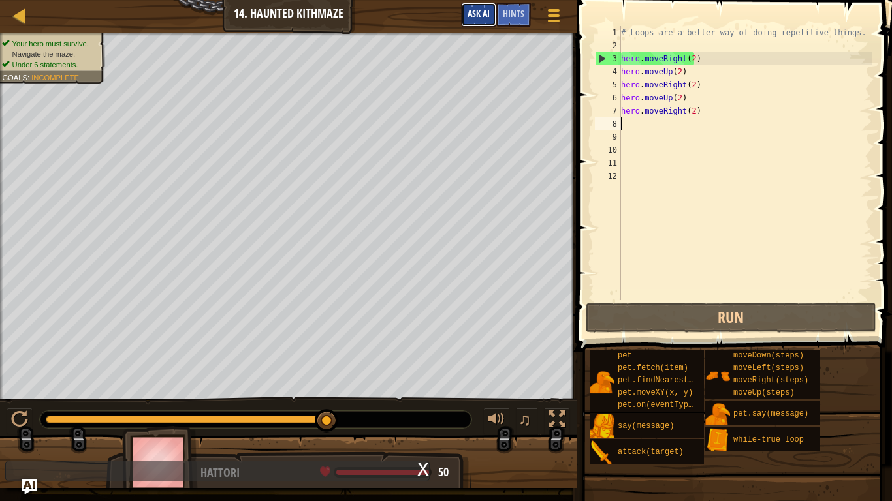
click at [477, 21] on button "Ask AI" at bounding box center [478, 15] width 35 height 24
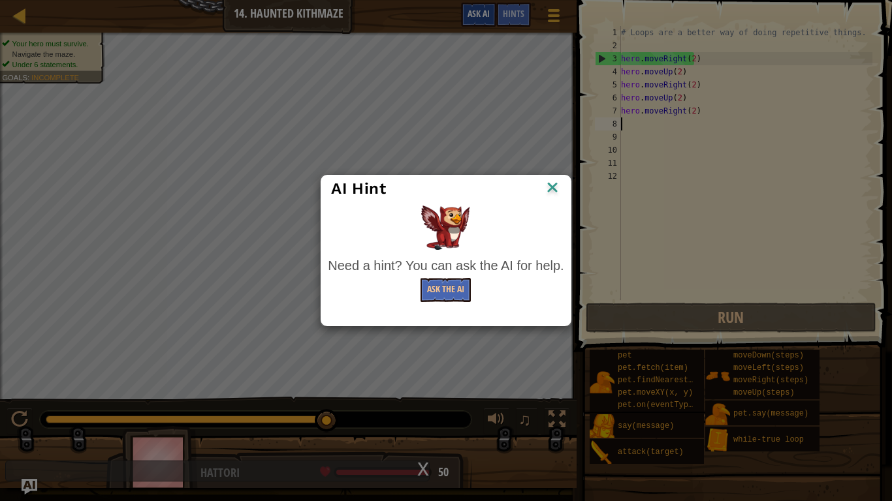
click at [477, 1] on body "Map Introduction to Computer Science 14. Haunted Kithmaze Game Menu Done Hints …" at bounding box center [446, 0] width 892 height 1
click at [429, 281] on button "Ask the AI" at bounding box center [445, 290] width 50 height 24
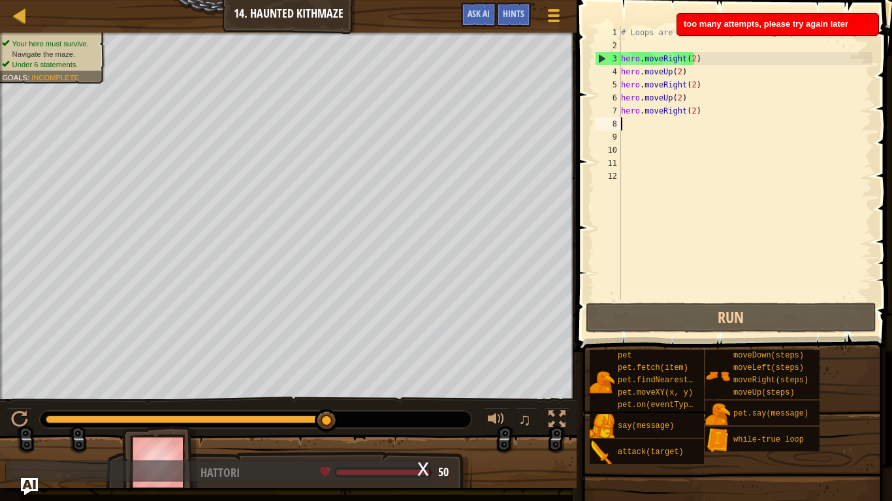
click at [23, 419] on img "Ask AI" at bounding box center [29, 487] width 17 height 17
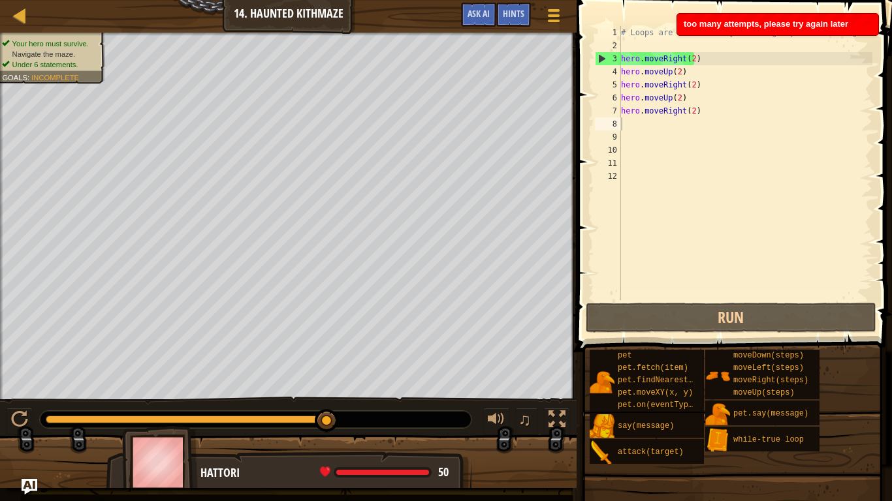
click at [19, 419] on div "Map Introduction to Computer Science 14. Haunted Kithmaze Game Menu Done Hints …" at bounding box center [446, 250] width 892 height 501
click at [30, 419] on img "Ask AI" at bounding box center [29, 487] width 17 height 17
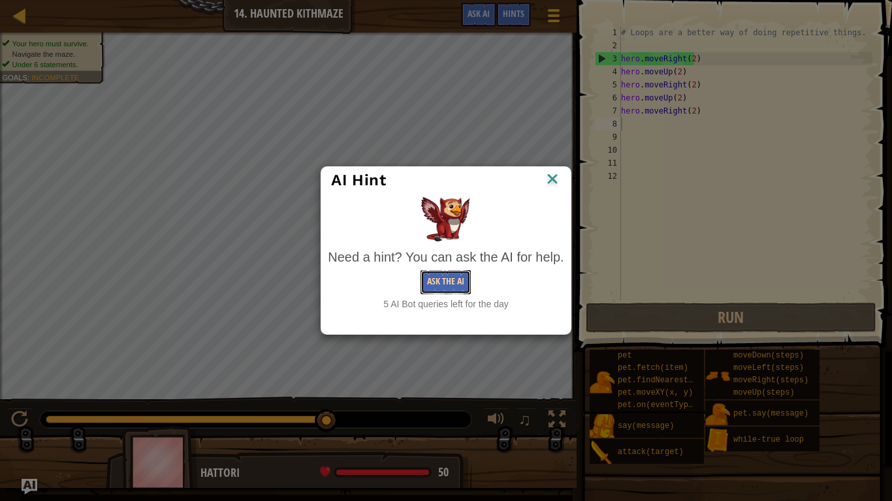
click at [439, 282] on button "Ask the AI" at bounding box center [445, 282] width 50 height 24
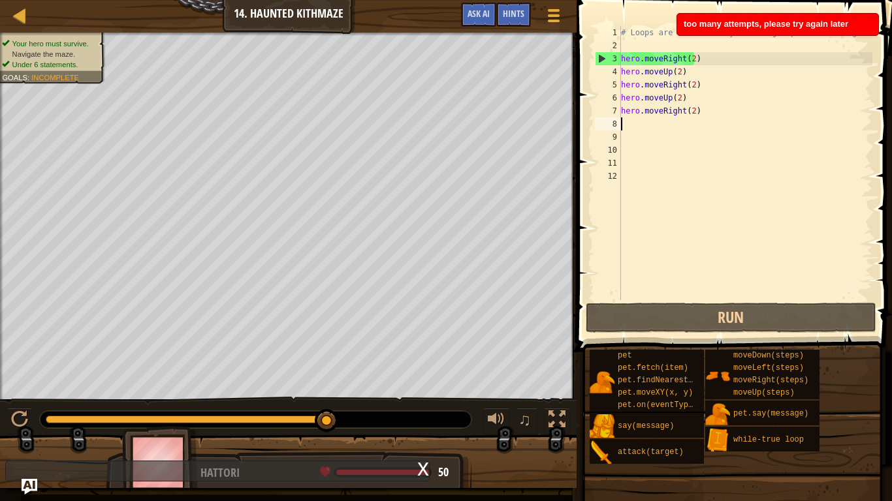
click at [763, 24] on span "too many attempts, please try again later" at bounding box center [766, 24] width 165 height 10
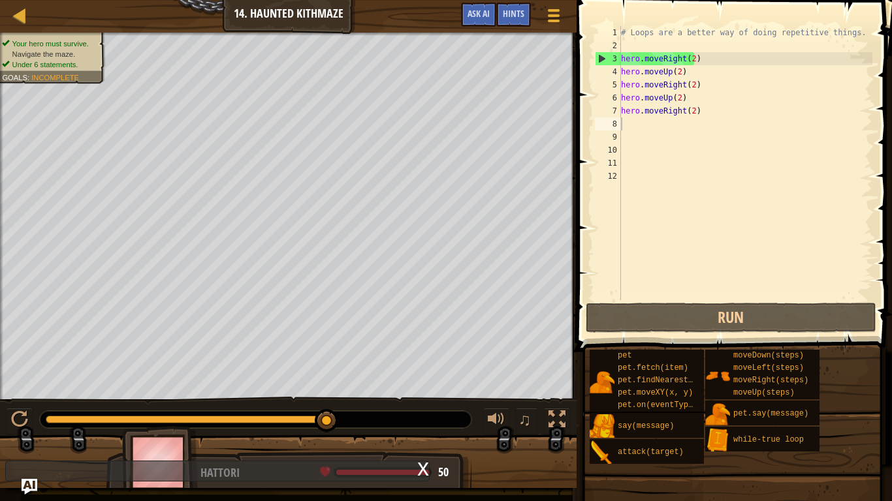
click at [758, 28] on div "# Loops are a better way of doing repetitive things. hero . moveRight ( 2 ) her…" at bounding box center [745, 176] width 255 height 300
drag, startPoint x: 758, startPoint y: 28, endPoint x: 817, endPoint y: 48, distance: 62.6
click at [817, 48] on div "# Loops are a better way of doing repetitive things. hero . moveRight ( 2 ) her…" at bounding box center [745, 176] width 255 height 300
type textarea "# Loops are a better way of doing repetitive things."
drag, startPoint x: 392, startPoint y: 466, endPoint x: 392, endPoint y: 451, distance: 14.4
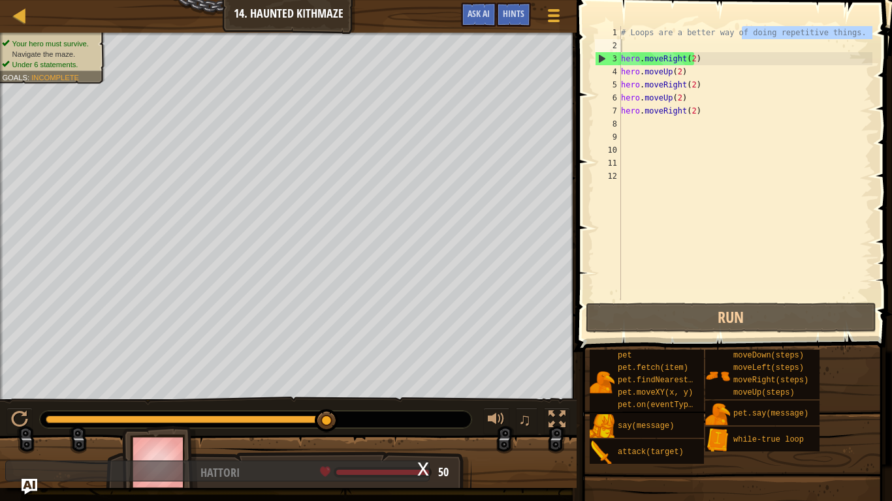
click at [392, 419] on div "Map Introduction to Computer Science 14. Haunted Kithmaze Game Menu Done Hints …" at bounding box center [446, 250] width 892 height 501
click at [37, 419] on img "Ask AI" at bounding box center [29, 487] width 17 height 17
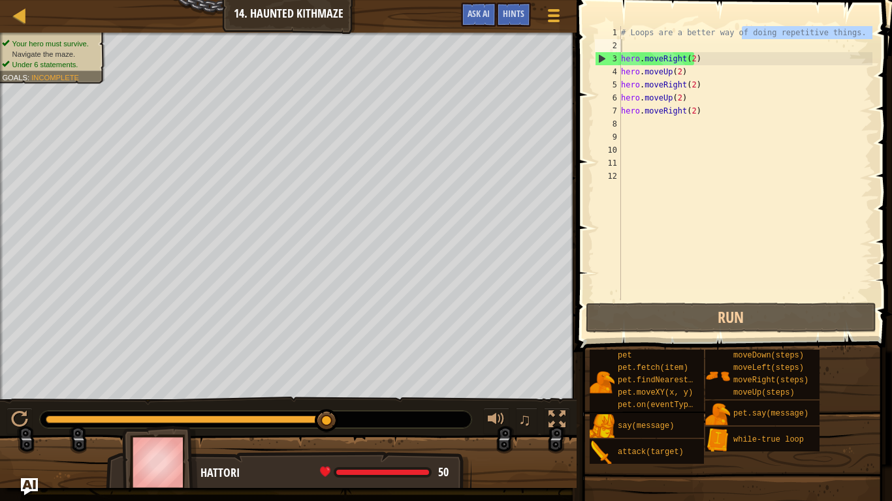
click at [37, 419] on img "Ask AI" at bounding box center [29, 487] width 17 height 17
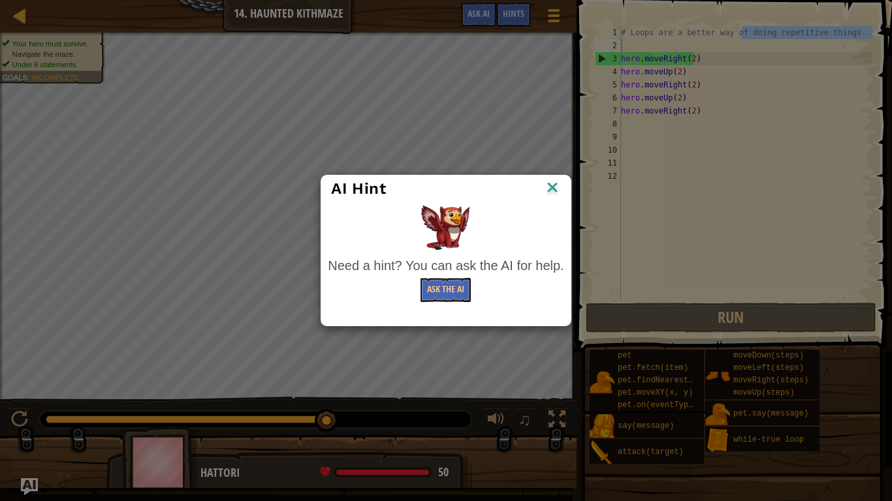
click at [37, 419] on div "AI Hint Need a hint? You can ask the AI for help. Ask the AI" at bounding box center [446, 250] width 892 height 501
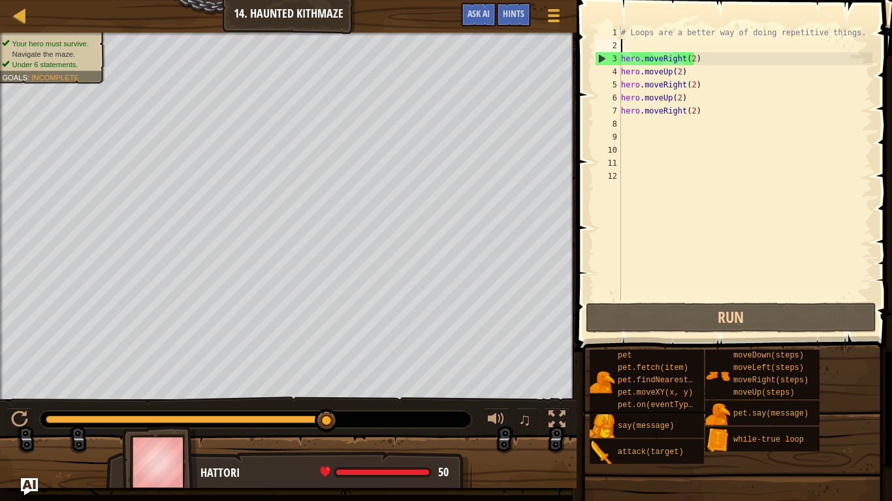
click at [29, 419] on img "Ask AI" at bounding box center [29, 487] width 17 height 17
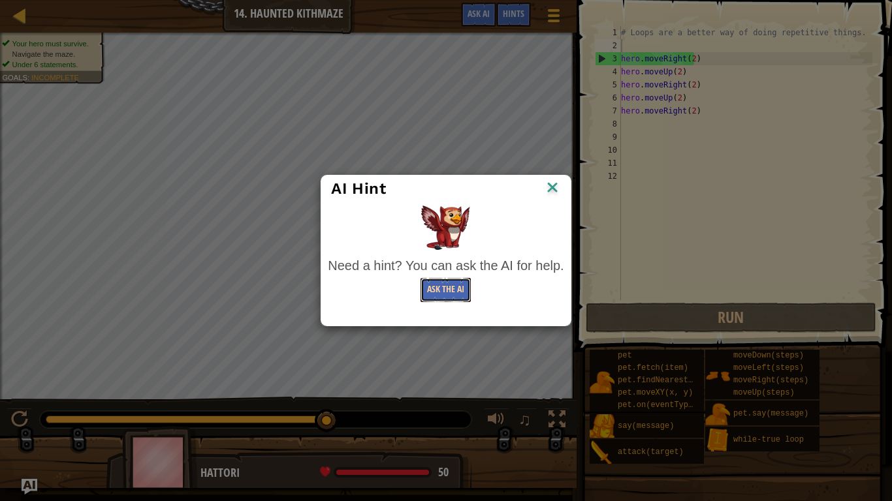
click at [447, 288] on button "Ask the AI" at bounding box center [445, 290] width 50 height 24
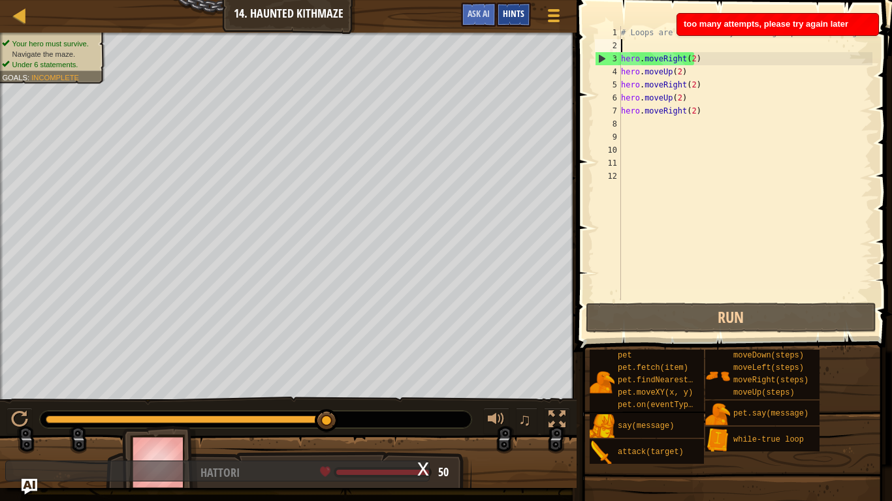
click at [515, 14] on span "Hints" at bounding box center [514, 13] width 22 height 12
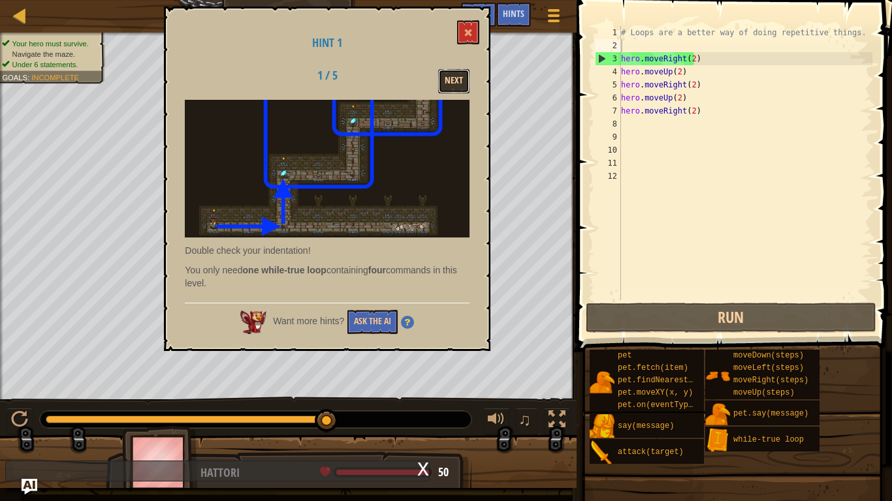
click at [462, 83] on button "Next" at bounding box center [453, 81] width 31 height 24
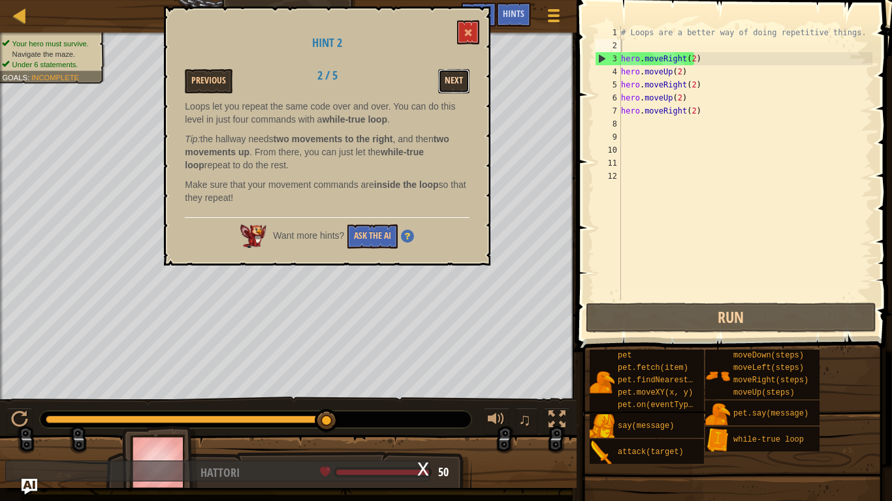
click at [460, 84] on button "Next" at bounding box center [453, 81] width 31 height 24
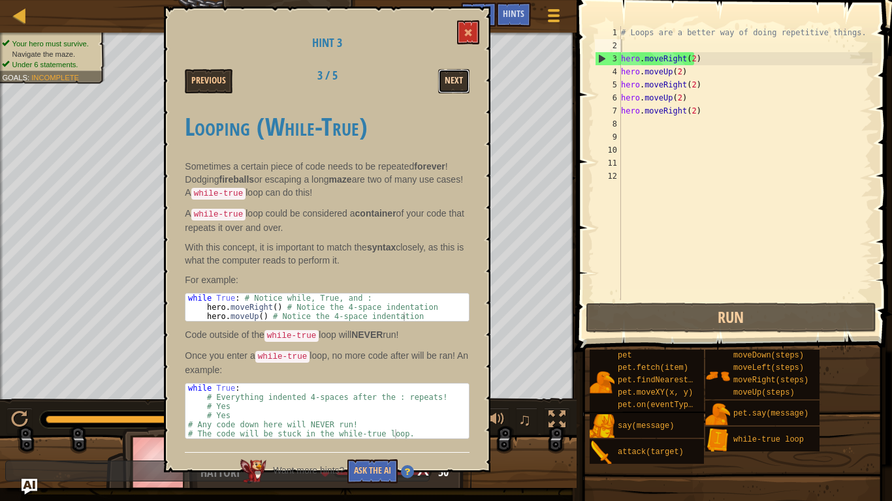
click at [458, 88] on button "Next" at bounding box center [453, 81] width 31 height 24
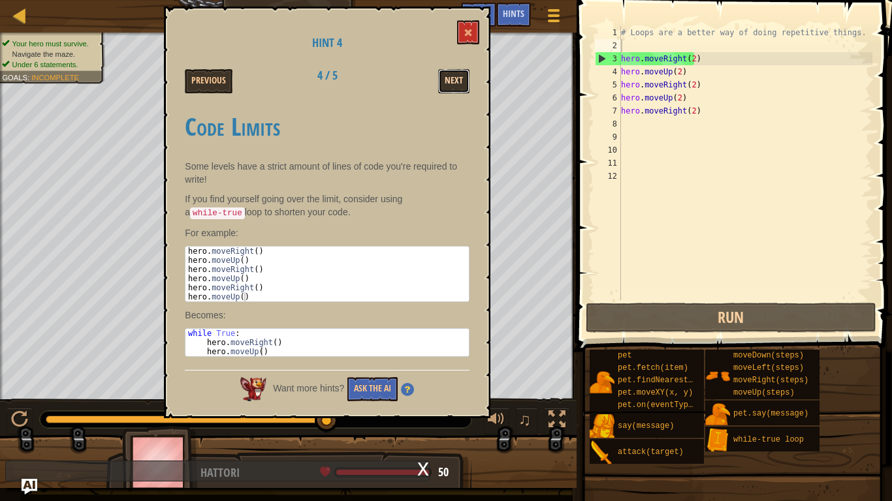
click at [459, 87] on button "Next" at bounding box center [453, 81] width 31 height 24
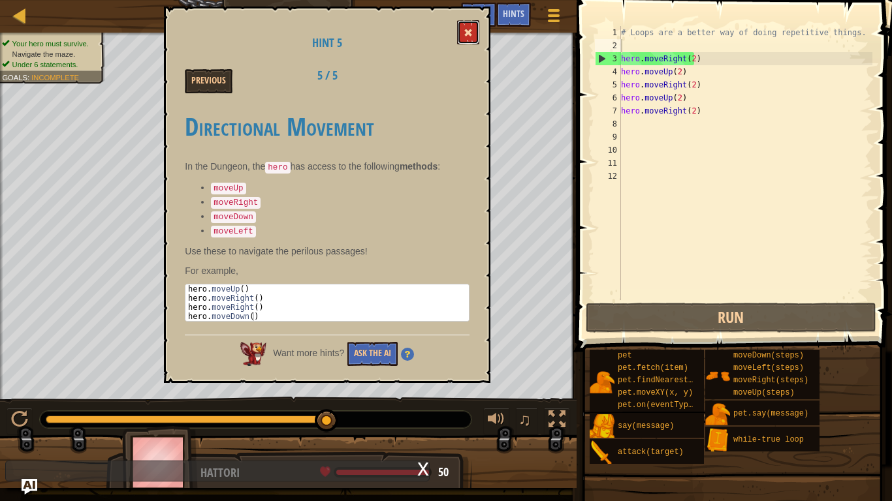
click at [468, 36] on span at bounding box center [468, 32] width 9 height 9
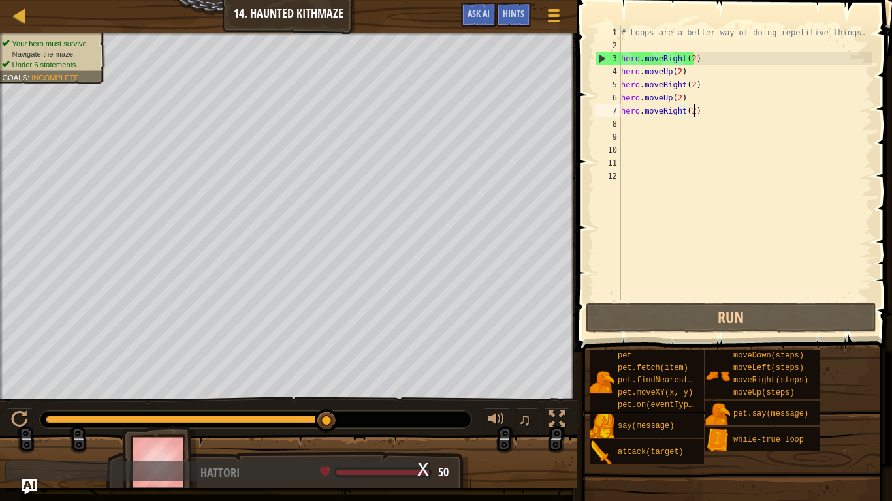
click at [704, 114] on div "# Loops are a better way of doing repetitive things. hero . moveRight ( 2 ) her…" at bounding box center [745, 176] width 255 height 300
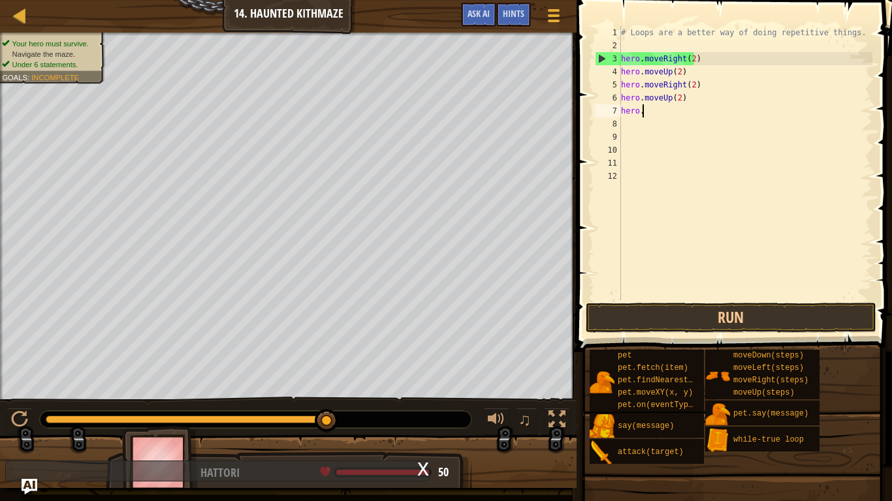
type textarea "h"
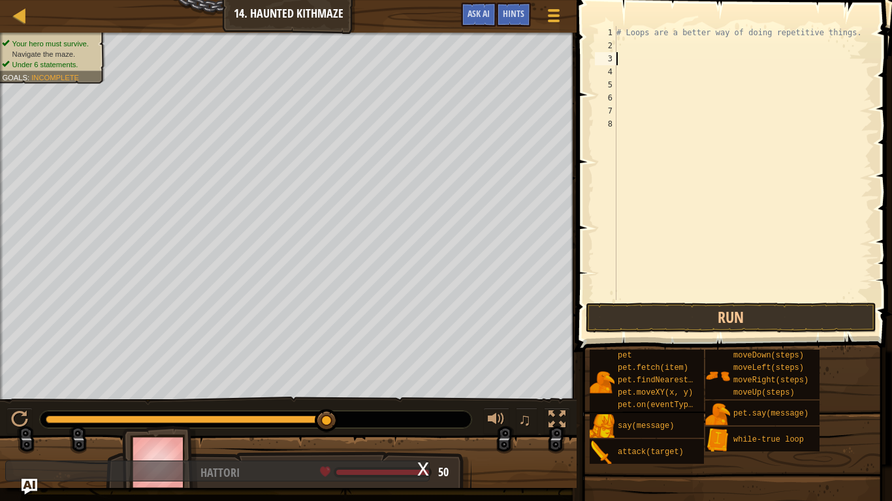
type textarea "h"
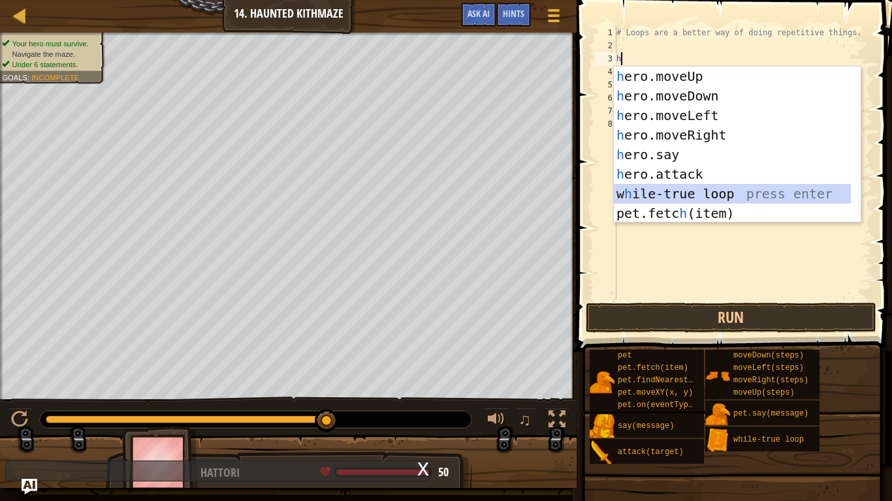
click at [717, 196] on div "h ero.moveUp press enter h ero.moveDown press enter h ero.moveLeft press enter …" at bounding box center [732, 165] width 237 height 196
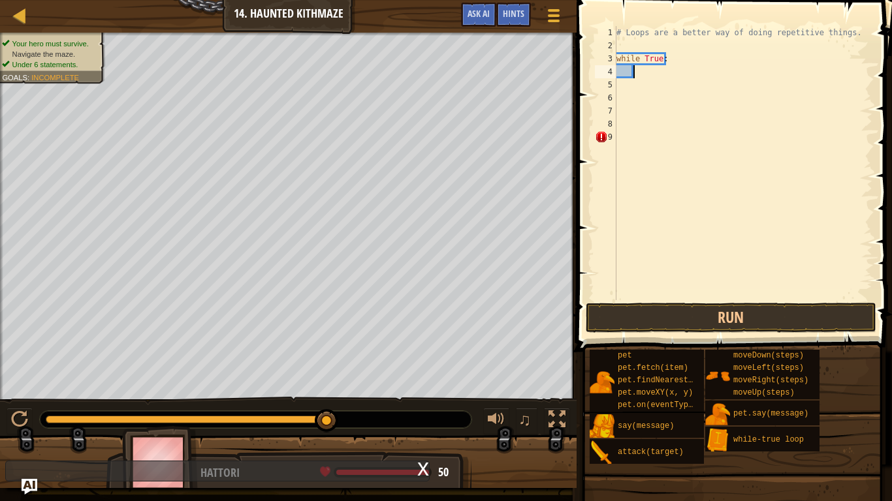
type textarea "while True:"
click at [625, 77] on div "# Loops are a better way of doing repetitive things. while True :" at bounding box center [743, 176] width 259 height 300
click at [642, 79] on div "# Loops are a better way of doing repetitive things. while True :" at bounding box center [743, 176] width 259 height 300
click at [637, 74] on div "# Loops are a better way of doing repetitive things. while True :" at bounding box center [743, 176] width 259 height 300
click at [625, 65] on div "# Loops are a better way of doing repetitive things. while True :" at bounding box center [743, 176] width 259 height 300
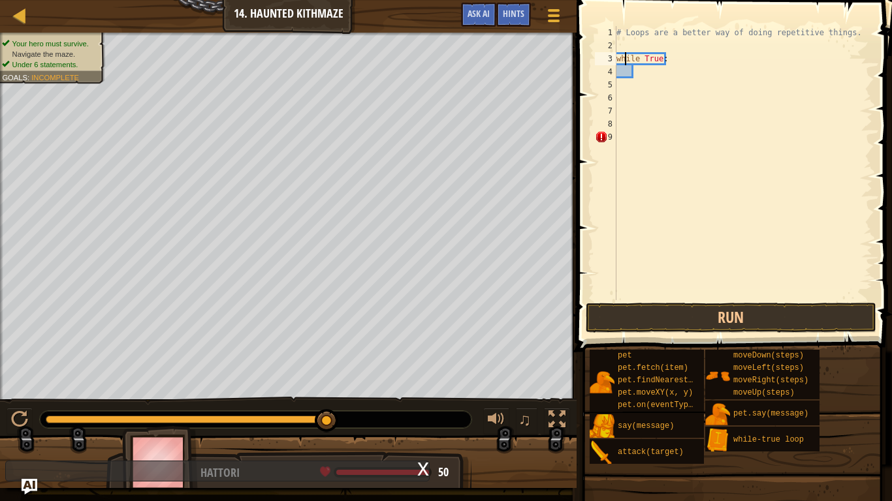
type textarea "while True:"
click at [625, 69] on div "# Loops are a better way of doing repetitive things. while True :" at bounding box center [743, 176] width 259 height 300
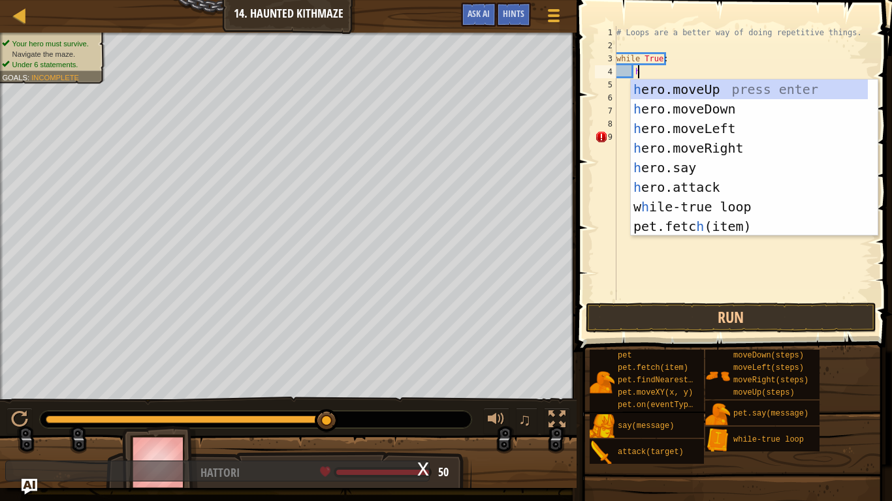
type textarea "h"
click at [690, 89] on div "h ero.moveUp press enter h ero.moveDown press enter h ero.moveLeft press enter …" at bounding box center [749, 178] width 237 height 196
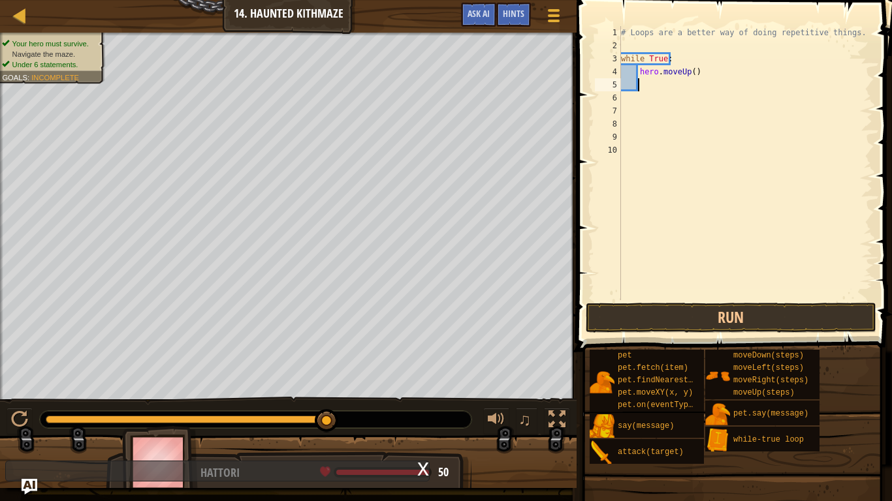
click at [706, 74] on div "# Loops are a better way of doing repetitive things. while True : hero . moveUp…" at bounding box center [745, 176] width 255 height 300
type textarea "h"
click at [512, 11] on span "Hints" at bounding box center [514, 13] width 22 height 12
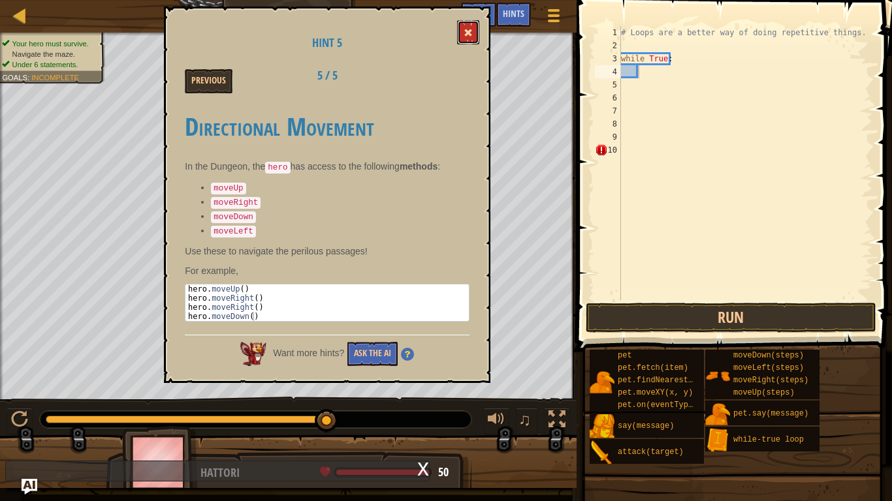
click at [462, 29] on button at bounding box center [468, 32] width 22 height 24
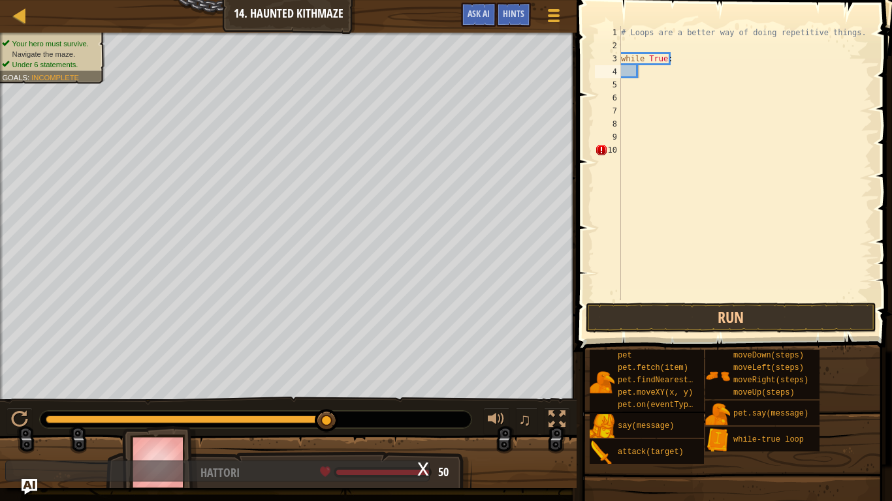
click at [462, 29] on div "Game Menu Done Hints Ask AI" at bounding box center [512, 18] width 116 height 31
click at [644, 74] on div "# Loops are a better way of doing repetitive things. while True :" at bounding box center [745, 176] width 255 height 300
type textarea "h"
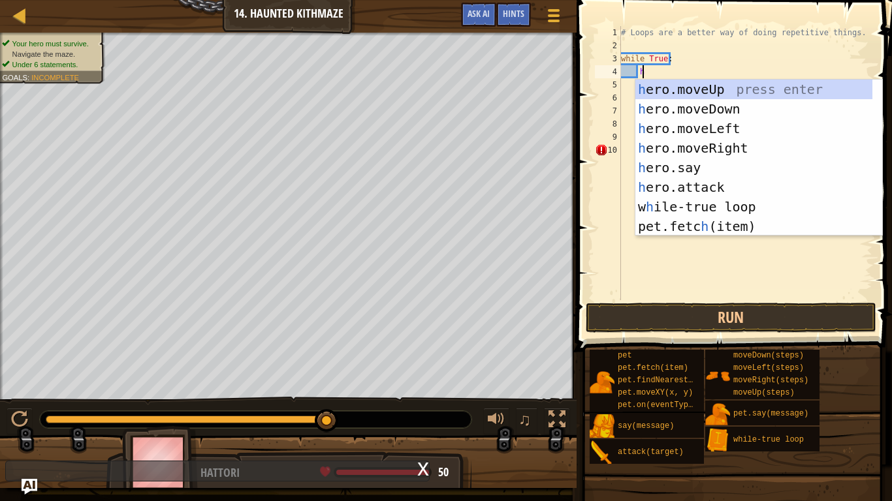
scroll to position [6, 1]
click at [721, 91] on div "h ero.moveUp press enter h ero.moveDown press enter h ero.moveLeft press enter …" at bounding box center [753, 178] width 237 height 196
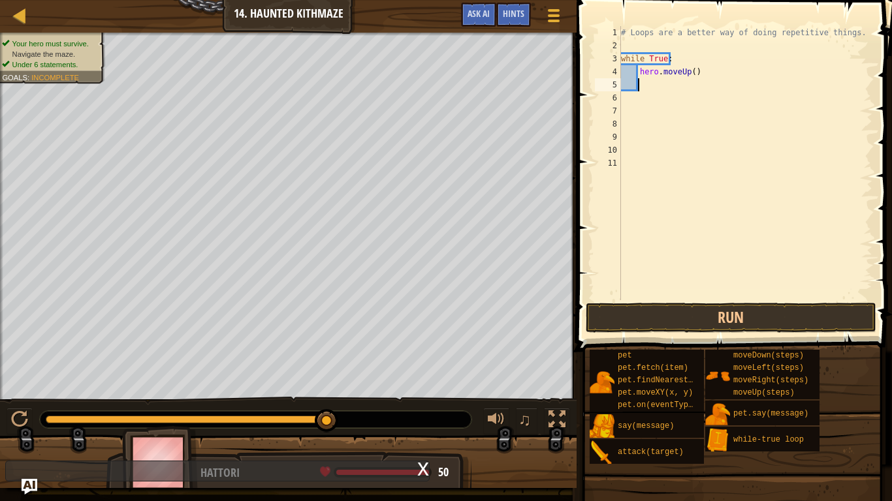
type textarea "h"
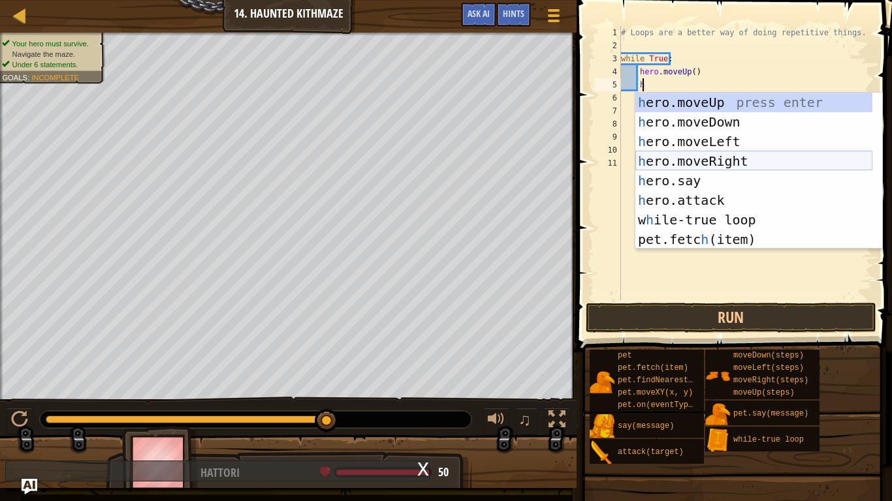
click at [742, 153] on div "h ero.moveUp press enter h ero.moveDown press enter h ero.moveLeft press enter …" at bounding box center [753, 191] width 237 height 196
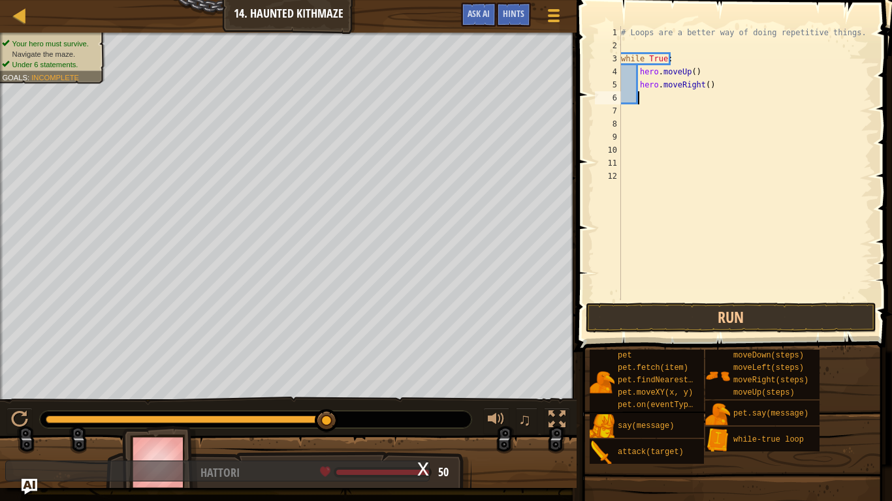
type textarea "h"
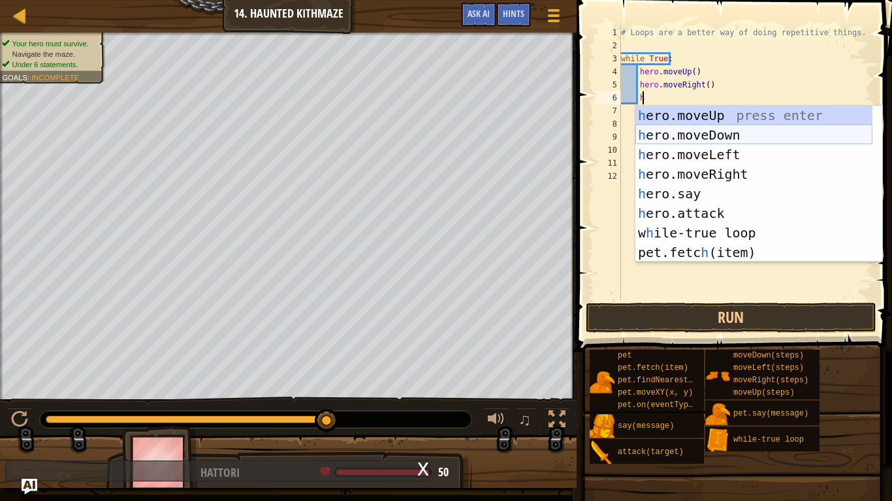
click at [744, 132] on div "h ero.moveUp press enter h ero.moveDown press enter h ero.moveLeft press enter …" at bounding box center [753, 204] width 237 height 196
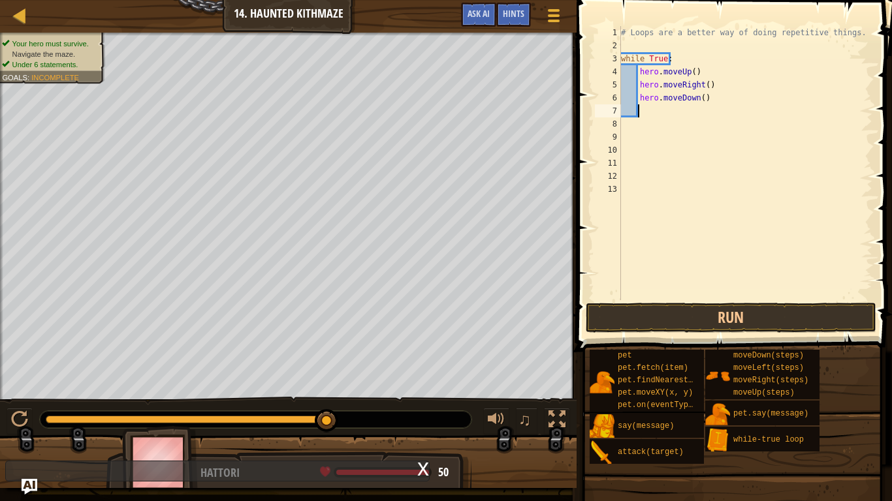
type textarea "h"
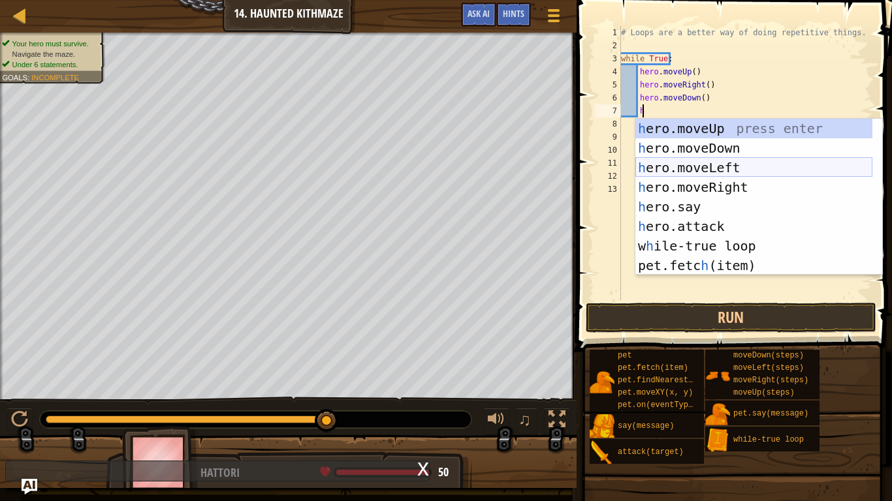
click at [752, 168] on div "h ero.moveUp press enter h ero.moveDown press enter h ero.moveLeft press enter …" at bounding box center [753, 217] width 237 height 196
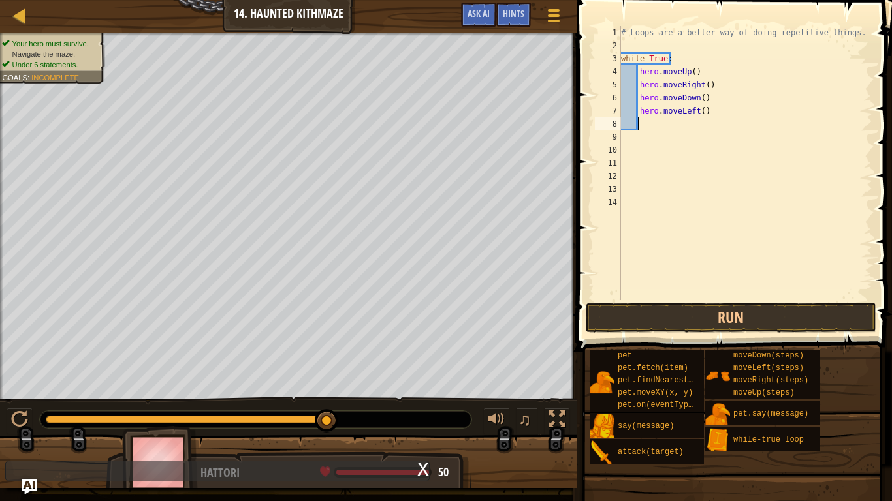
scroll to position [6, 1]
click at [793, 312] on button "Run" at bounding box center [731, 318] width 291 height 30
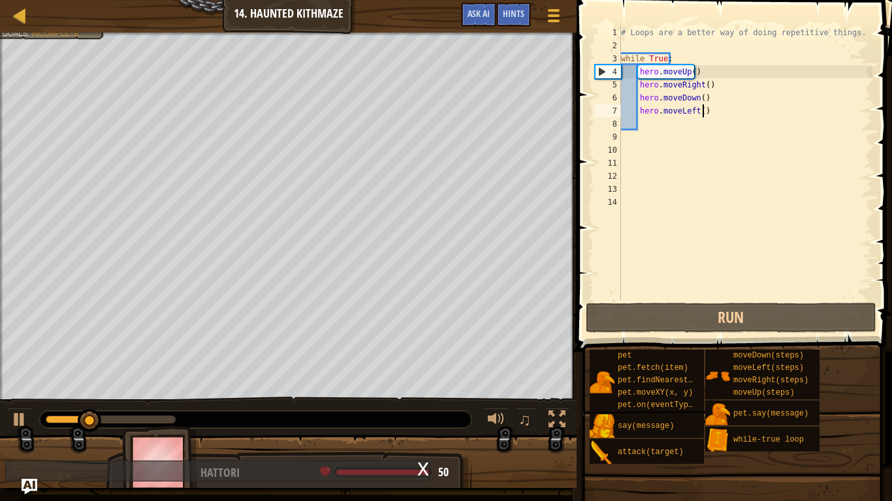
click at [711, 115] on div "# Loops are a better way of doing repetitive things. while True : hero . moveUp…" at bounding box center [745, 176] width 255 height 300
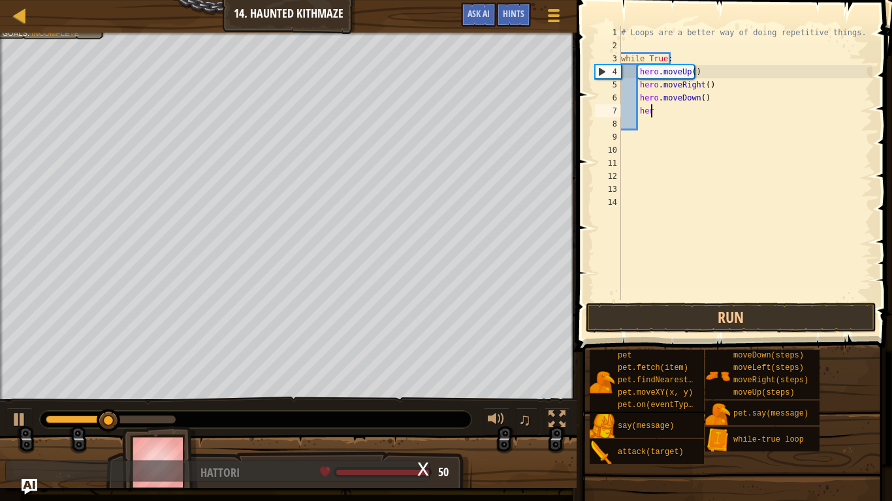
type textarea "h"
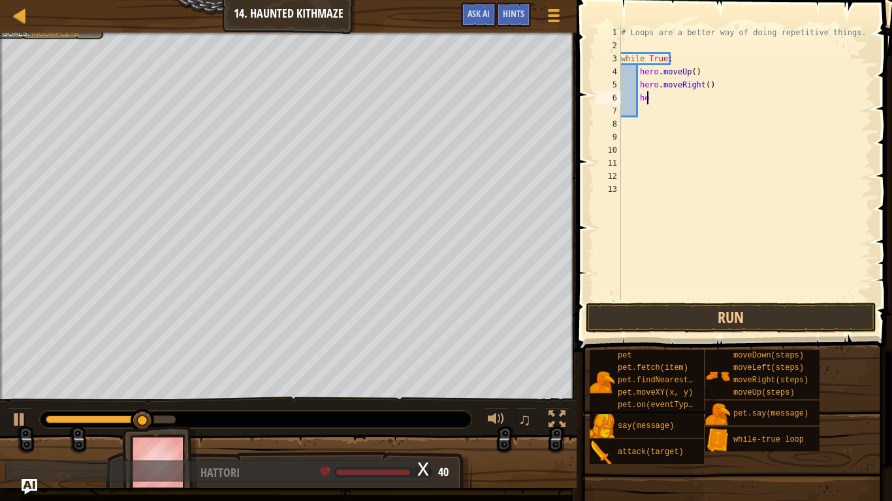
type textarea "h"
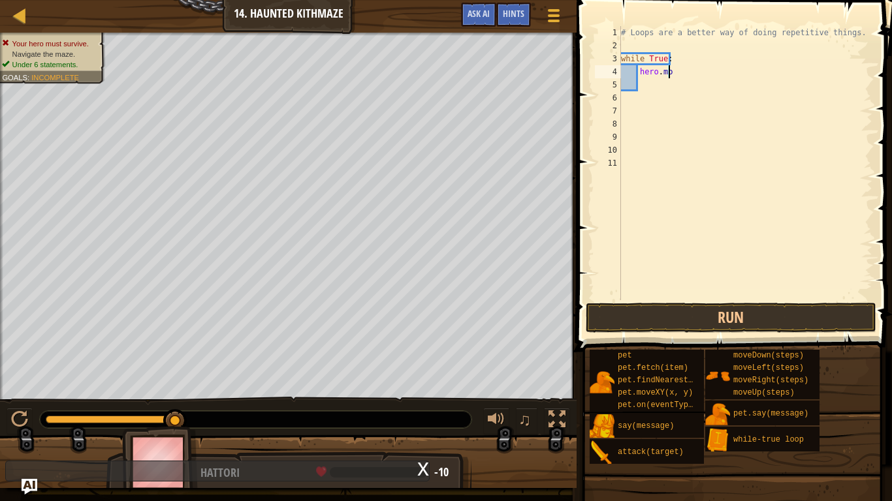
type textarea "h"
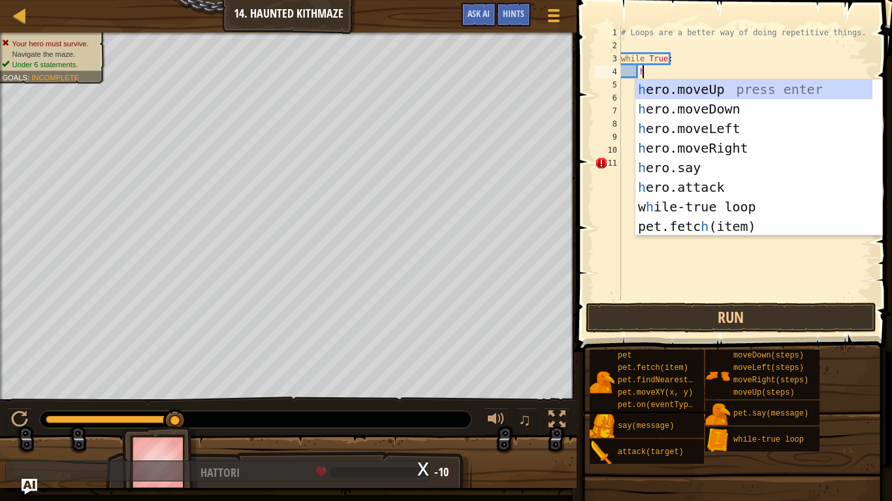
scroll to position [6, 1]
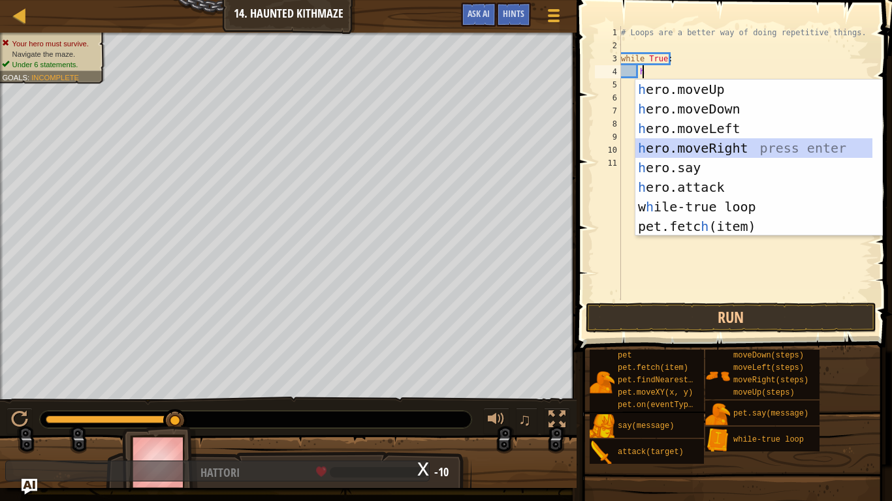
click at [744, 150] on div "h ero.moveUp press enter h ero.moveDown press enter h ero.moveLeft press enter …" at bounding box center [753, 178] width 237 height 196
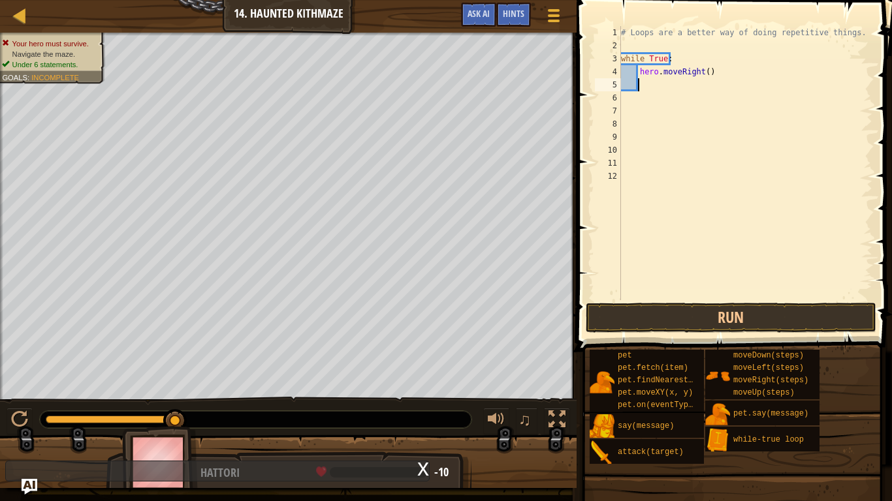
type textarea "h"
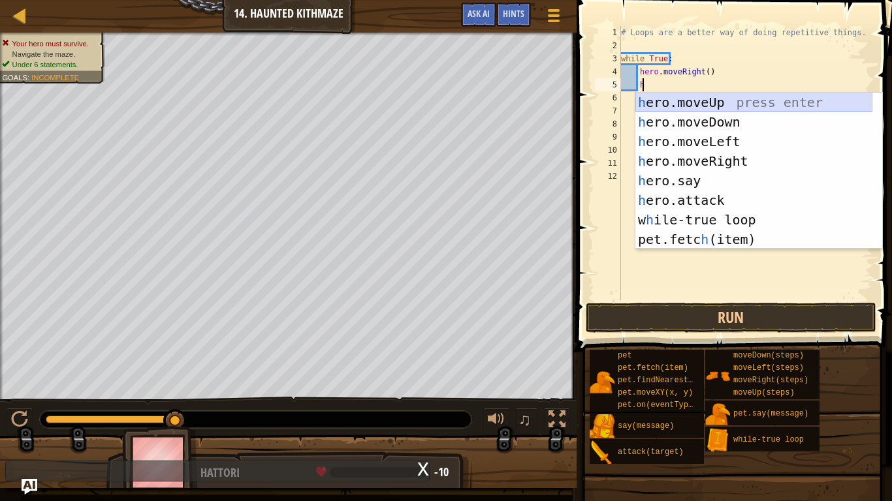
click at [727, 104] on div "h ero.moveUp press enter h ero.moveDown press enter h ero.moveLeft press enter …" at bounding box center [753, 191] width 237 height 196
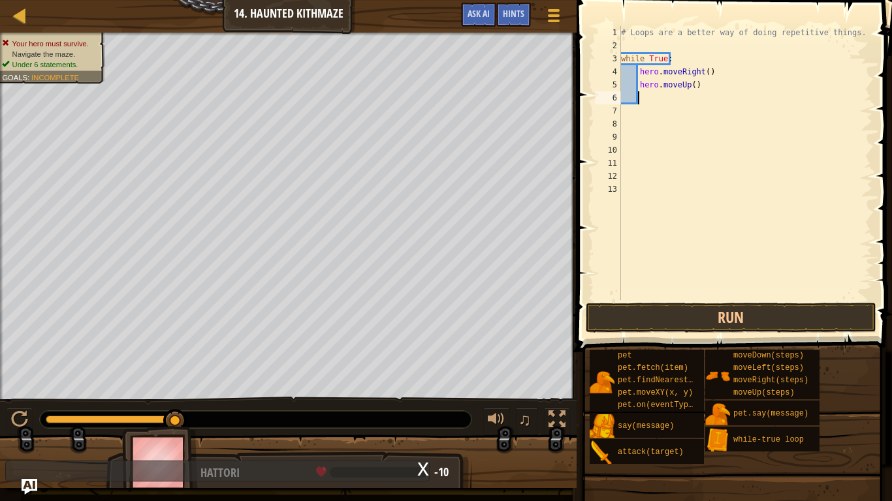
type textarea "h"
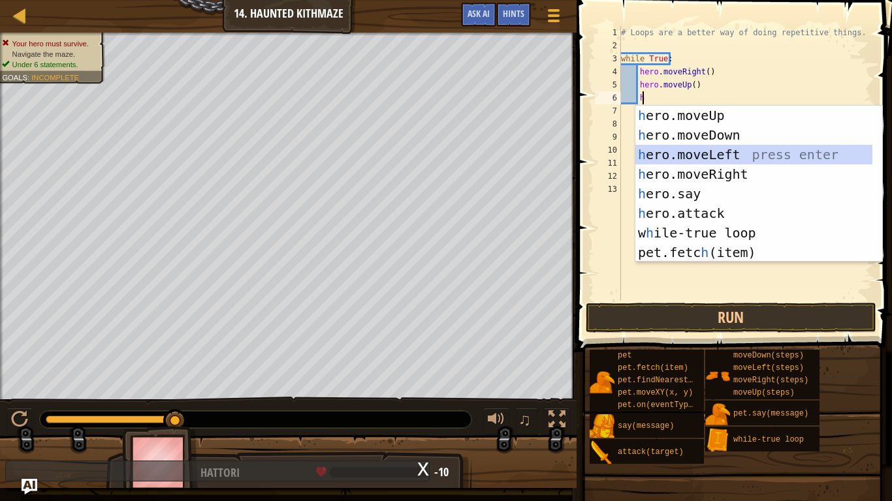
click at [726, 161] on div "h ero.moveUp press enter h ero.moveDown press enter h ero.moveLeft press enter …" at bounding box center [753, 204] width 237 height 196
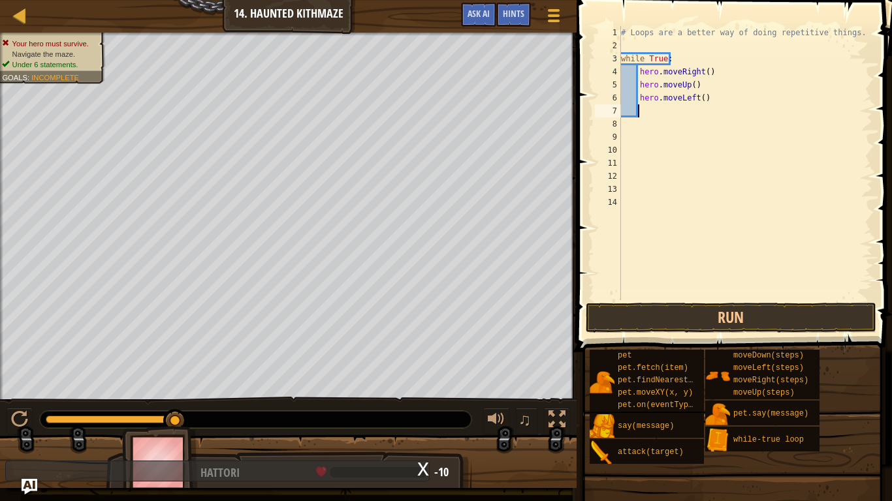
click at [718, 101] on div "# Loops are a better way of doing repetitive things. while True : hero . moveRi…" at bounding box center [745, 176] width 255 height 300
type textarea "h"
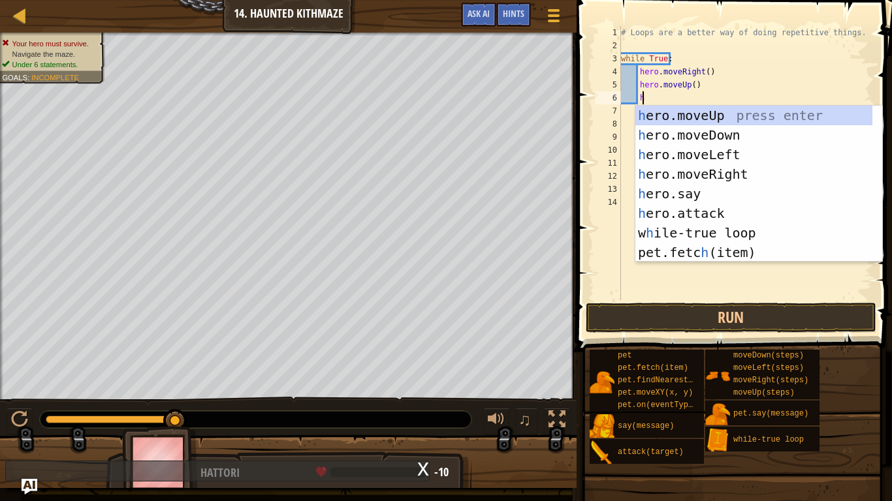
click at [730, 97] on div "# Loops are a better way of doing repetitive things. while True : hero . moveRi…" at bounding box center [745, 176] width 255 height 300
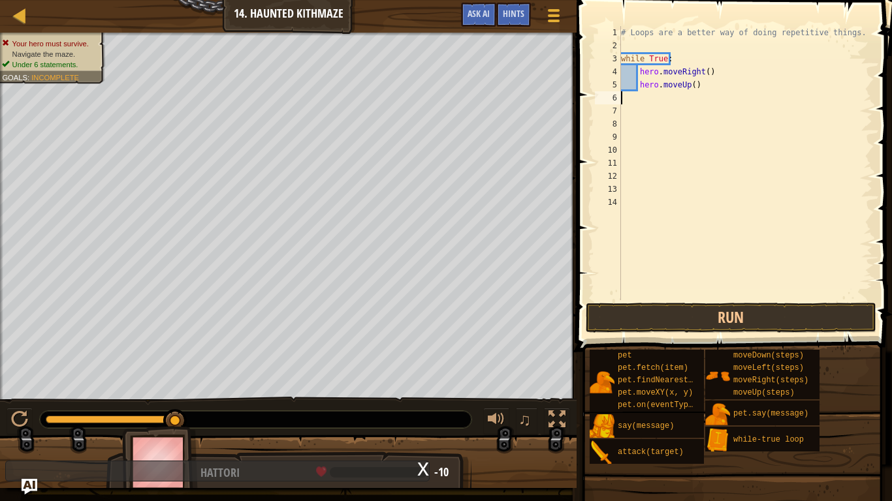
scroll to position [6, 0]
click at [711, 321] on button "Run" at bounding box center [731, 318] width 291 height 30
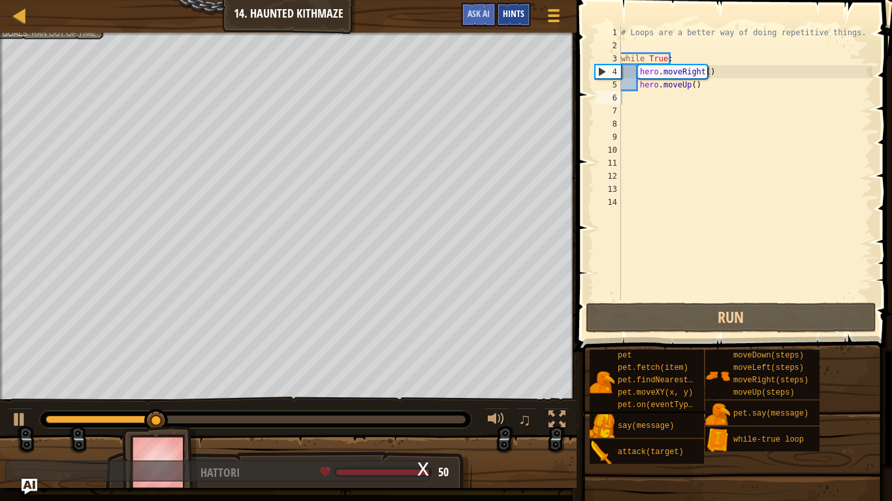
click at [530, 10] on div "Hints" at bounding box center [513, 15] width 35 height 24
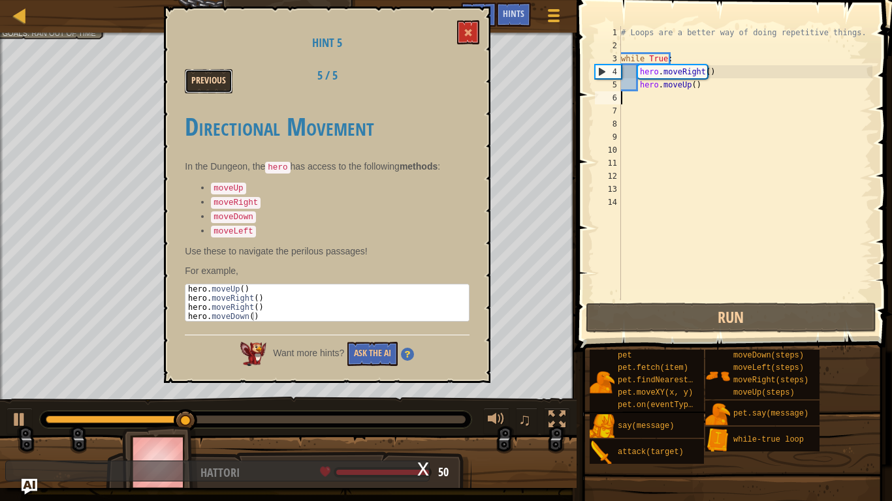
click at [210, 88] on button "Previous" at bounding box center [209, 81] width 48 height 24
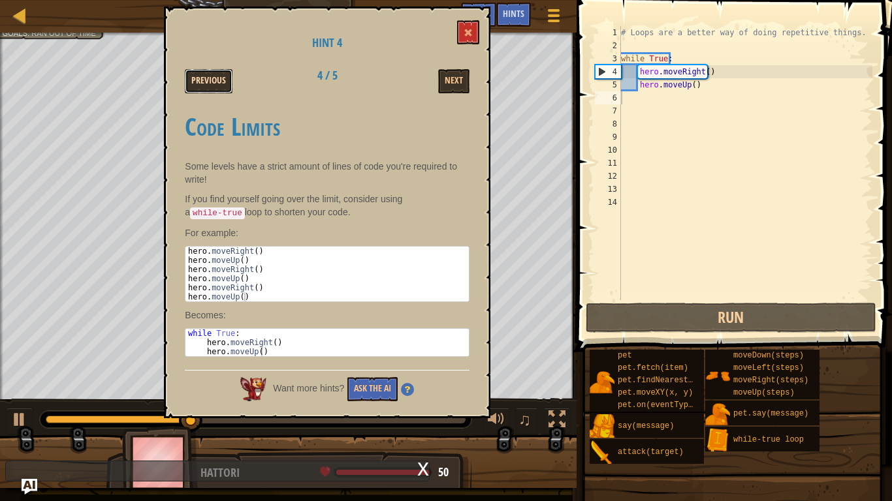
click at [210, 88] on button "Previous" at bounding box center [209, 81] width 48 height 24
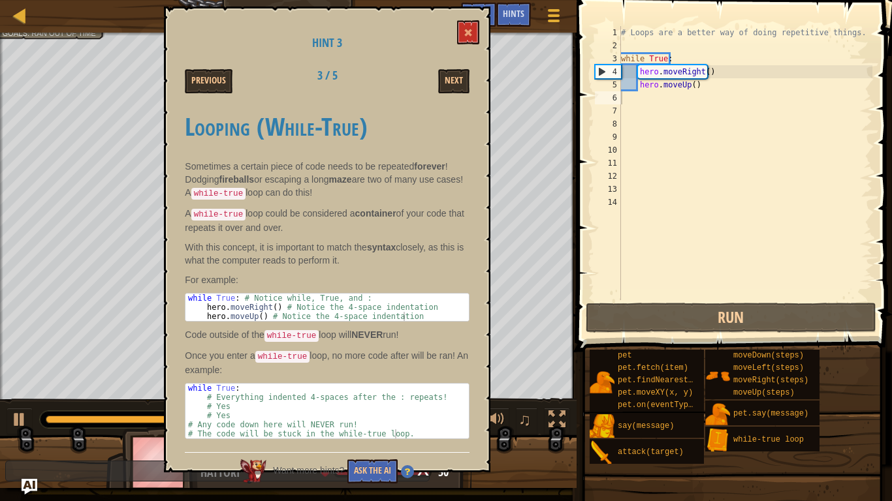
click at [210, 88] on button "Previous" at bounding box center [209, 81] width 48 height 24
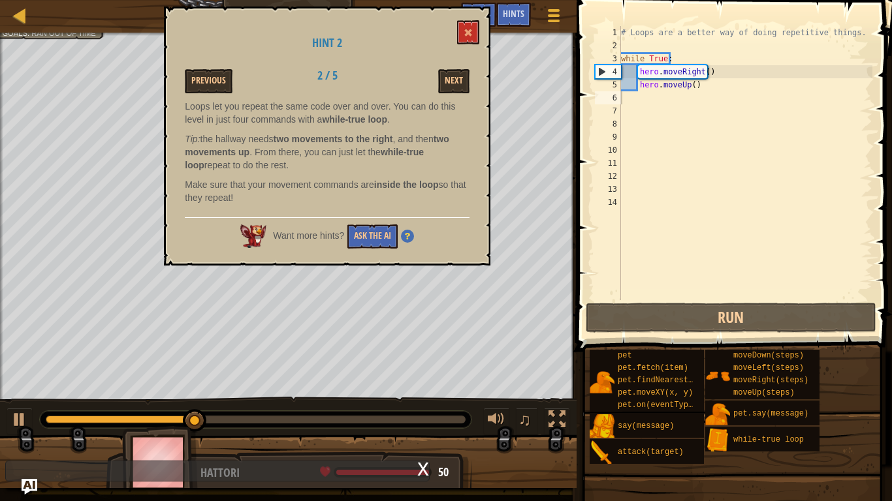
click at [210, 88] on button "Previous" at bounding box center [209, 81] width 48 height 24
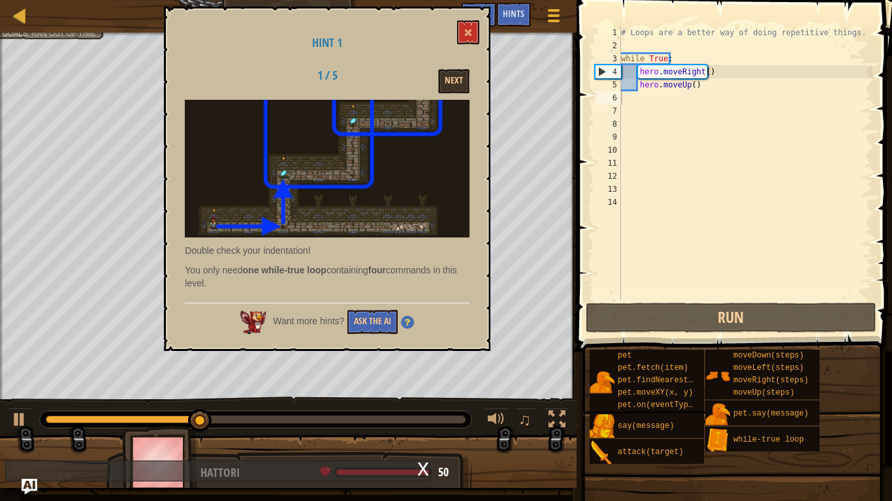
click at [211, 89] on div "1 / 5 Next" at bounding box center [327, 81] width 304 height 24
click at [452, 84] on button "Next" at bounding box center [453, 81] width 31 height 24
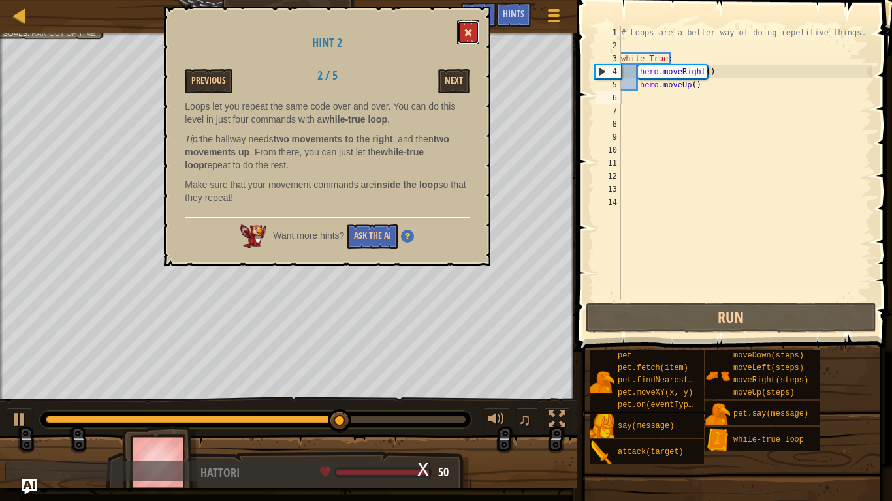
click at [470, 31] on span at bounding box center [468, 32] width 9 height 9
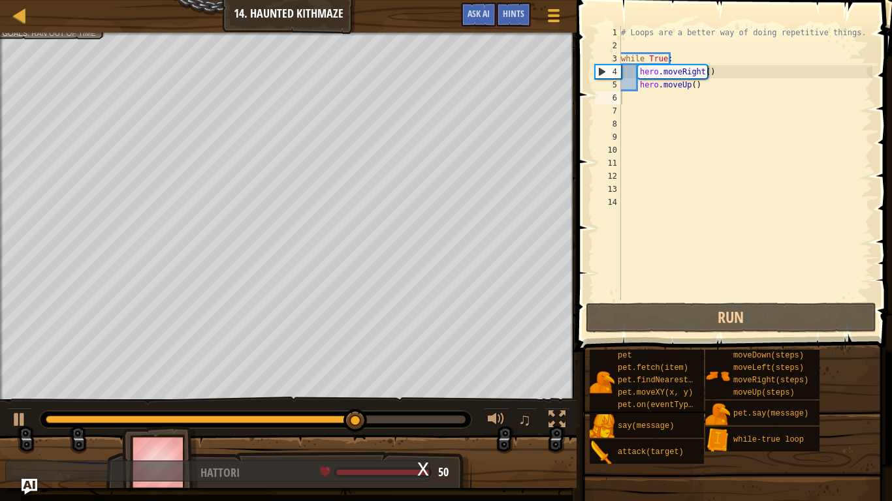
click at [694, 89] on div "# Loops are a better way of doing repetitive things. while True : hero . moveRi…" at bounding box center [745, 176] width 255 height 300
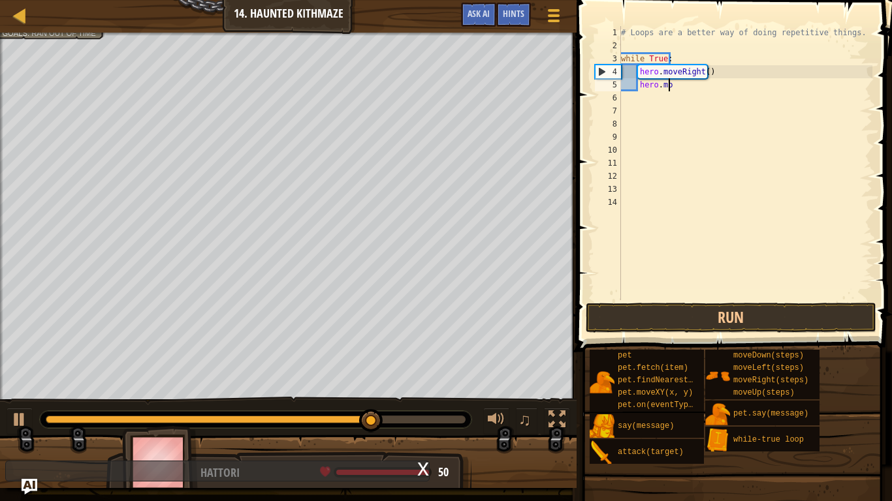
type textarea "h"
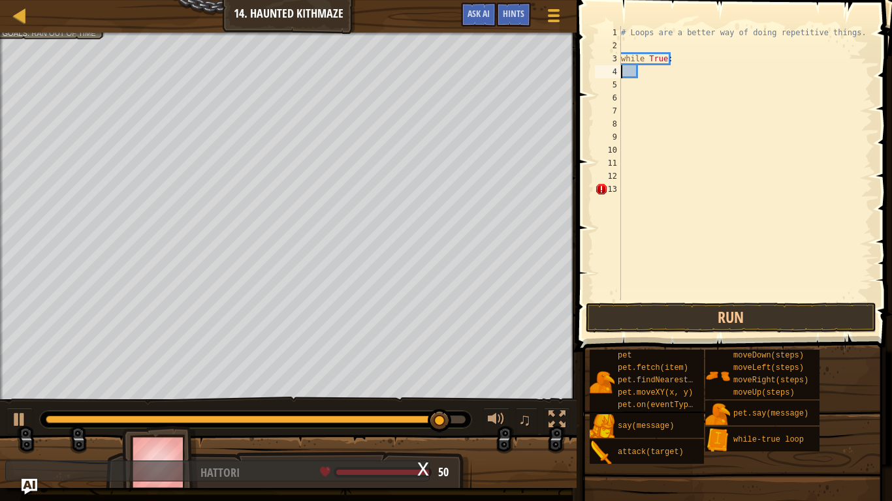
type textarea "h"
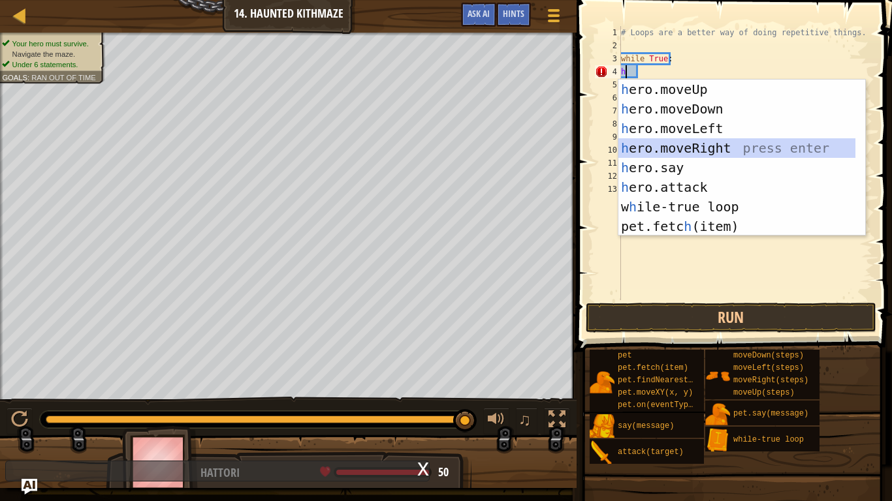
click at [710, 149] on div "h ero.moveUp press enter h ero.moveDown press enter h ero.moveLeft press enter …" at bounding box center [736, 178] width 237 height 196
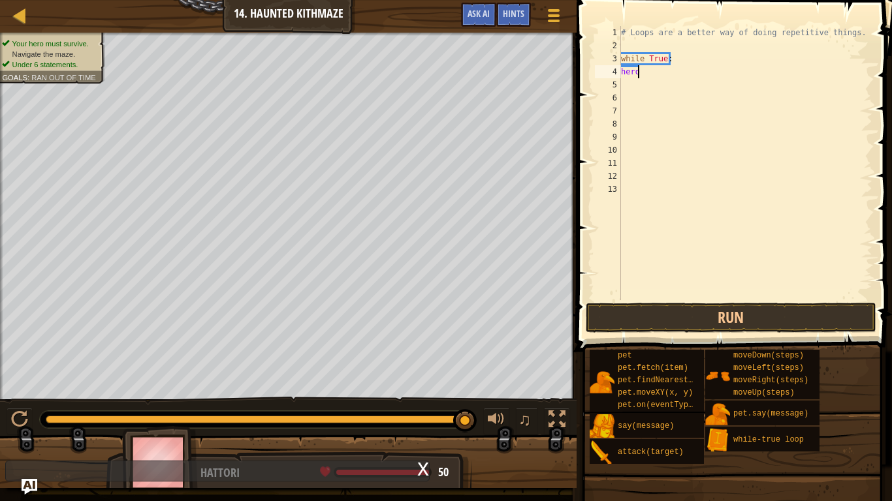
type textarea "h"
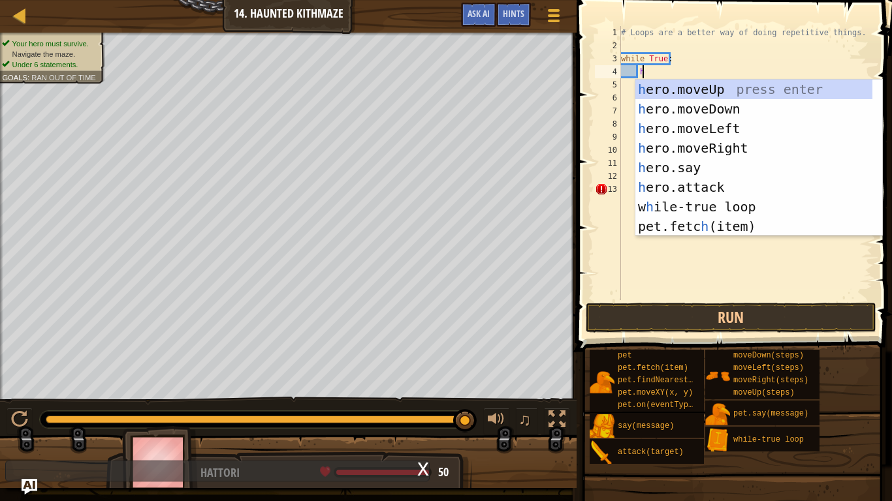
scroll to position [6, 1]
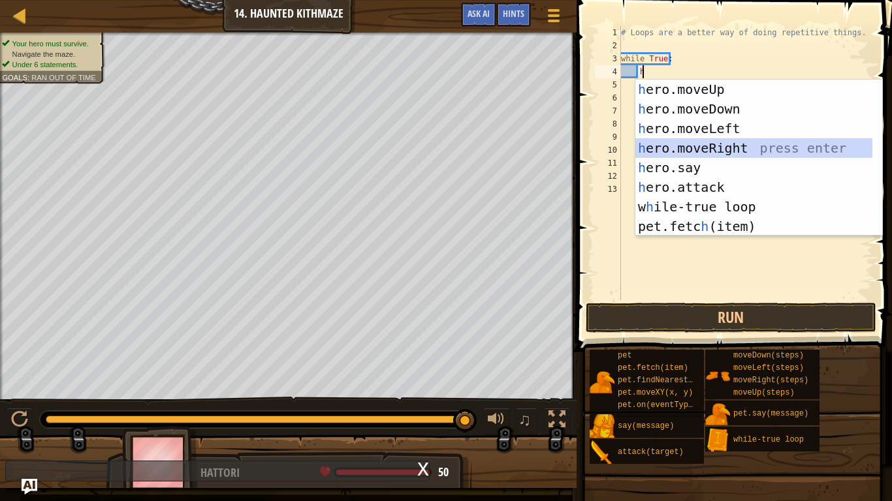
click at [753, 143] on div "h ero.moveUp press enter h ero.moveDown press enter h ero.moveLeft press enter …" at bounding box center [753, 178] width 237 height 196
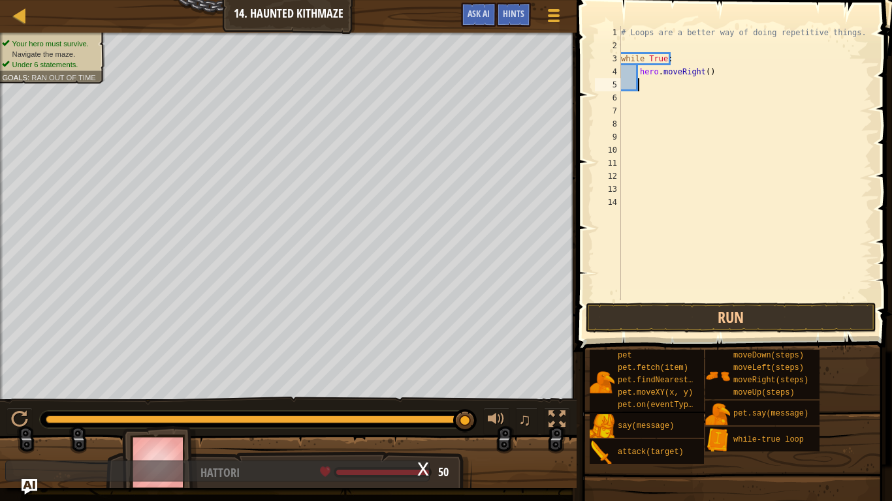
type textarea "h"
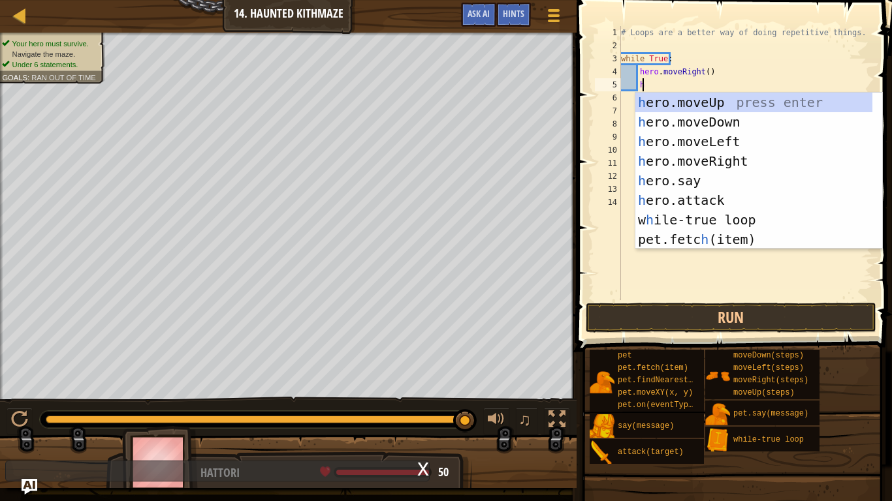
scroll to position [6, 1]
click at [757, 159] on div "h ero.moveUp press enter h ero.moveDown press enter h ero.moveLeft press enter …" at bounding box center [753, 191] width 237 height 196
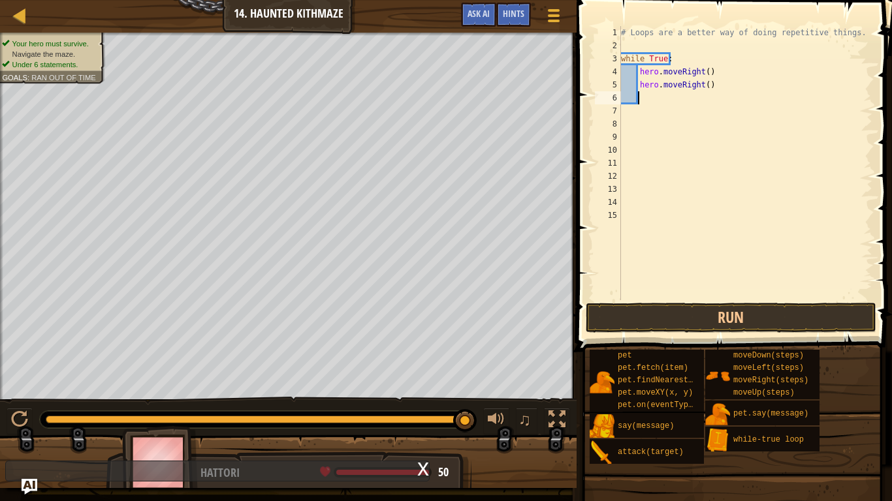
type textarea "h"
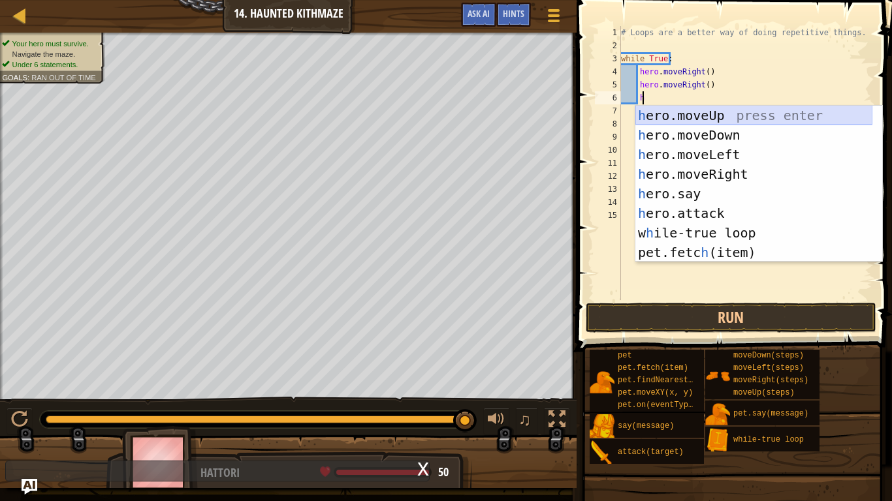
click at [740, 116] on div "h ero.moveUp press enter h ero.moveDown press enter h ero.moveLeft press enter …" at bounding box center [753, 204] width 237 height 196
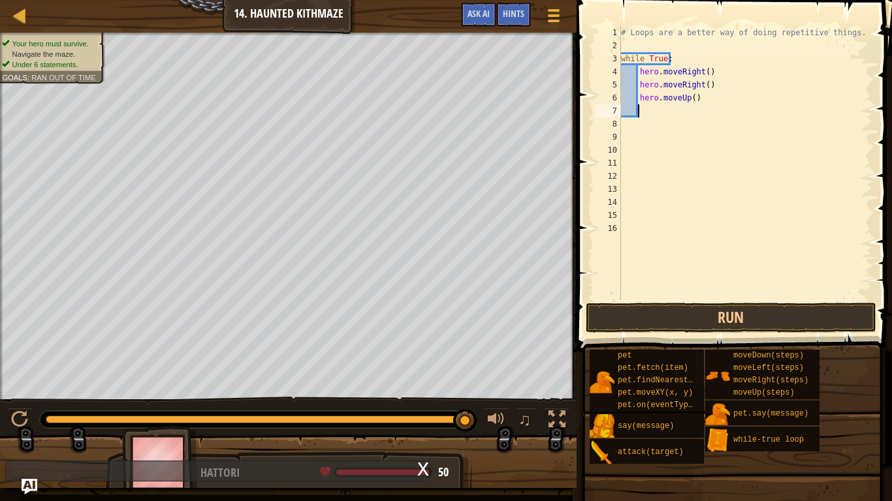
type textarea "h"
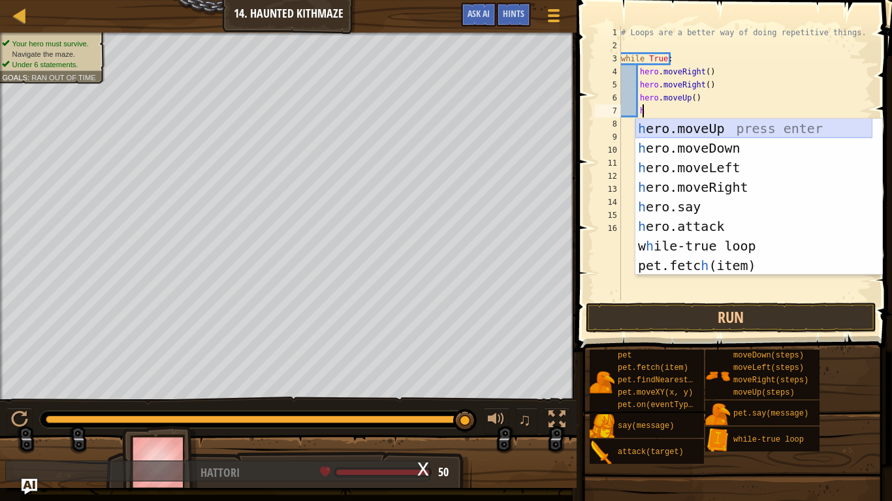
click at [733, 126] on div "h ero.moveUp press enter h ero.moveDown press enter h ero.moveLeft press enter …" at bounding box center [753, 217] width 237 height 196
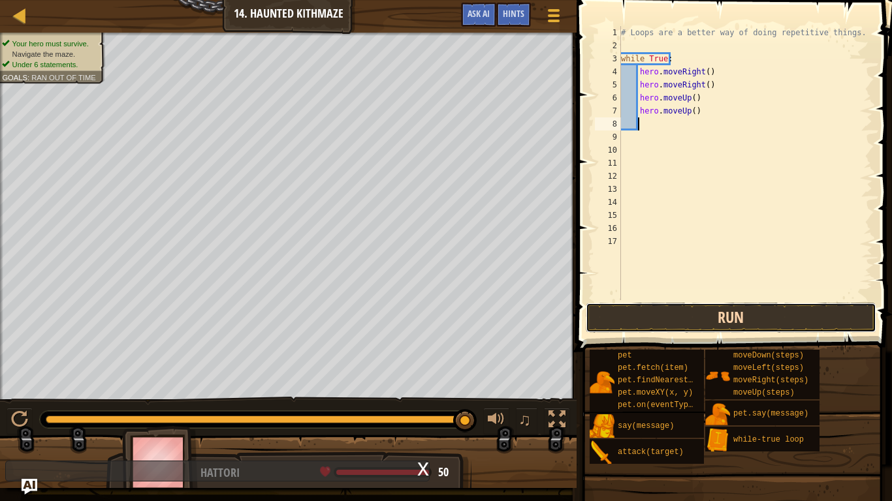
click at [758, 314] on button "Run" at bounding box center [731, 318] width 291 height 30
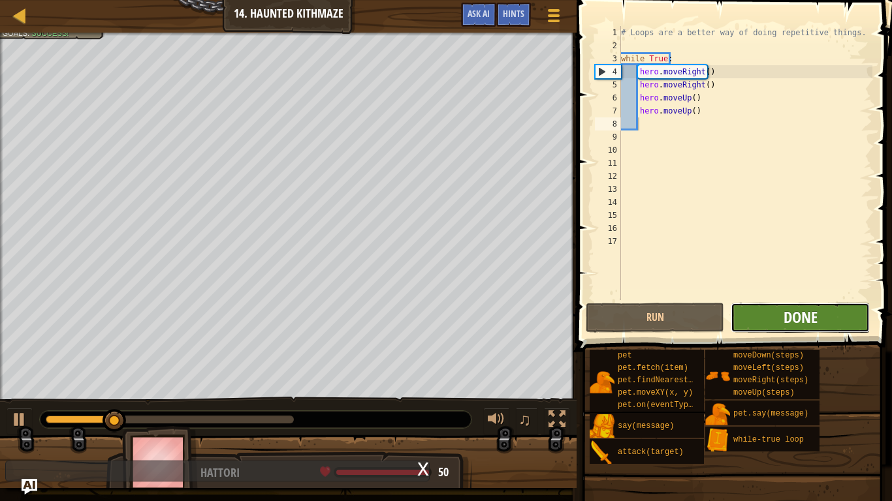
click at [787, 309] on span "Done" at bounding box center [800, 317] width 34 height 21
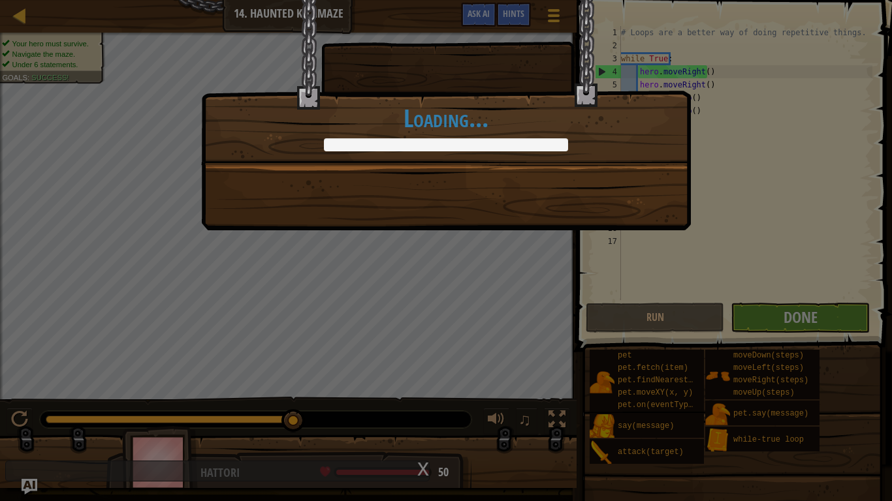
drag, startPoint x: 787, startPoint y: 309, endPoint x: 568, endPoint y: 208, distance: 241.9
click at [568, 208] on div "Done in fewer than 6 code statements. +3 +0 Clean code: no code errors or warni…" at bounding box center [446, 115] width 490 height 230
click at [543, 168] on div "Done in fewer than 6 code statements. +6 +9 Clean code: no code errors or warni…" at bounding box center [446, 115] width 490 height 230
click at [518, 298] on div "Done in fewer than 6 code statements. +6 +9 Clean code: no code errors or warni…" at bounding box center [446, 250] width 892 height 501
click at [684, 312] on div "Done in fewer than 6 code statements. +6 +9 Clean code: no code errors or warni…" at bounding box center [446, 250] width 892 height 501
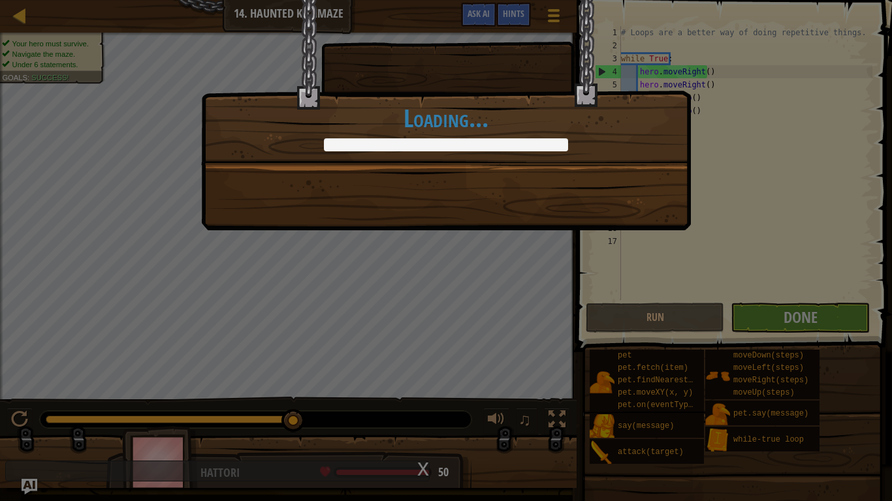
drag, startPoint x: 406, startPoint y: 137, endPoint x: 397, endPoint y: 158, distance: 22.8
click at [397, 158] on div "Done in fewer than 6 code statements. +6 +9 Clean code: no code errors or warni…" at bounding box center [446, 82] width 490 height 166
click at [560, 259] on div "Done in fewer than 6 code statements. +6 +9 Clean code: no code errors or warni…" at bounding box center [446, 250] width 892 height 501
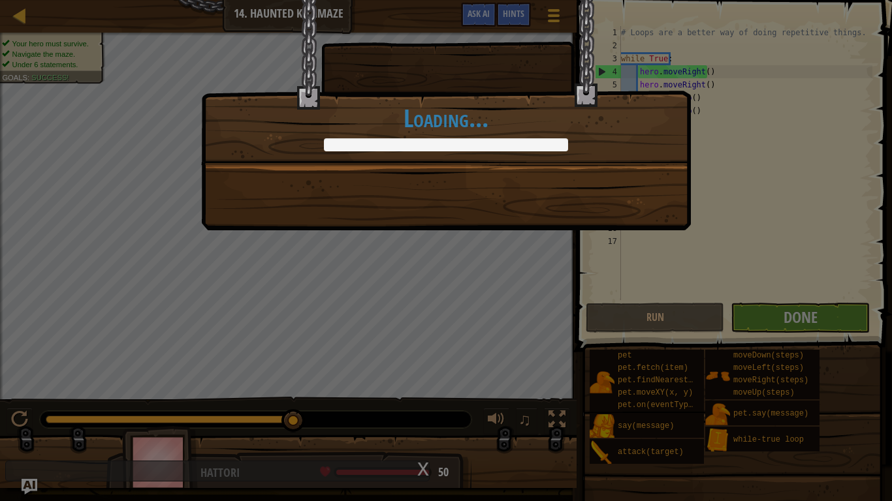
click at [560, 259] on div "Done in fewer than 6 code statements. +6 +9 Clean code: no code errors or warni…" at bounding box center [446, 250] width 892 height 501
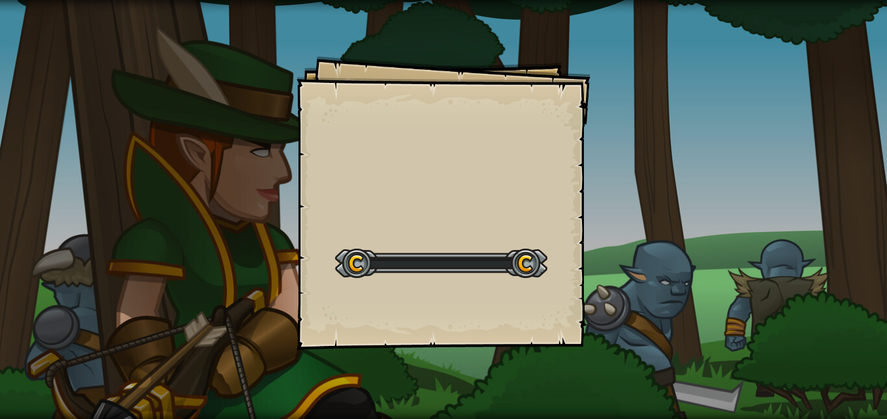
click at [531, 268] on div at bounding box center [441, 263] width 212 height 29
click at [472, 270] on div at bounding box center [441, 263] width 212 height 29
click at [474, 270] on div at bounding box center [441, 263] width 212 height 29
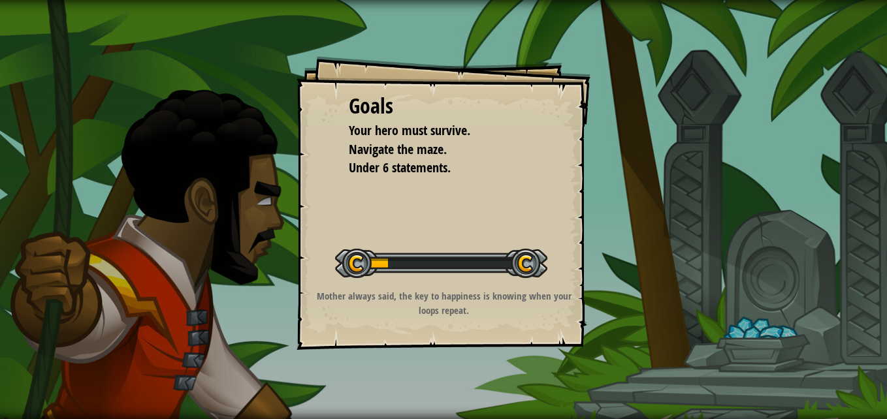
click at [378, 22] on div "Goals Your hero must survive. Navigate the maze. Under 6 statements. Start Leve…" at bounding box center [443, 209] width 887 height 419
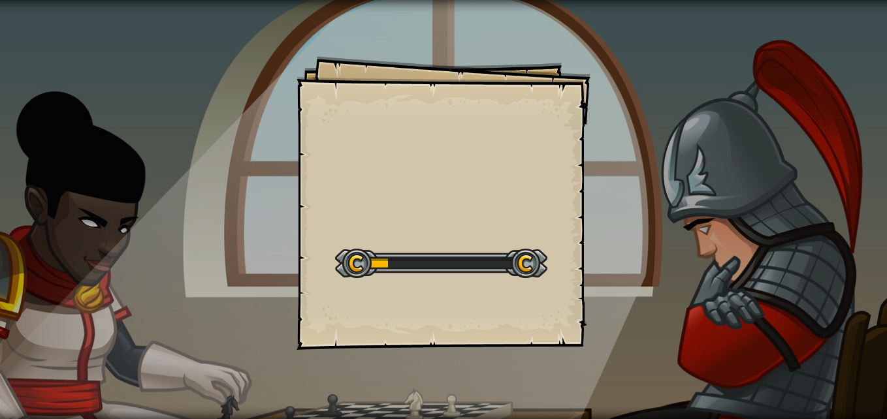
drag, startPoint x: 355, startPoint y: 0, endPoint x: 318, endPoint y: 62, distance: 72.3
click at [318, 62] on div "Goals Start Level Error loading from server. Try refreshing the page. You'll ne…" at bounding box center [443, 203] width 294 height 294
